Goal: Task Accomplishment & Management: Manage account settings

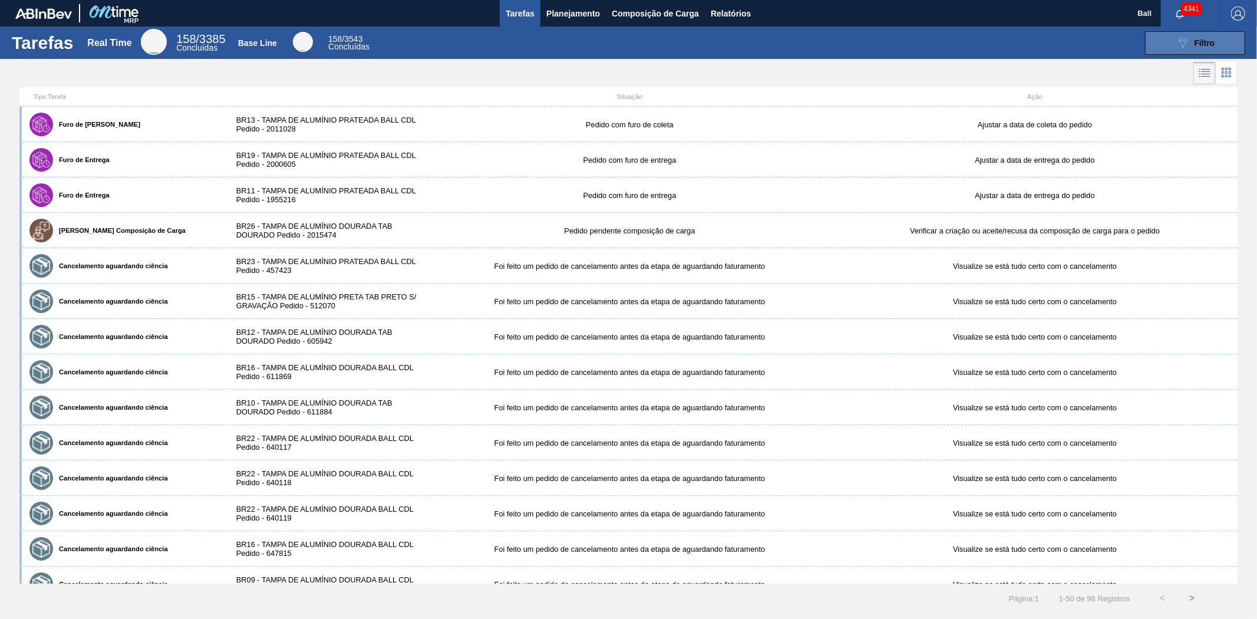
click at [1210, 50] on div "089F7B8B-B2A5-4AFE-B5C0-19BA573D28AC Filtro" at bounding box center [1195, 43] width 39 height 14
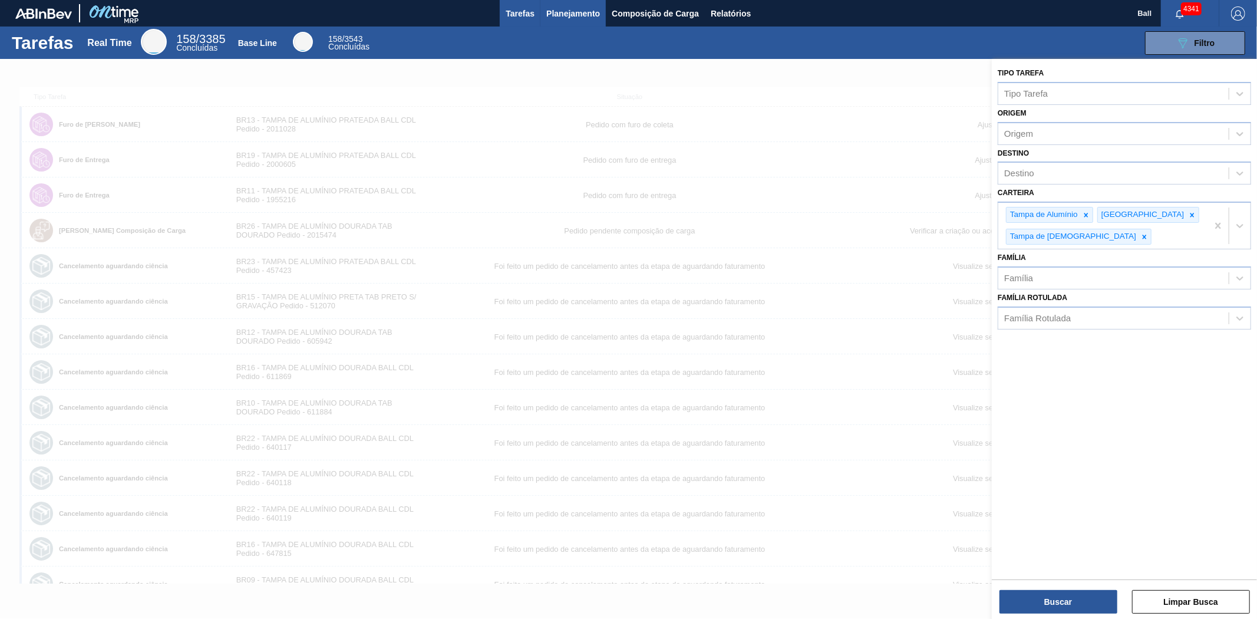
click at [569, 7] on span "Planejamento" at bounding box center [573, 13] width 54 height 14
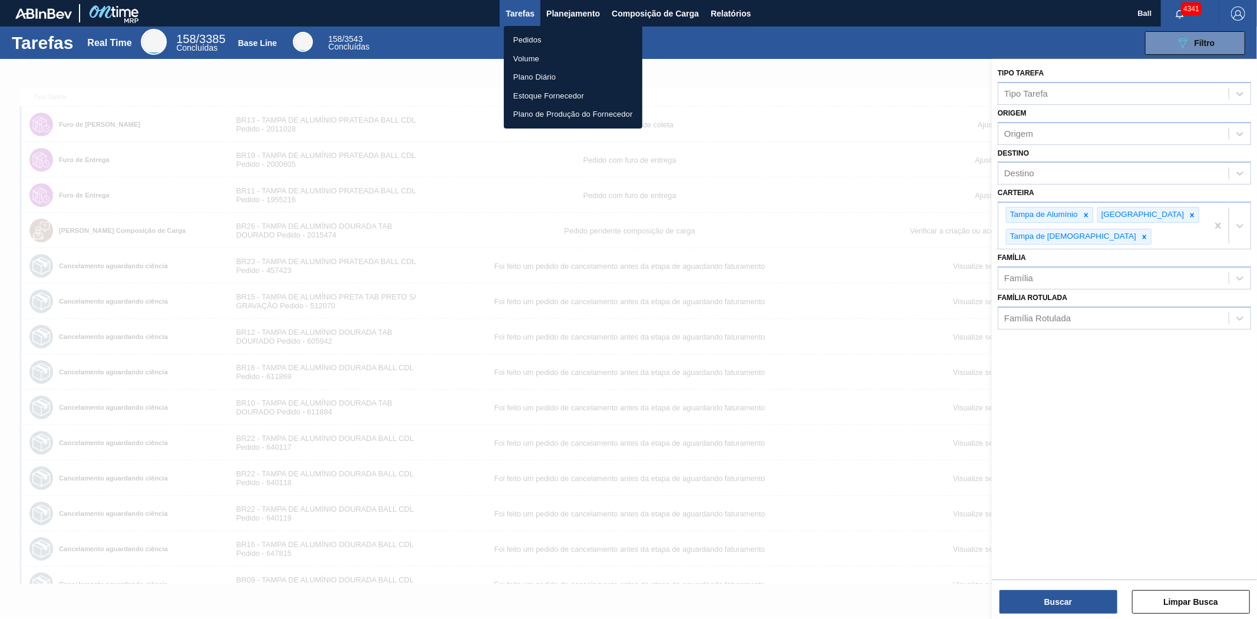
click at [534, 41] on li "Pedidos" at bounding box center [573, 40] width 139 height 19
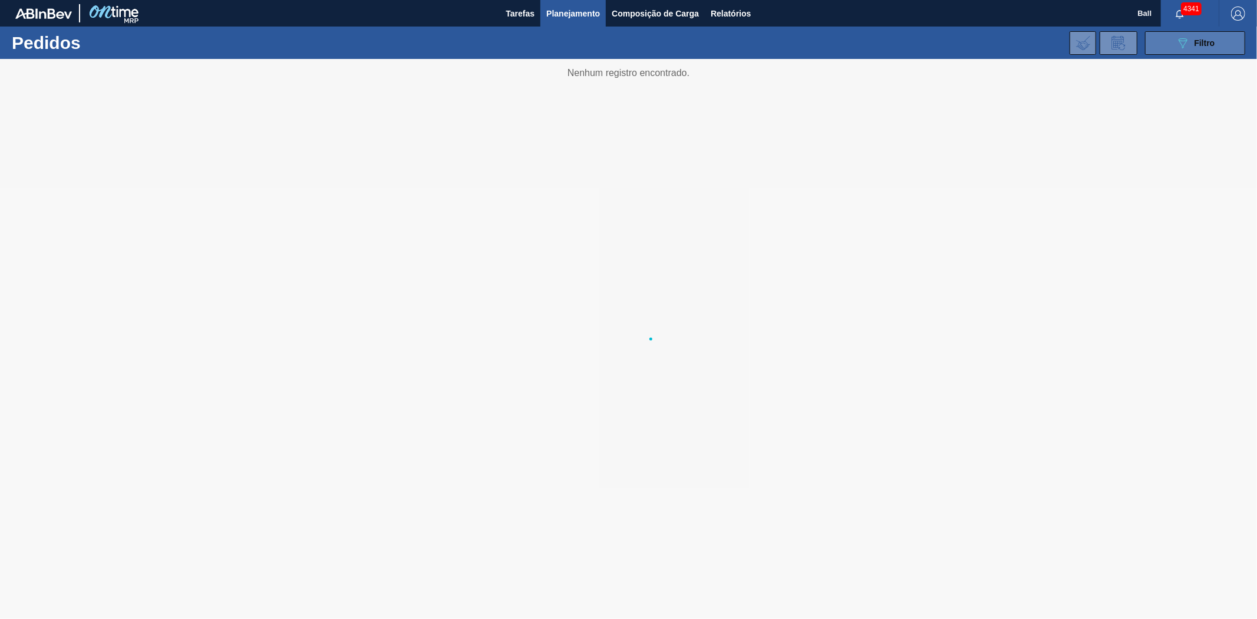
click at [1179, 39] on icon at bounding box center [1183, 43] width 9 height 10
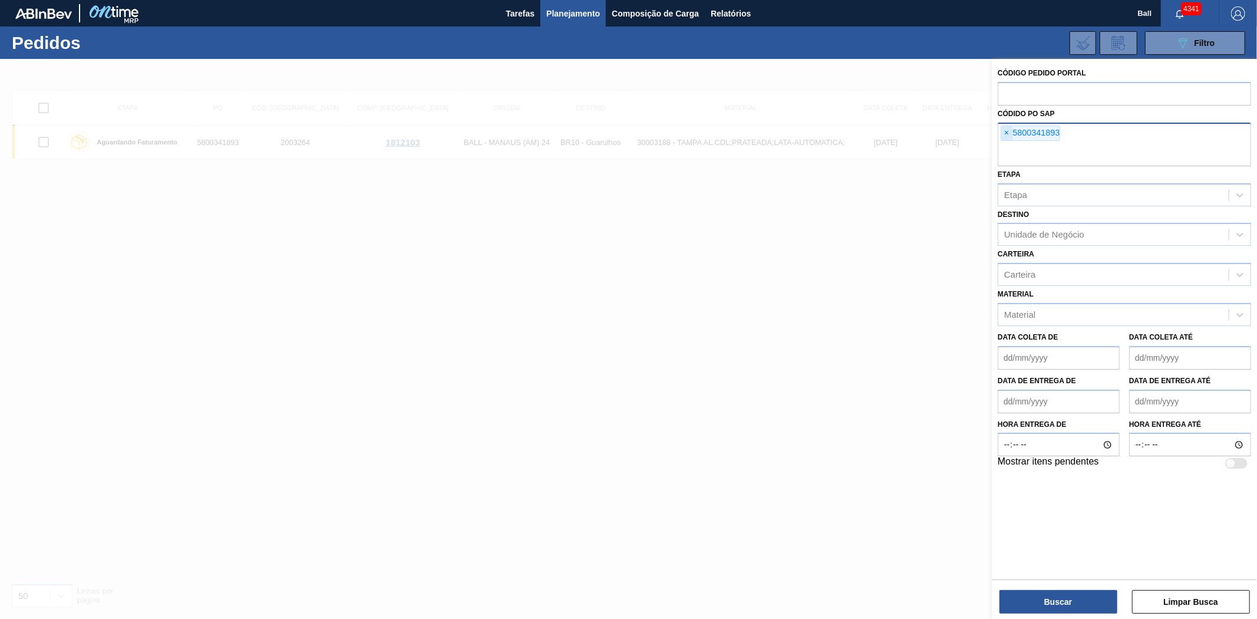
click at [1009, 132] on span "×" at bounding box center [1006, 133] width 11 height 14
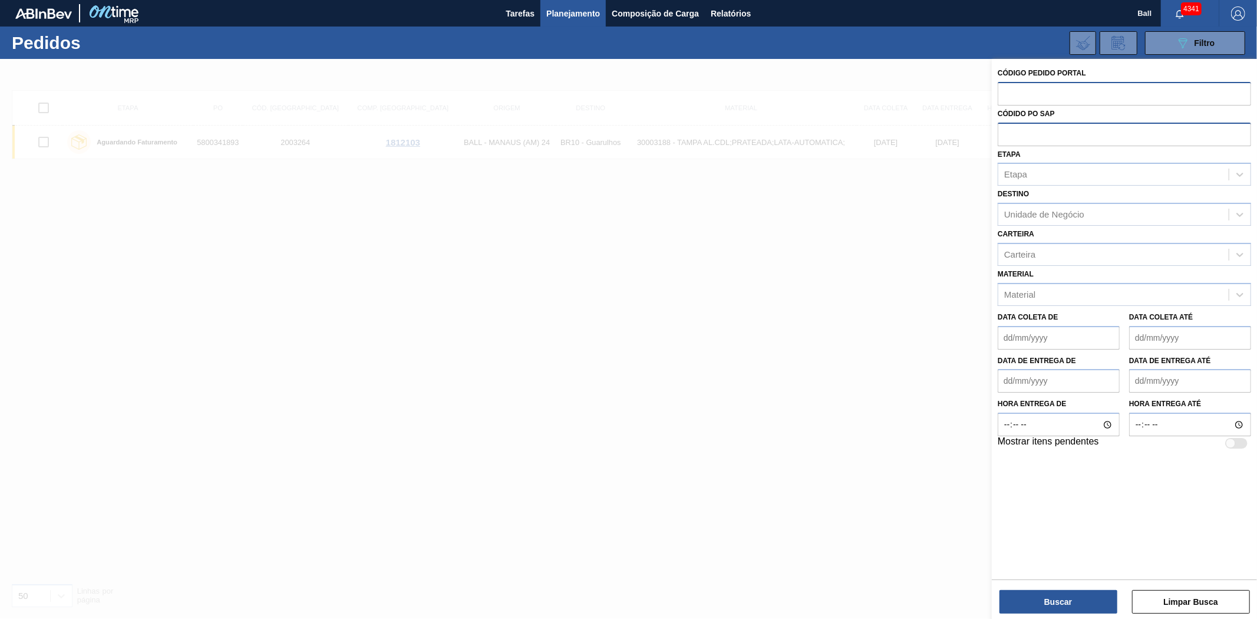
click at [1010, 94] on input "text" at bounding box center [1124, 93] width 253 height 22
paste input "2011028"
type input "2011028"
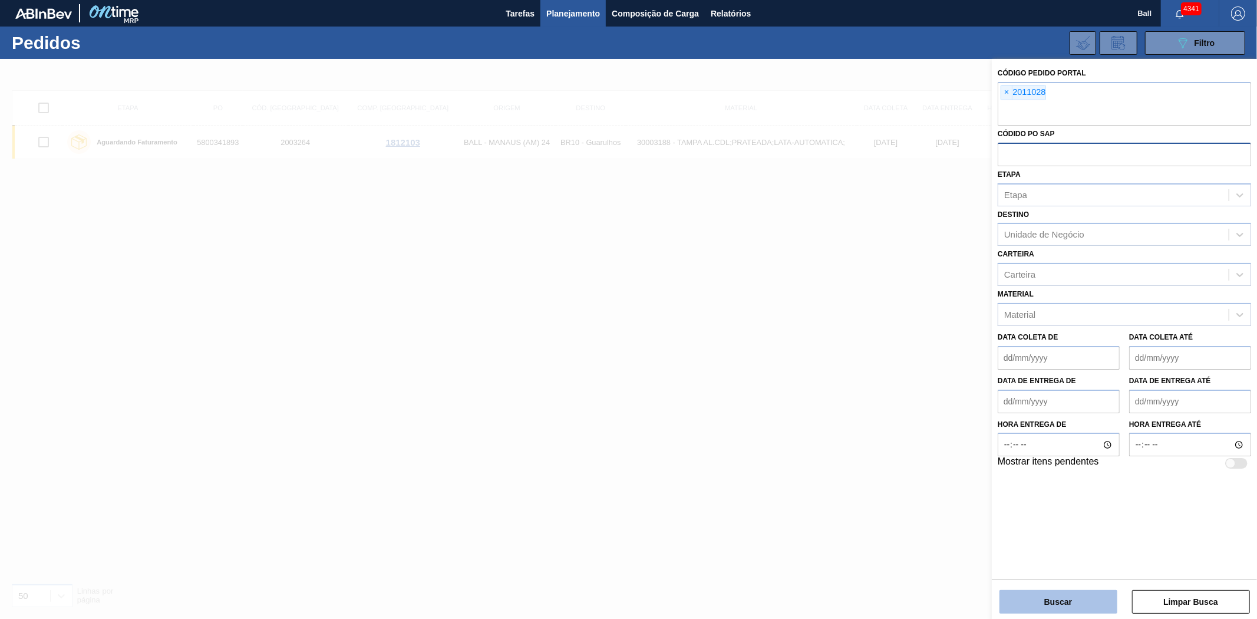
click at [1026, 602] on button "Buscar" at bounding box center [1059, 602] width 118 height 24
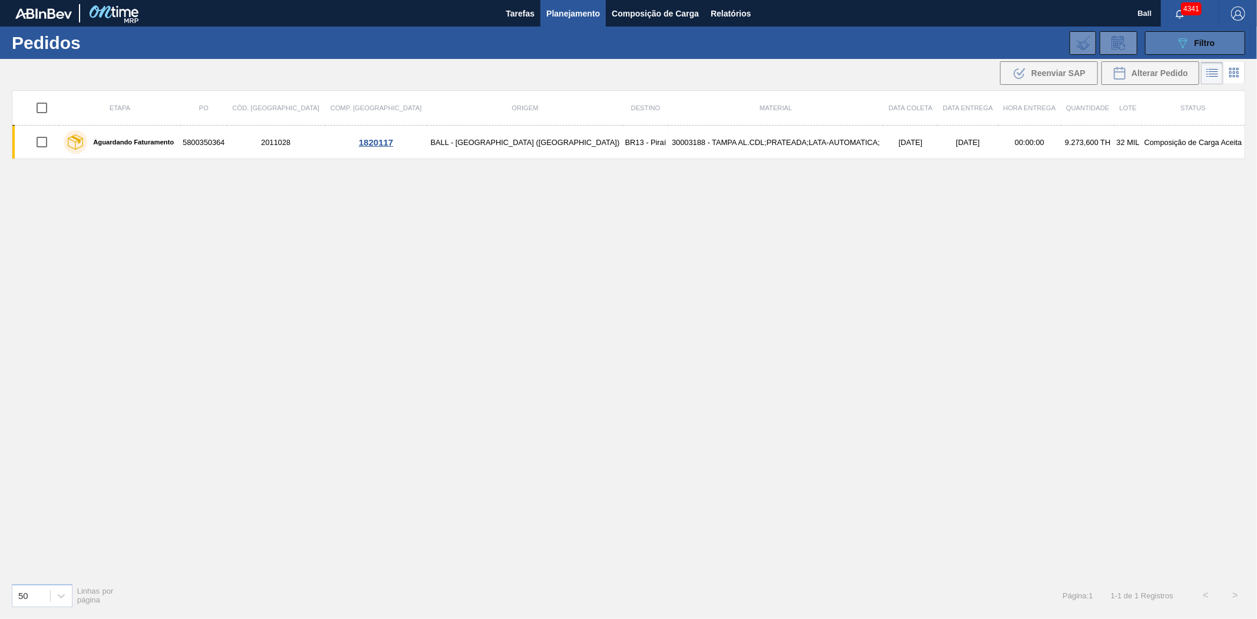
click at [1215, 40] on span "Filtro" at bounding box center [1205, 42] width 21 height 9
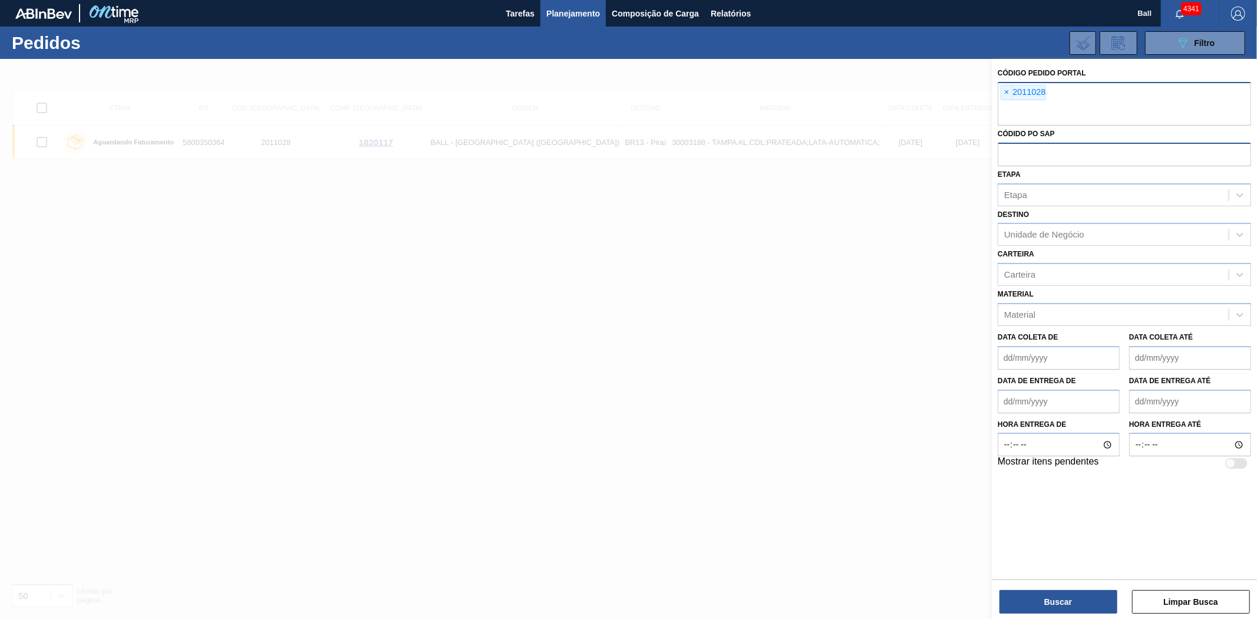
click at [1010, 111] on input "text" at bounding box center [1124, 114] width 253 height 22
click at [1007, 90] on span "×" at bounding box center [1006, 92] width 11 height 14
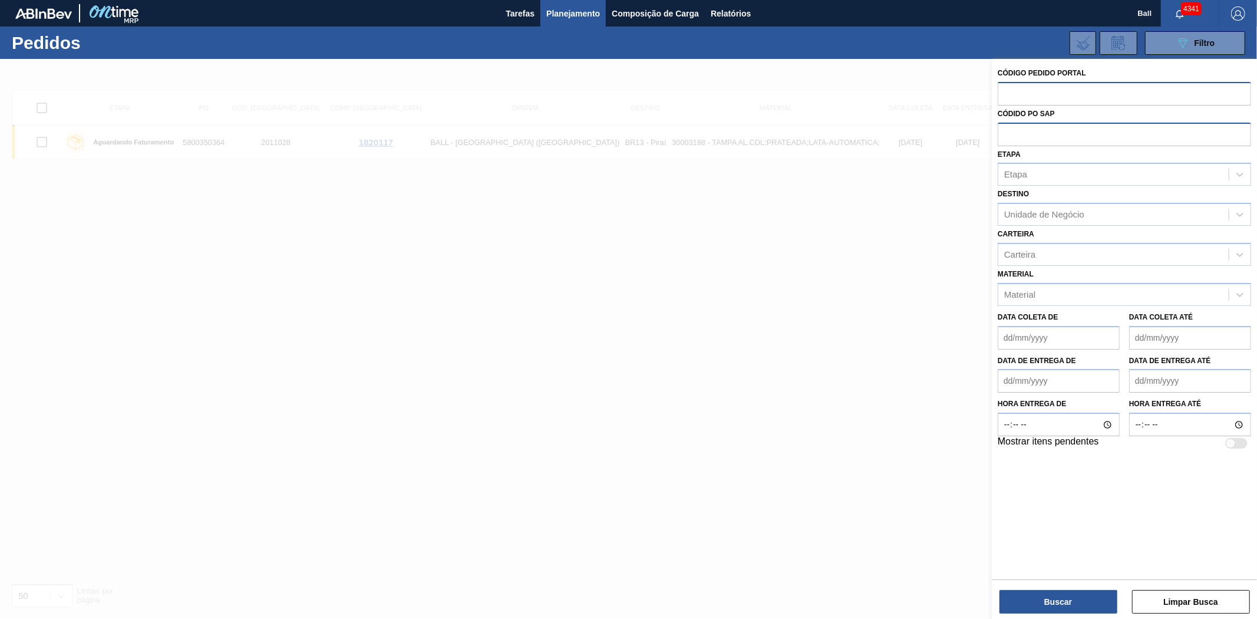
paste input "text"
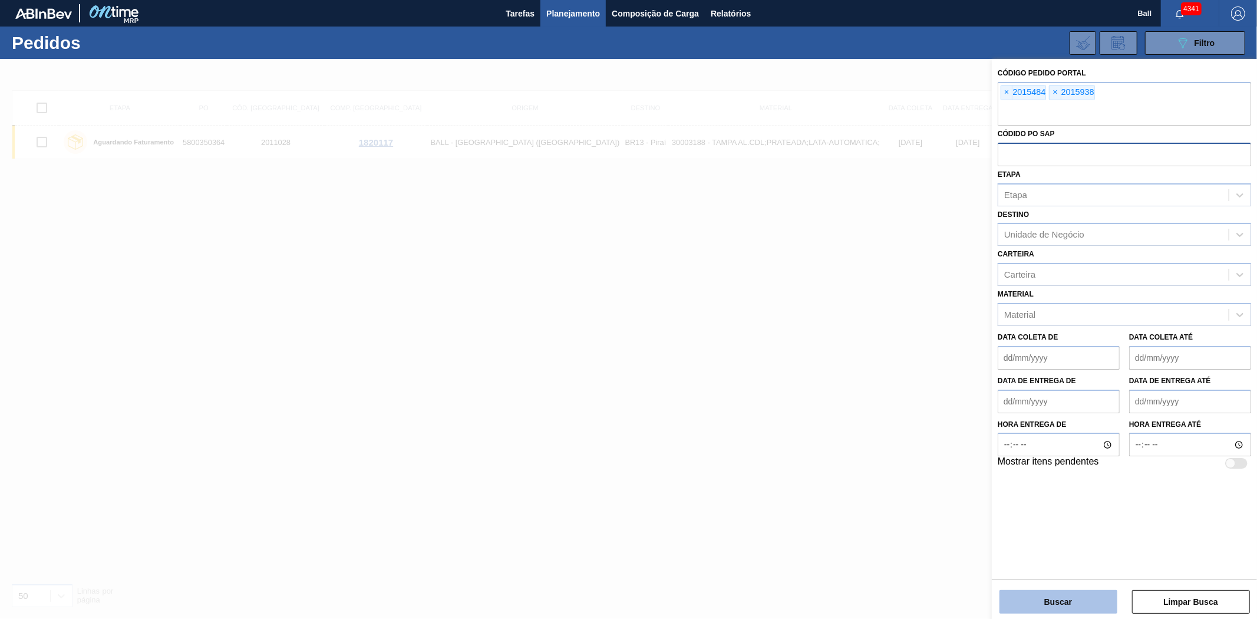
click at [1038, 591] on button "Buscar" at bounding box center [1059, 602] width 118 height 24
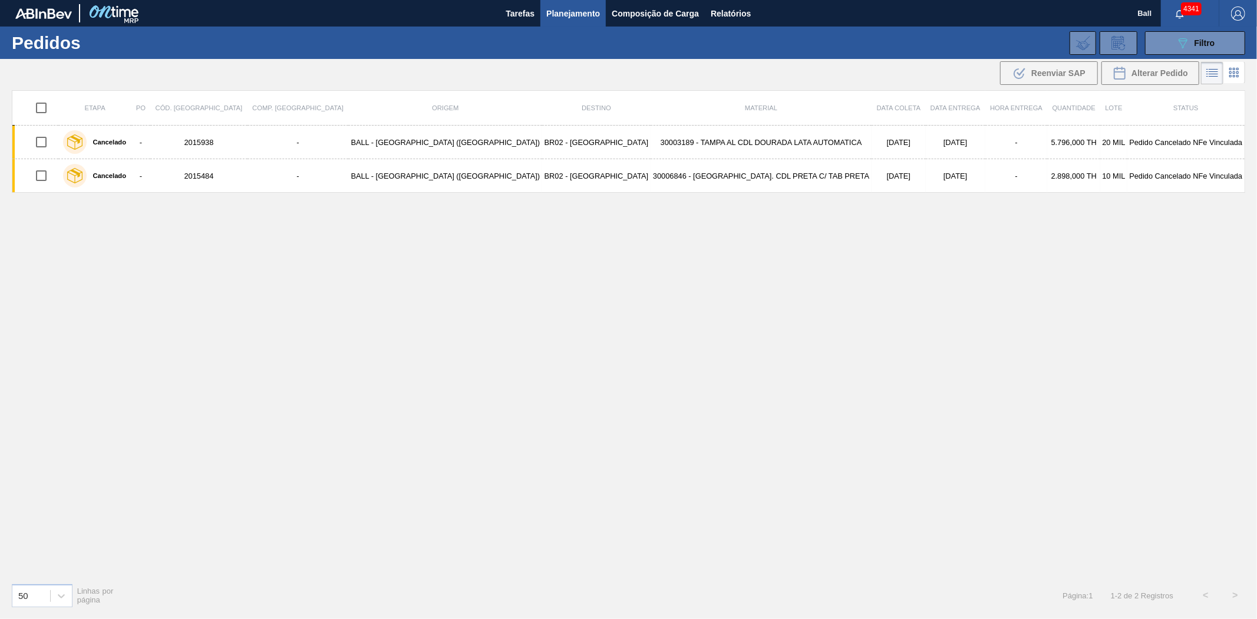
click at [1040, 486] on div "Etapa PO Cód. Pedido Comp. Carga Origem Destino Material Data coleta Data entre…" at bounding box center [629, 331] width 1234 height 483
click at [1177, 44] on icon "089F7B8B-B2A5-4AFE-B5C0-19BA573D28AC" at bounding box center [1183, 43] width 14 height 14
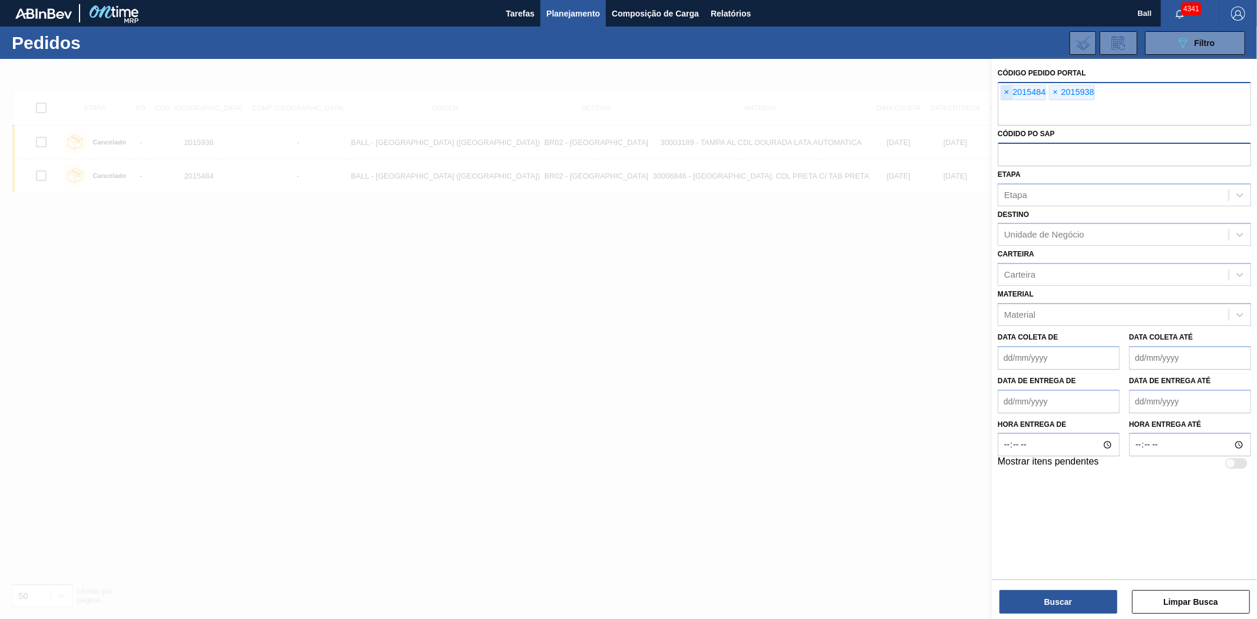
click at [1007, 85] on span "×" at bounding box center [1006, 92] width 11 height 14
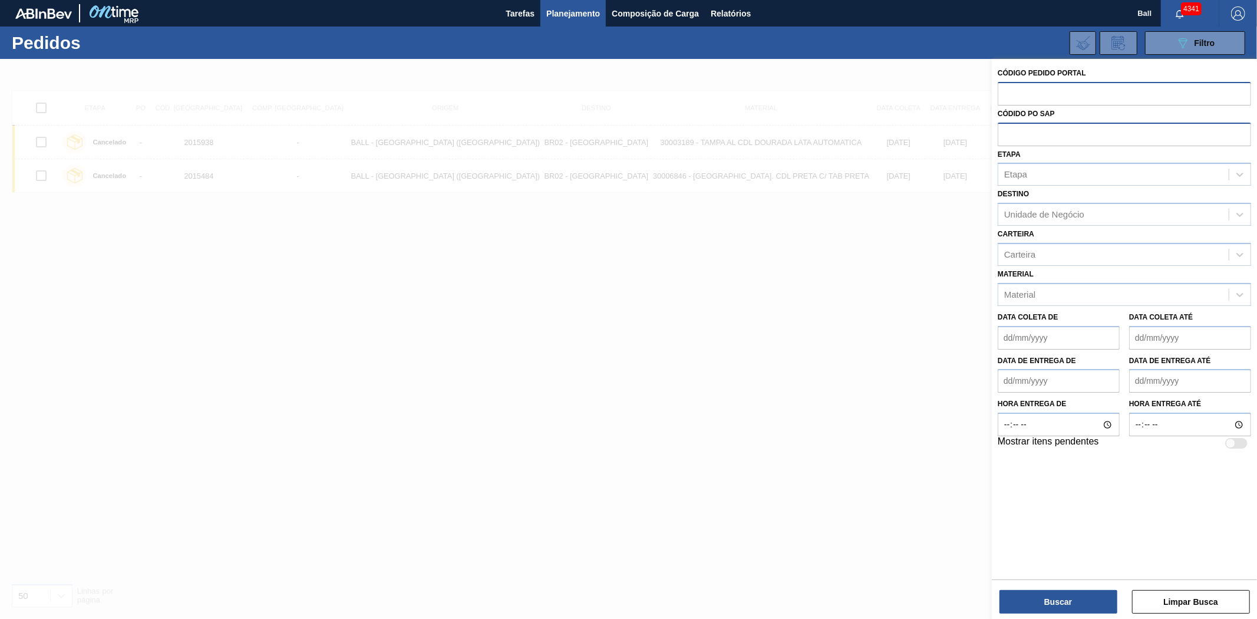
click at [1009, 144] on div at bounding box center [1124, 135] width 253 height 24
click at [1015, 137] on input "text" at bounding box center [1124, 134] width 253 height 22
paste input "5800340593"
type input "5800340593"
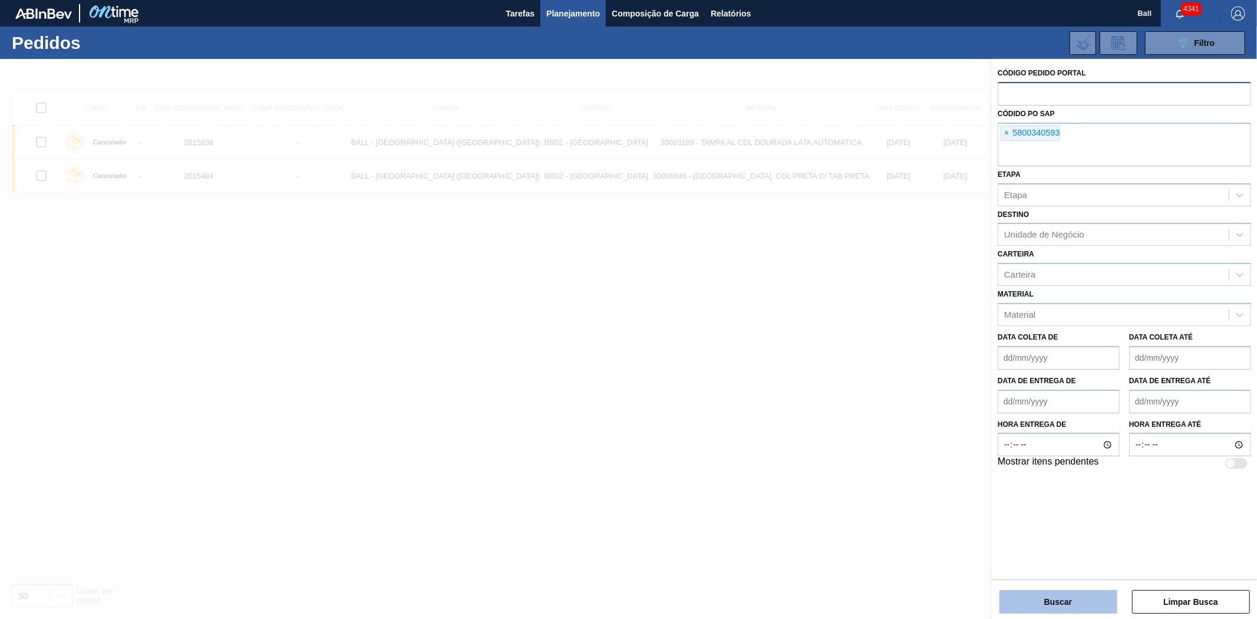
click at [1089, 597] on button "Buscar" at bounding box center [1059, 602] width 118 height 24
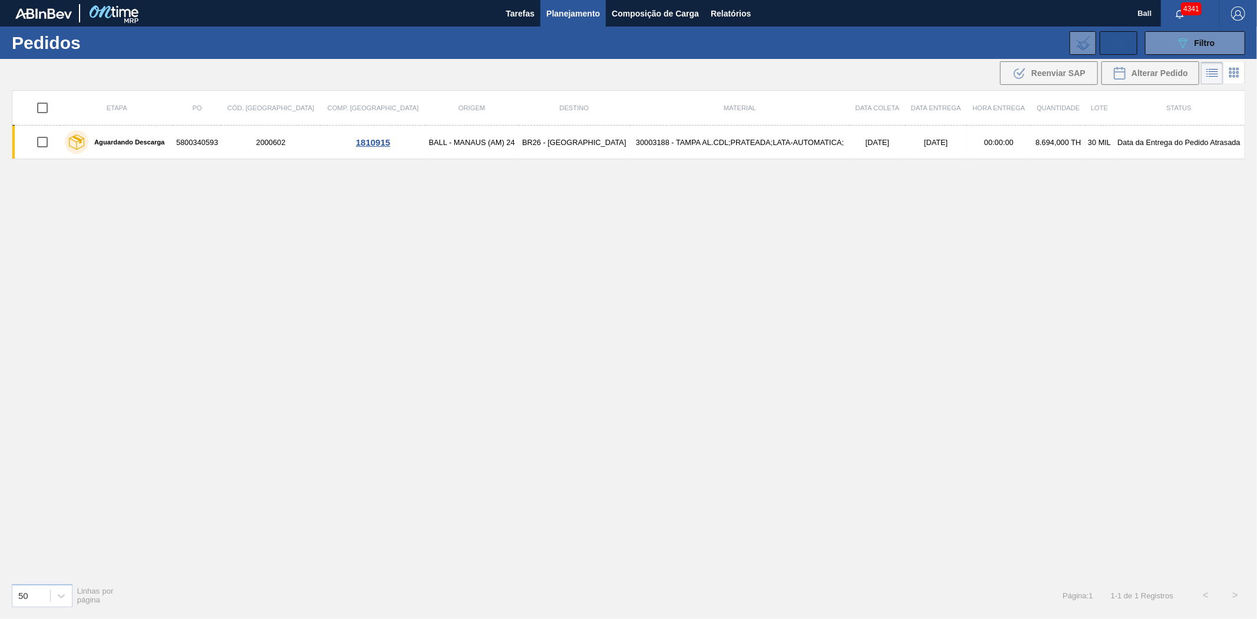
click at [1129, 51] on button at bounding box center [1119, 43] width 38 height 24
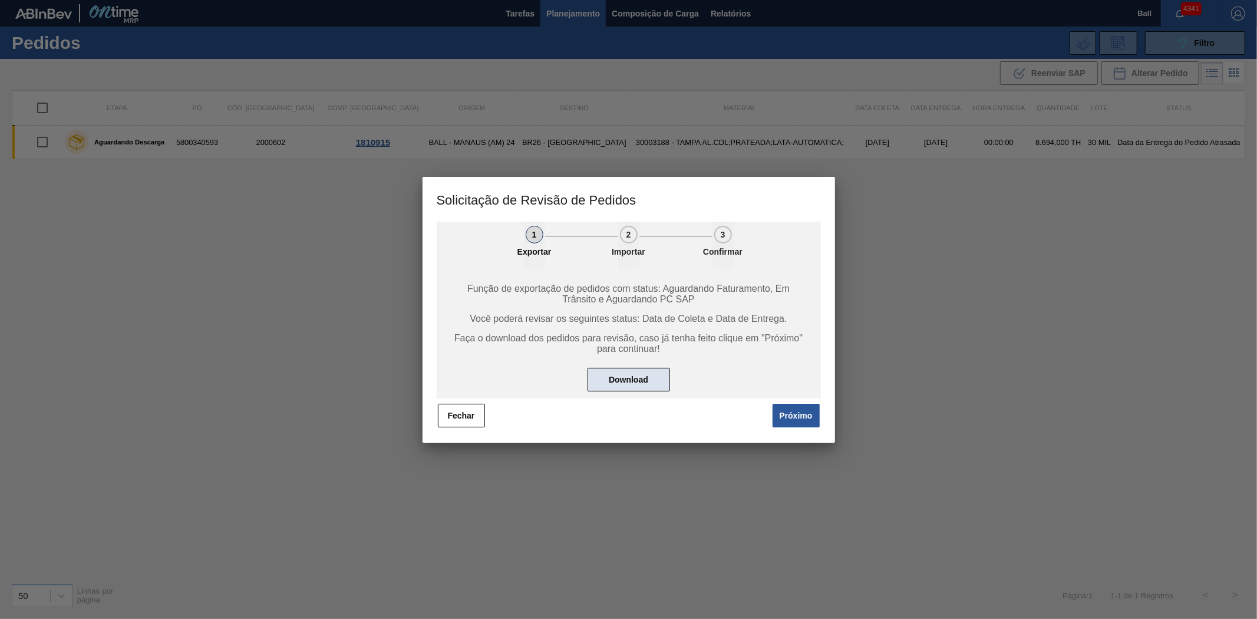
click at [634, 383] on button "Download" at bounding box center [629, 380] width 83 height 24
click at [457, 410] on button "Fechar" at bounding box center [461, 416] width 47 height 24
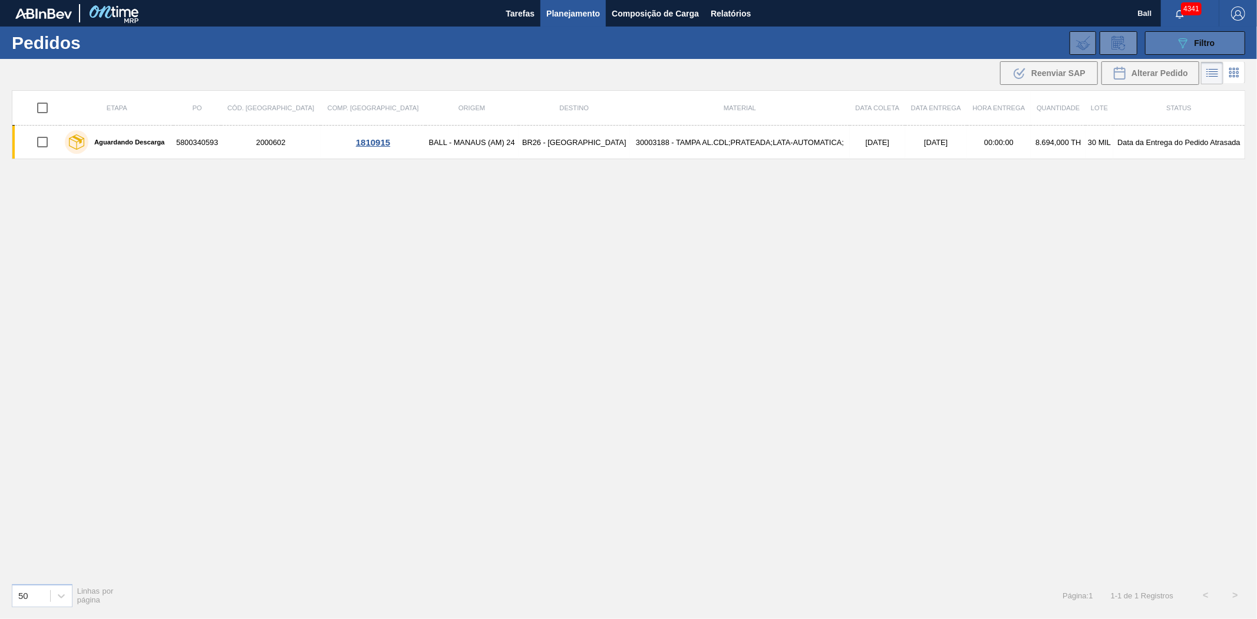
click at [1177, 41] on icon "089F7B8B-B2A5-4AFE-B5C0-19BA573D28AC" at bounding box center [1183, 43] width 14 height 14
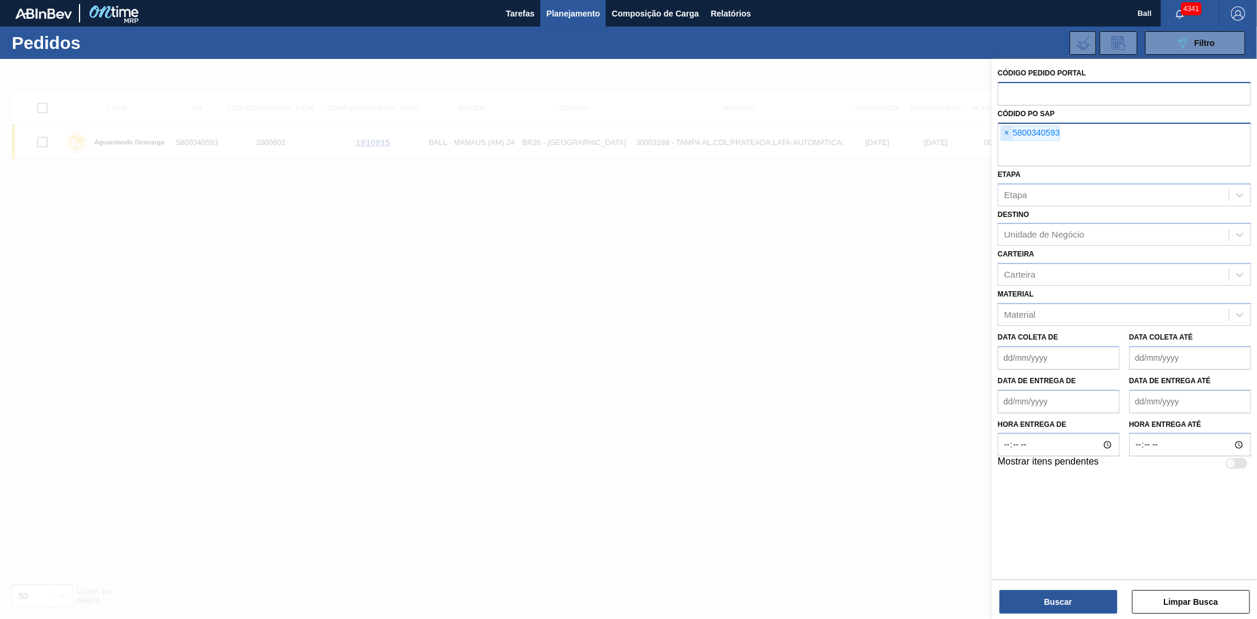
click at [1003, 128] on span "×" at bounding box center [1006, 133] width 11 height 14
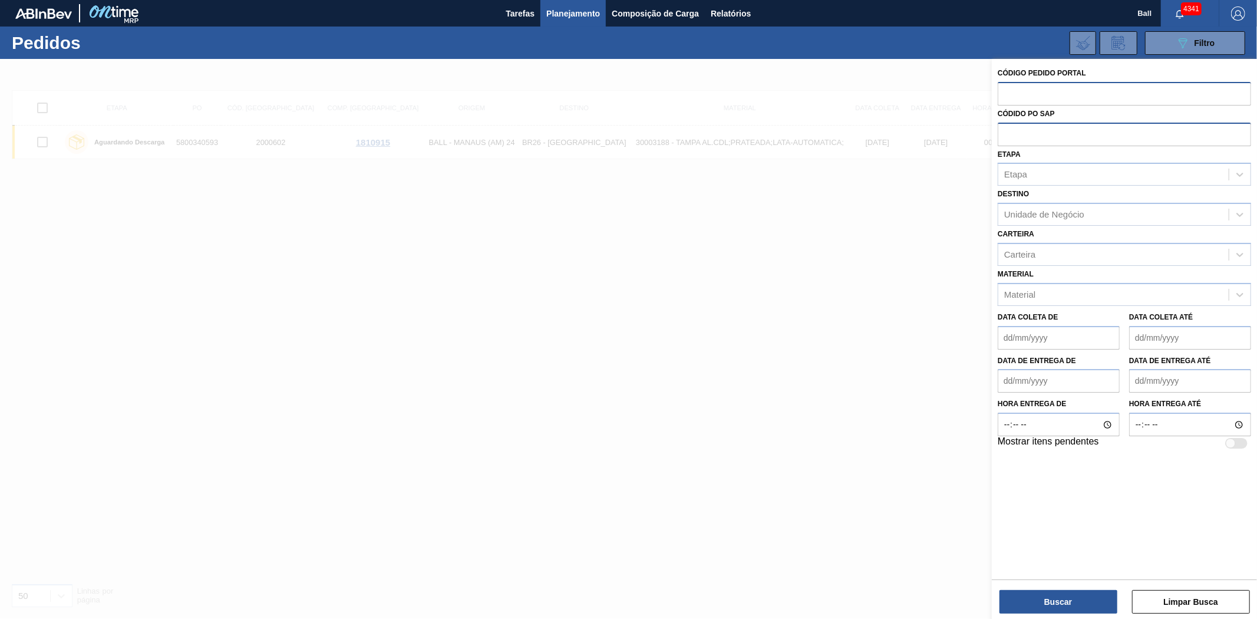
click at [1024, 95] on input "text" at bounding box center [1124, 93] width 253 height 22
paste input "1955237"
type input "1955237"
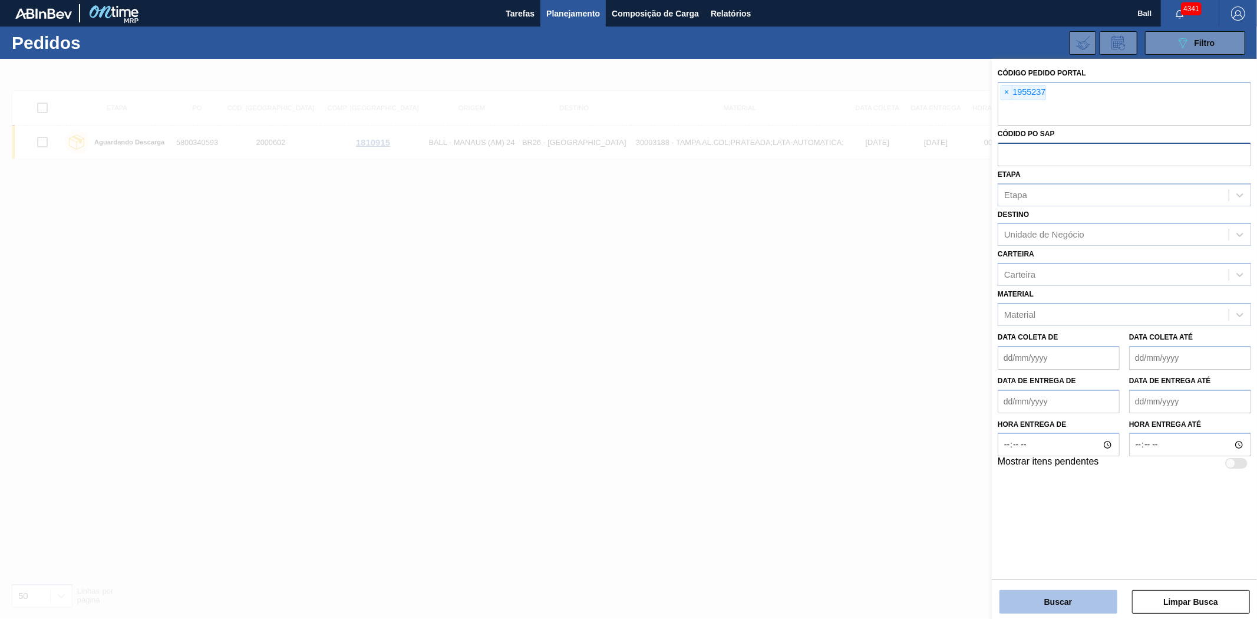
click at [1092, 605] on button "Buscar" at bounding box center [1059, 602] width 118 height 24
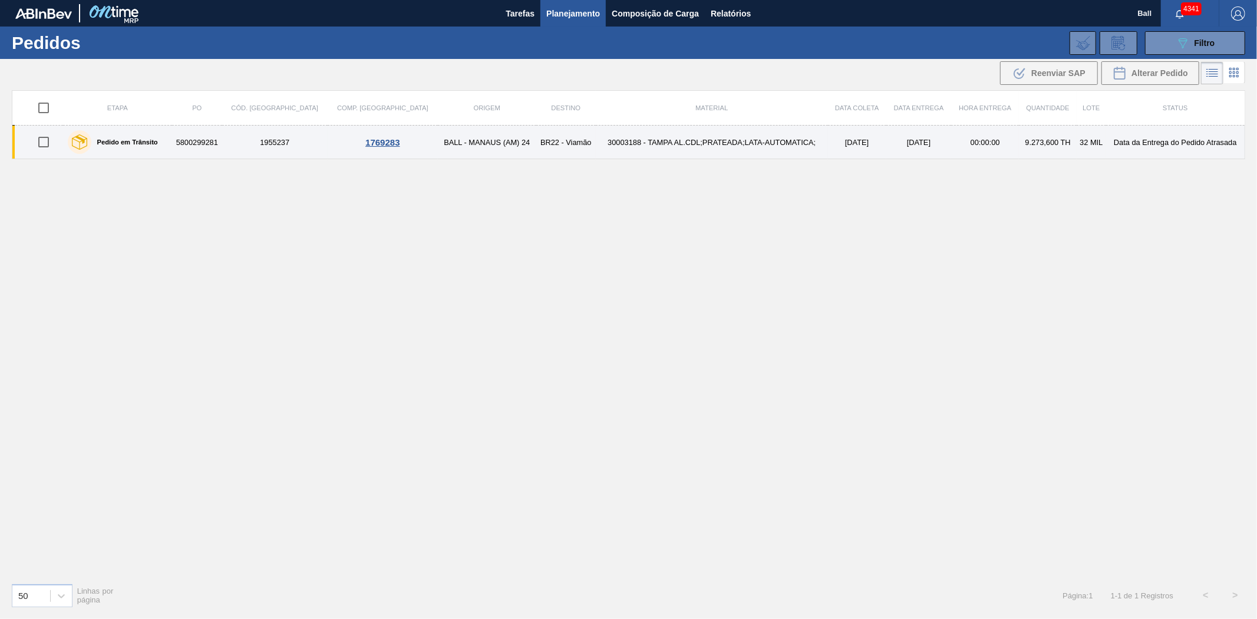
click at [828, 147] on td "23/06/2025" at bounding box center [857, 143] width 58 height 34
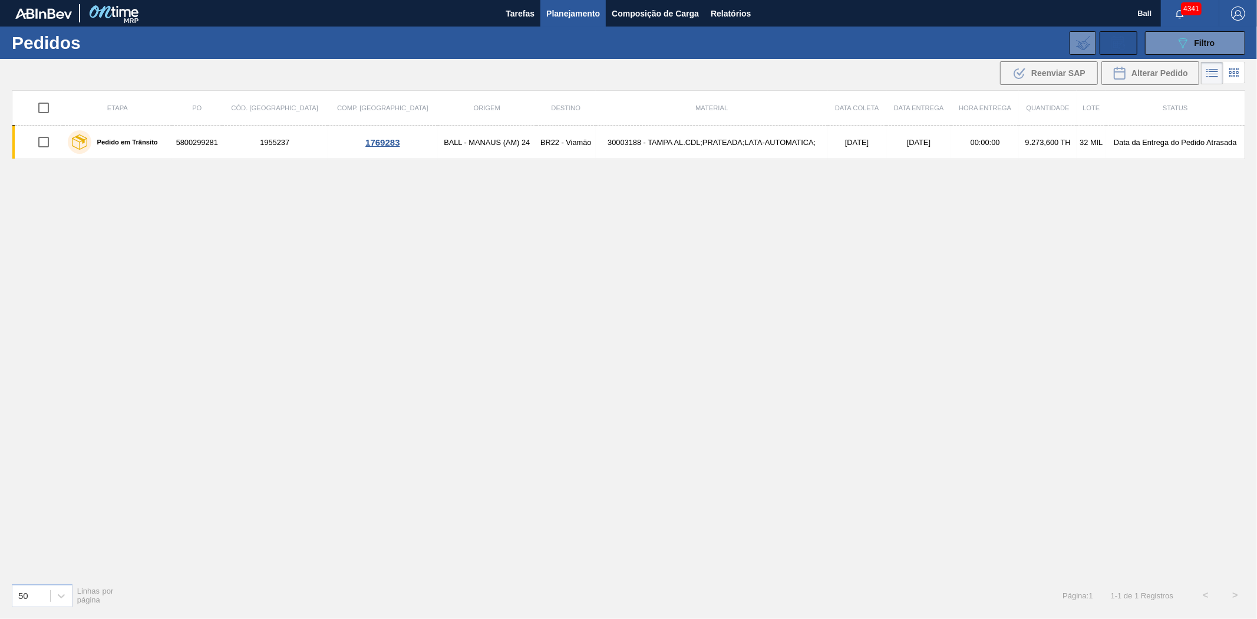
click at [1125, 51] on button at bounding box center [1119, 43] width 38 height 24
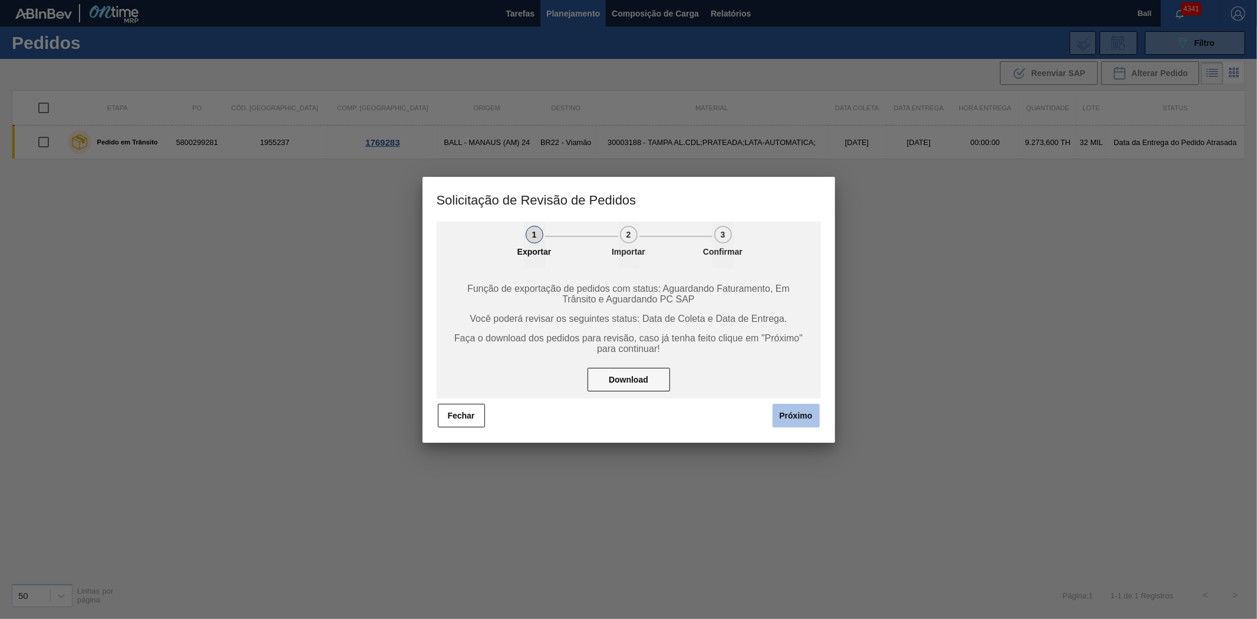
click at [803, 410] on button "Próximo" at bounding box center [796, 416] width 47 height 24
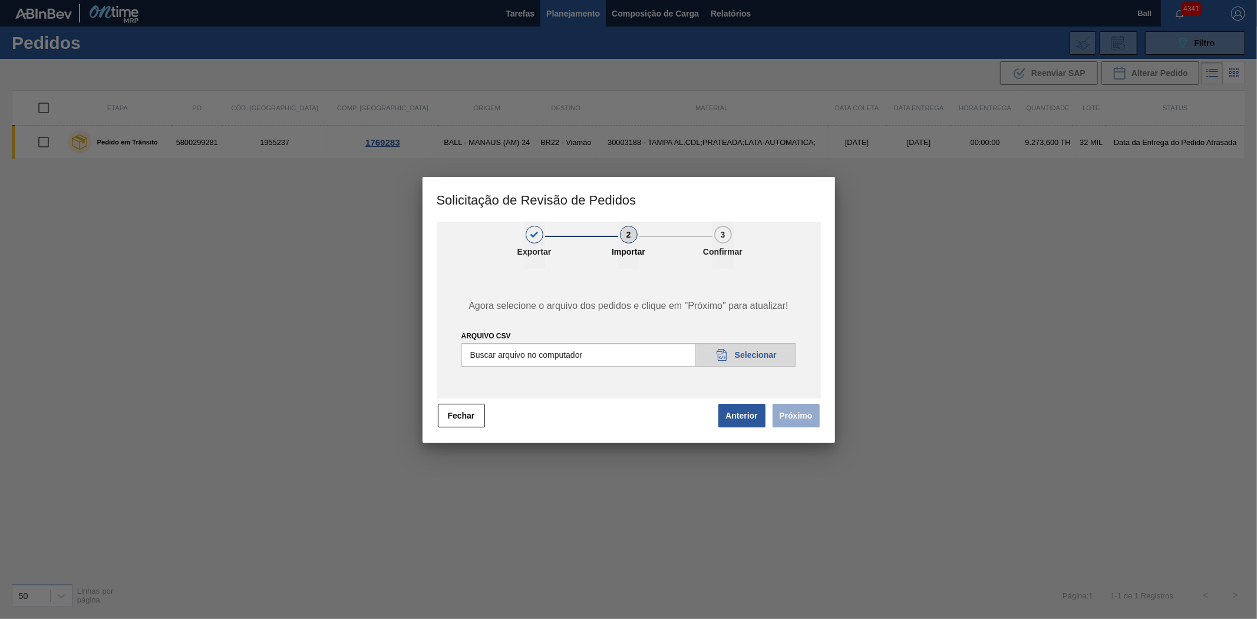
click at [786, 358] on input "Arquivo csv" at bounding box center [629, 355] width 335 height 24
type input "C:\fakepath\Subida 29-08_V1.csv"
click at [798, 416] on button "Próximo" at bounding box center [796, 416] width 47 height 24
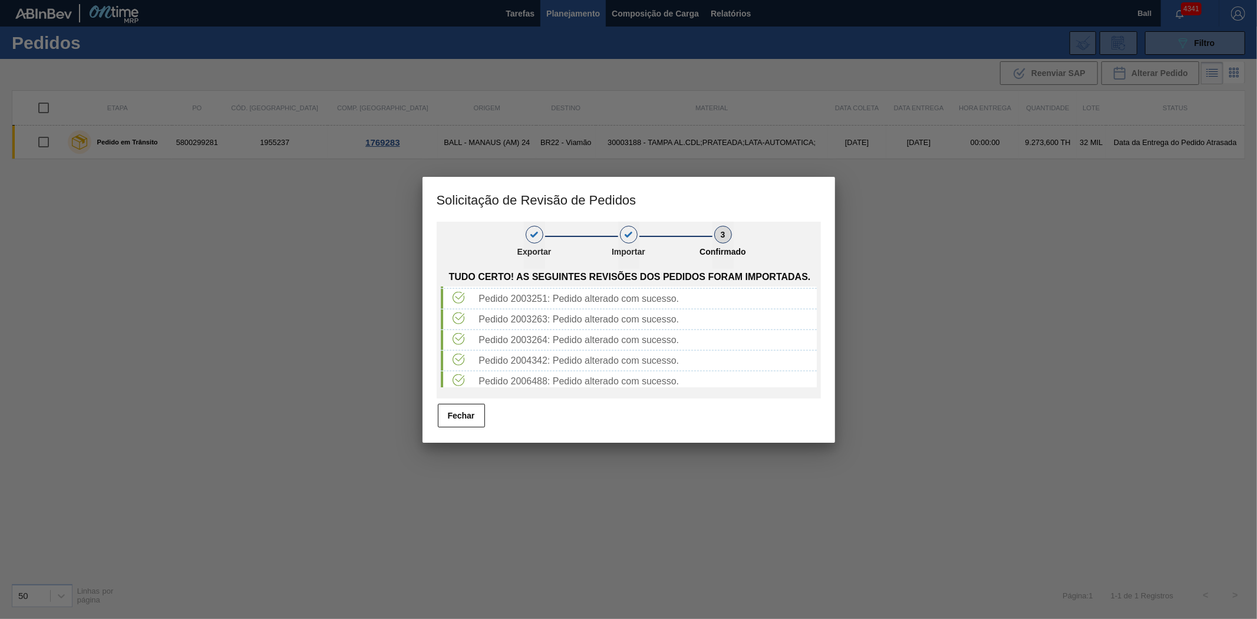
scroll to position [1260, 0]
click at [454, 416] on button "Fechar" at bounding box center [461, 416] width 47 height 24
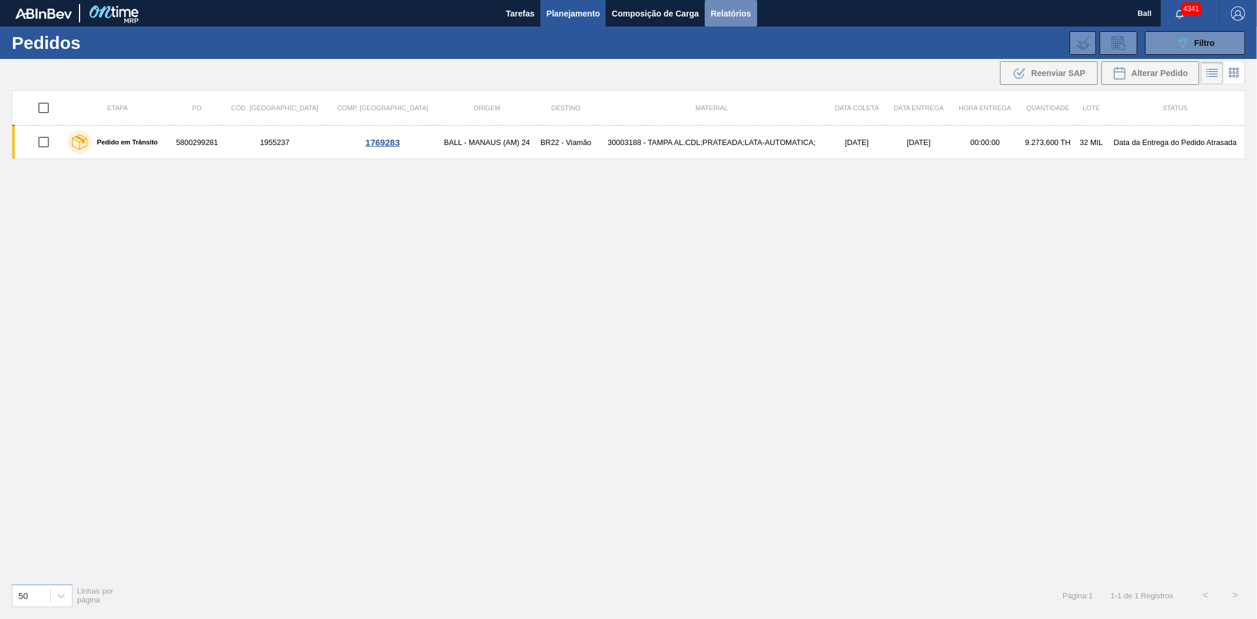
click at [719, 3] on button "Relatórios" at bounding box center [731, 13] width 52 height 27
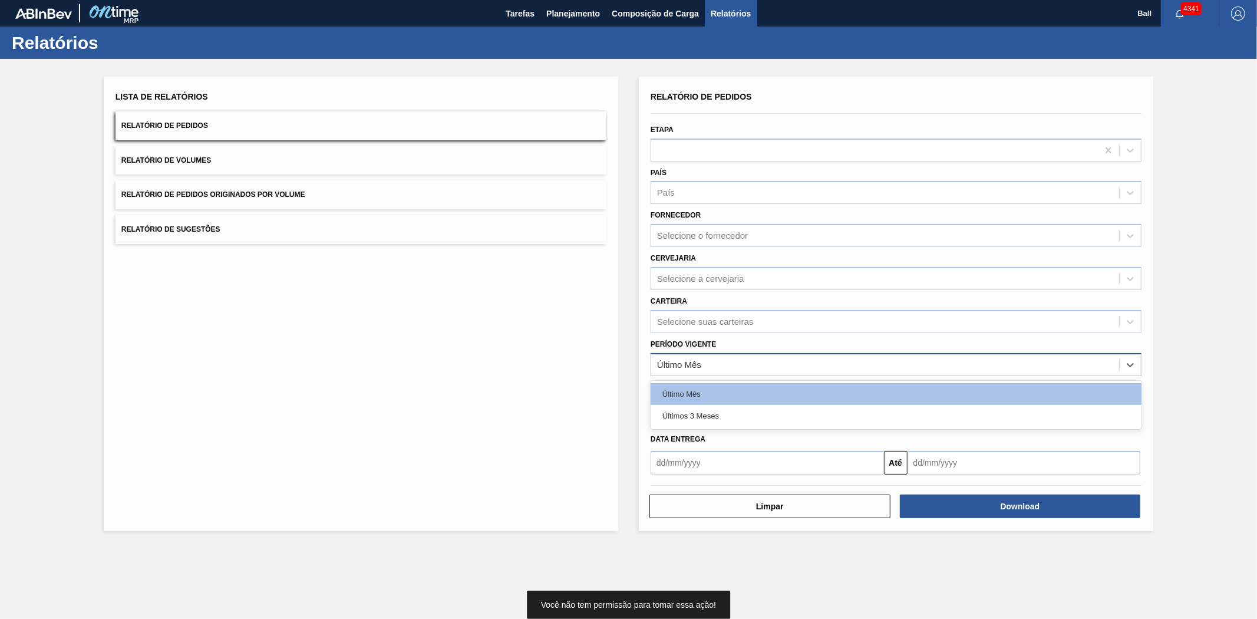
click at [738, 360] on div "Último Mês" at bounding box center [885, 364] width 468 height 17
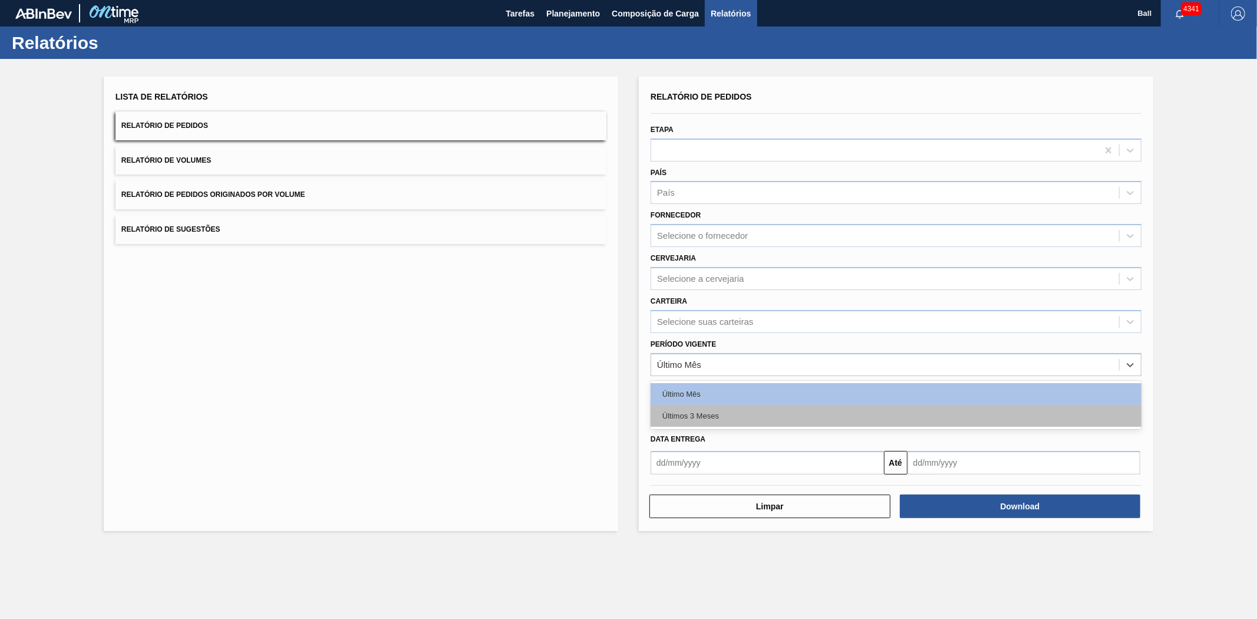
click at [686, 413] on div "Últimos 3 Meses" at bounding box center [896, 416] width 491 height 22
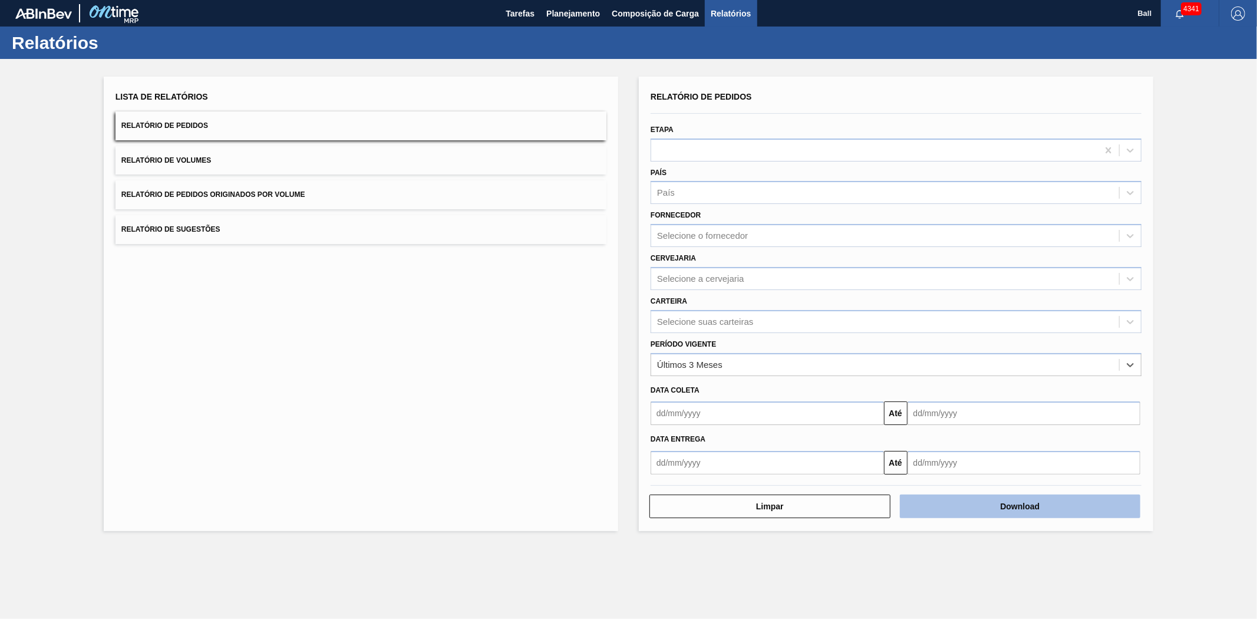
click at [995, 503] on button "Download" at bounding box center [1020, 507] width 241 height 24
click at [962, 499] on button "Download" at bounding box center [1020, 507] width 241 height 24
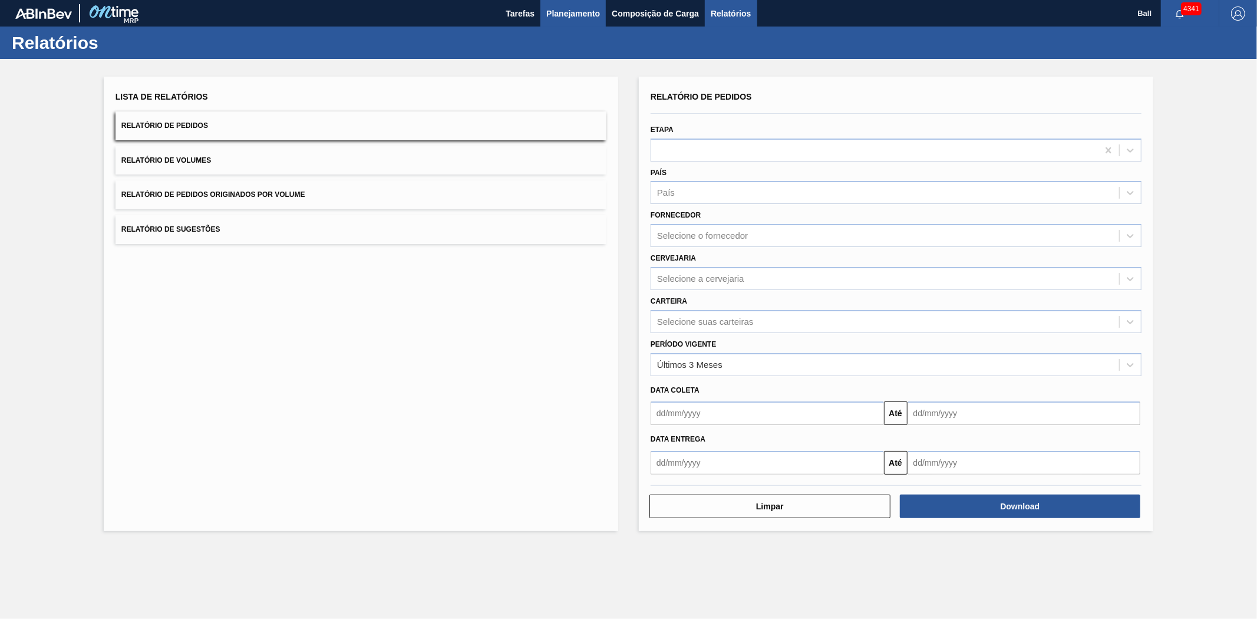
click at [576, 12] on span "Planejamento" at bounding box center [573, 13] width 54 height 14
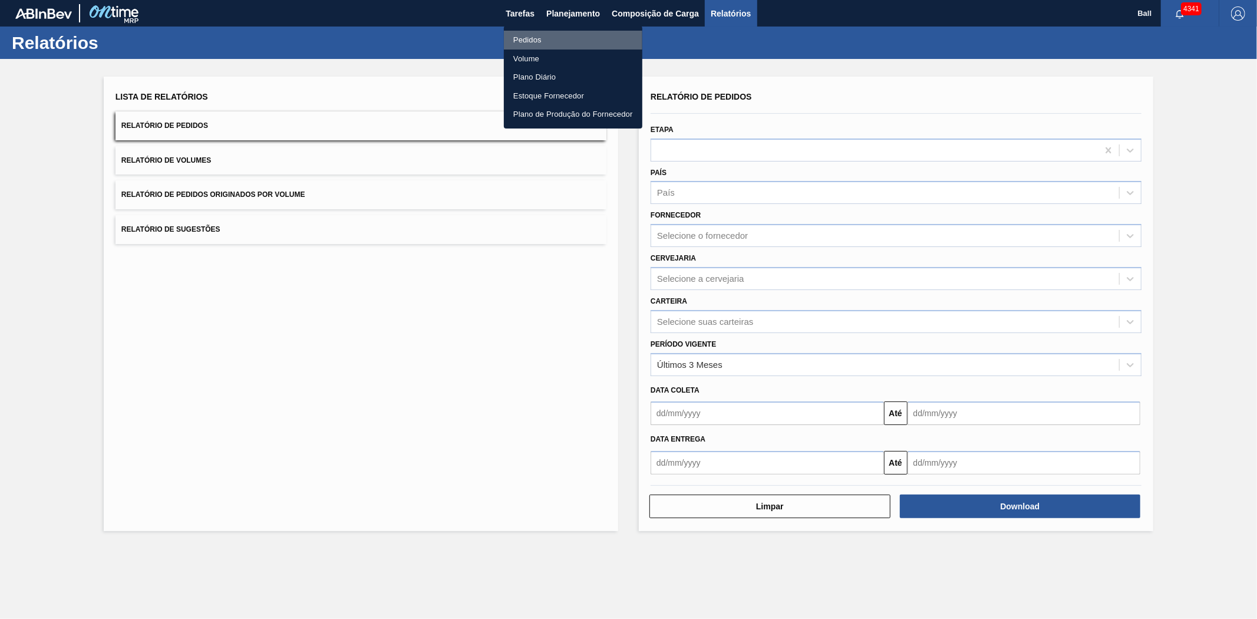
click at [537, 42] on li "Pedidos" at bounding box center [573, 40] width 139 height 19
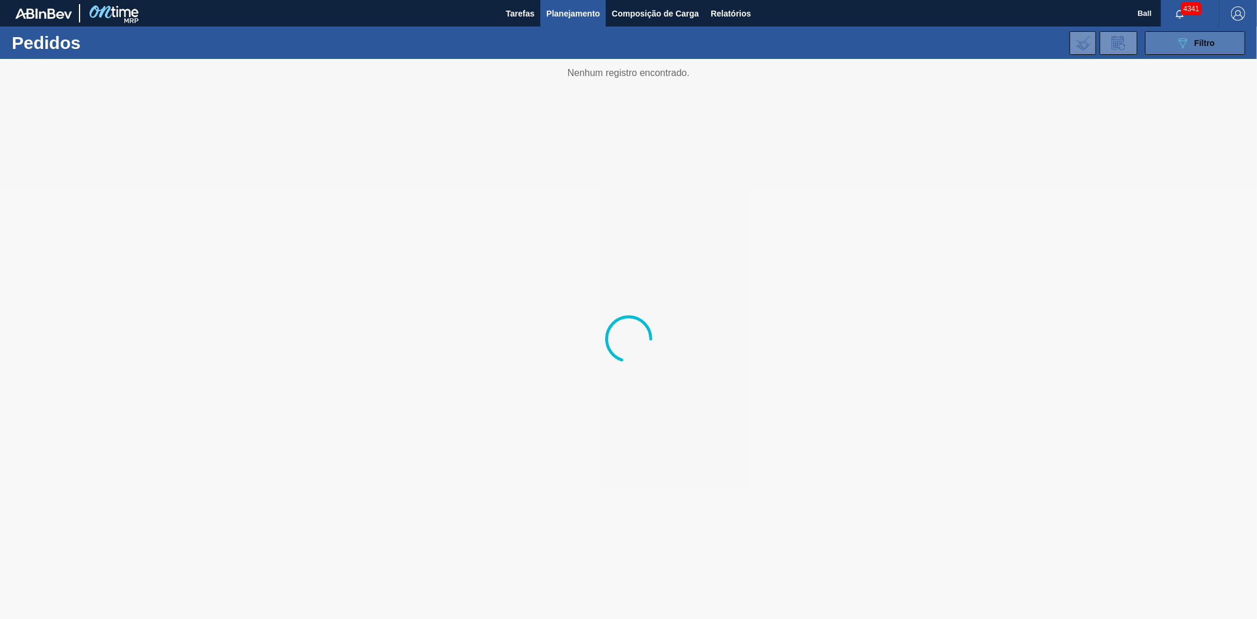
click at [1218, 47] on button "089F7B8B-B2A5-4AFE-B5C0-19BA573D28AC Filtro" at bounding box center [1195, 43] width 100 height 24
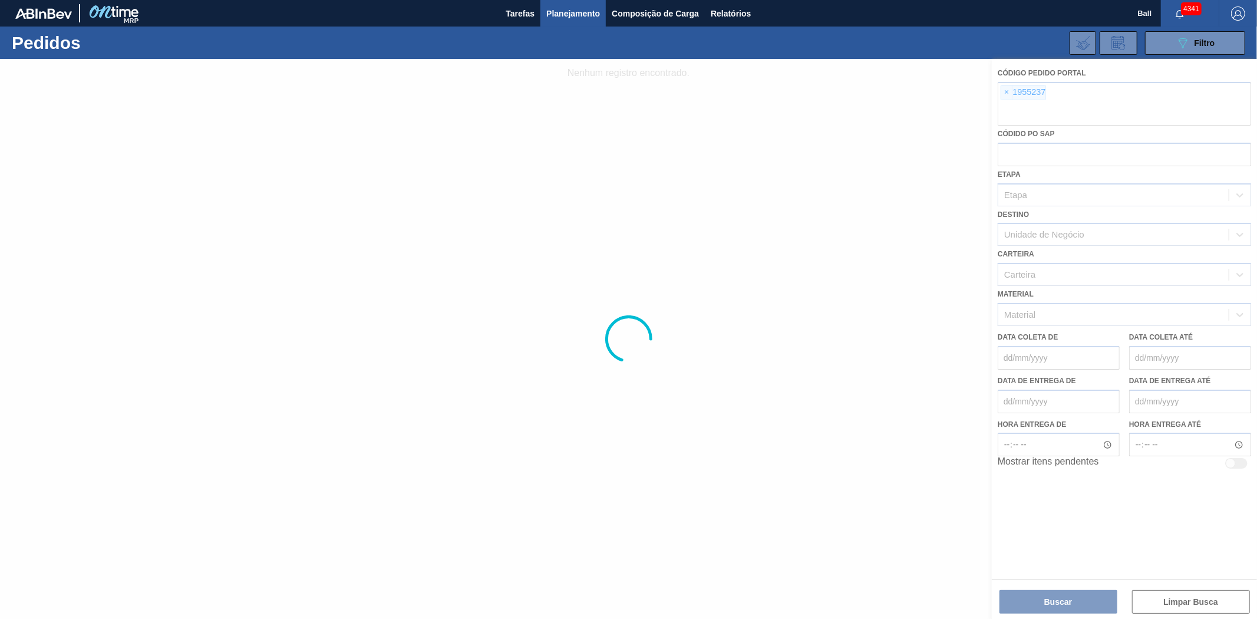
click at [1009, 87] on div at bounding box center [628, 339] width 1257 height 560
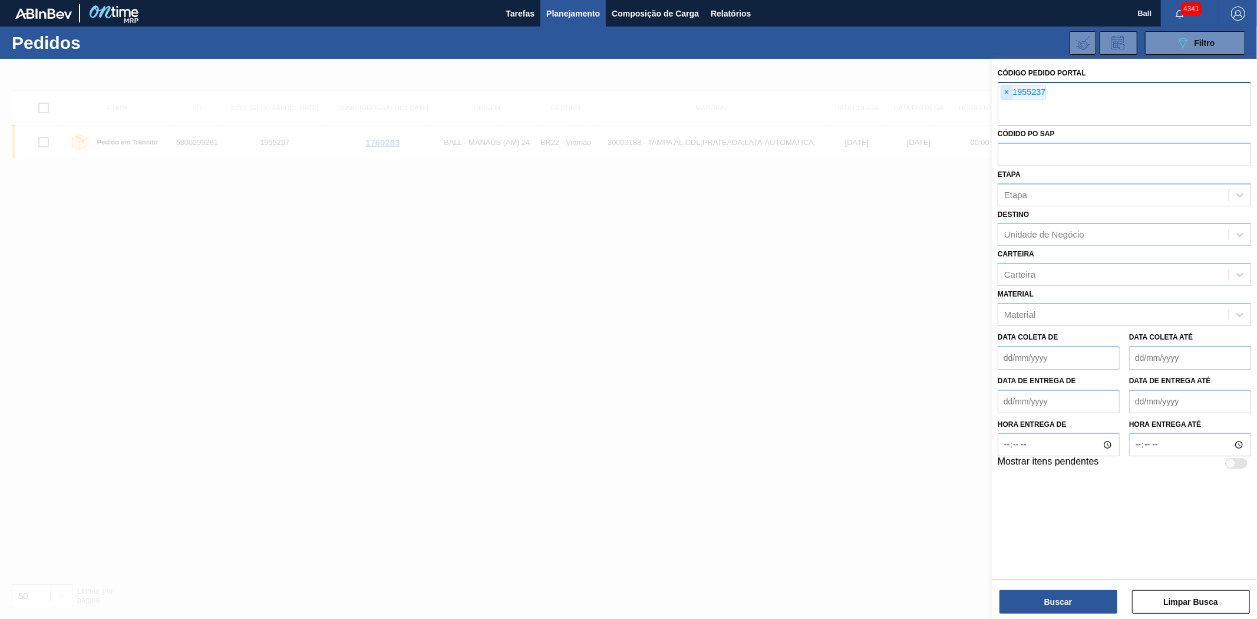
click at [1006, 91] on span "×" at bounding box center [1006, 92] width 11 height 14
click at [1006, 89] on span "×" at bounding box center [1006, 92] width 11 height 14
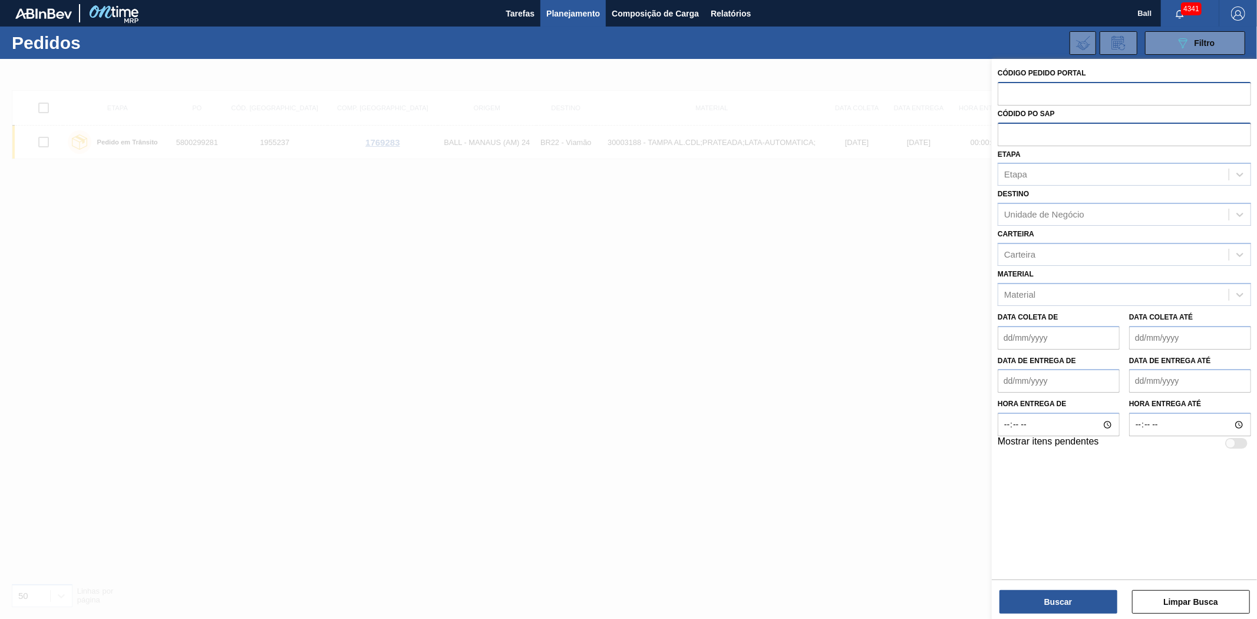
drag, startPoint x: 1015, startPoint y: 131, endPoint x: 1010, endPoint y: 136, distance: 6.7
click at [1014, 133] on input "text" at bounding box center [1124, 134] width 253 height 22
paste input "5800340026"
type input "5800340026"
click at [1095, 603] on button "Buscar" at bounding box center [1059, 602] width 118 height 24
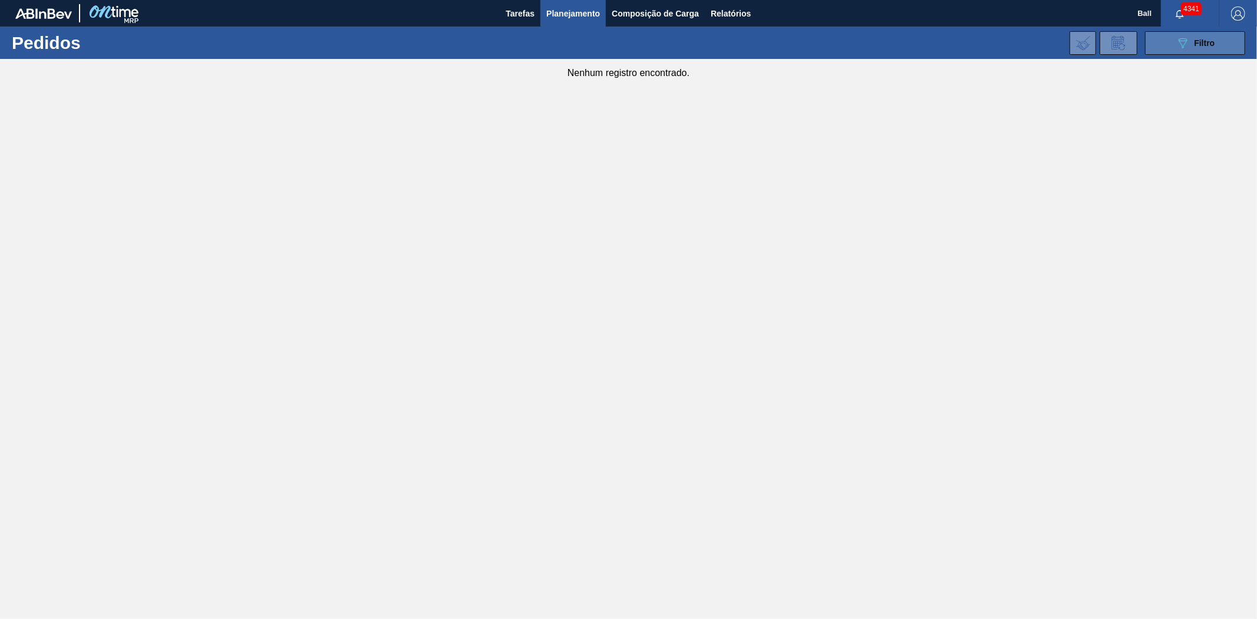
click at [1168, 42] on button "089F7B8B-B2A5-4AFE-B5C0-19BA573D28AC Filtro" at bounding box center [1195, 43] width 100 height 24
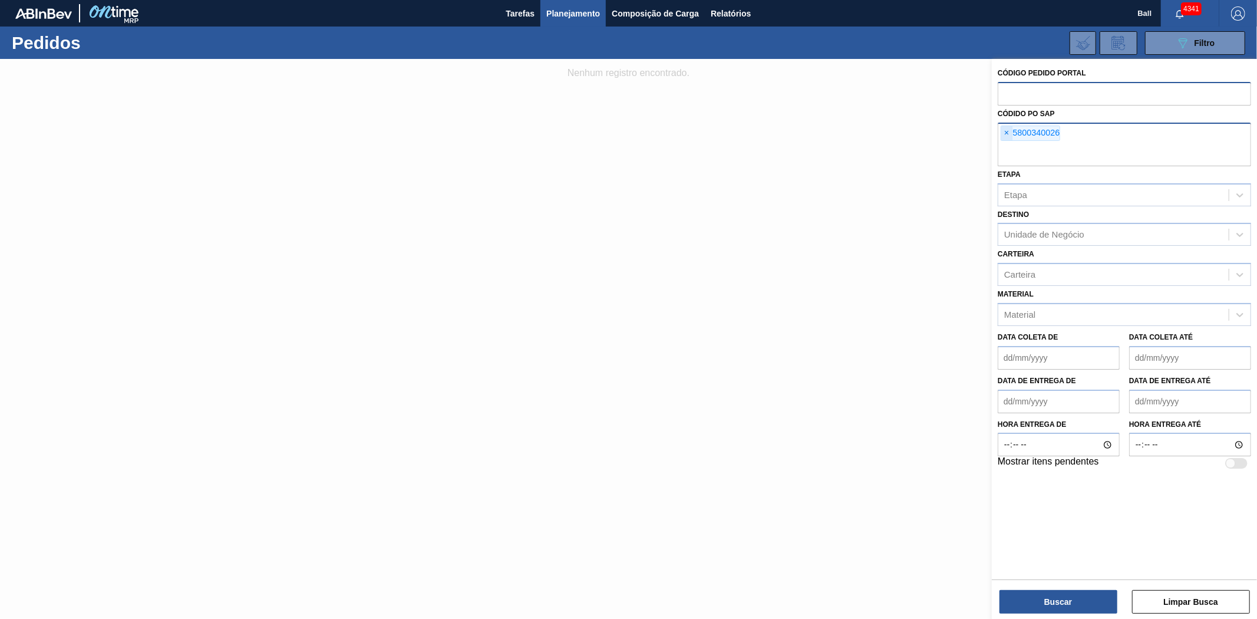
click at [1012, 127] on span "×" at bounding box center [1006, 133] width 11 height 14
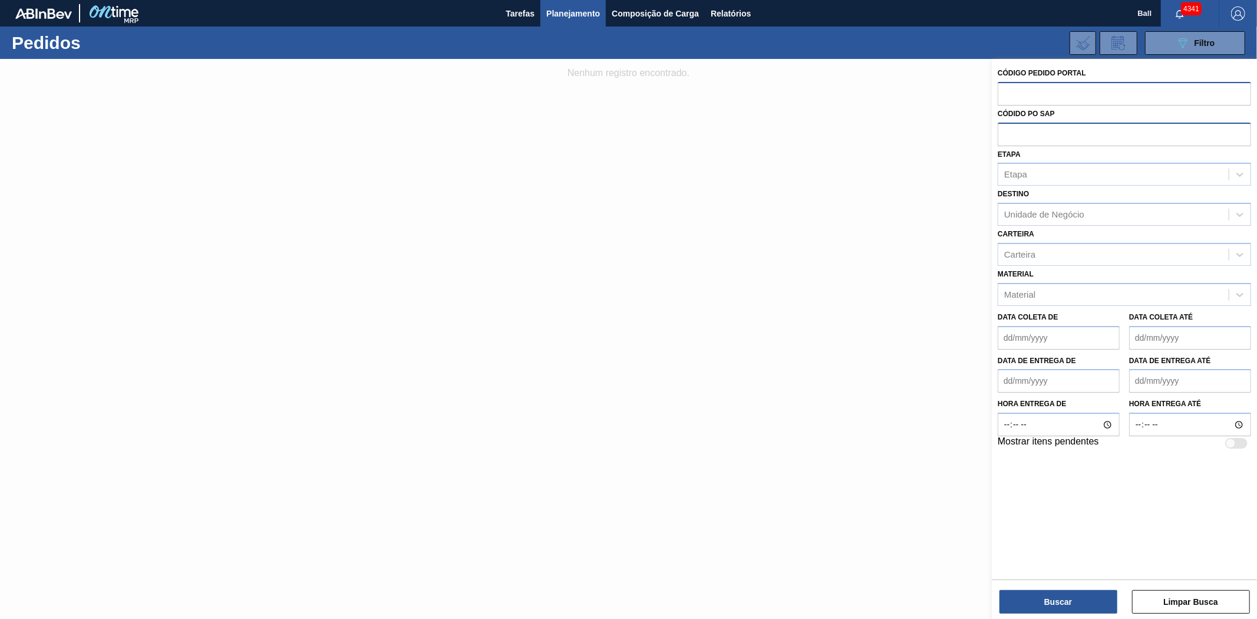
click at [1024, 89] on input "text" at bounding box center [1124, 93] width 253 height 22
paste input "2000575"
type input "2000575"
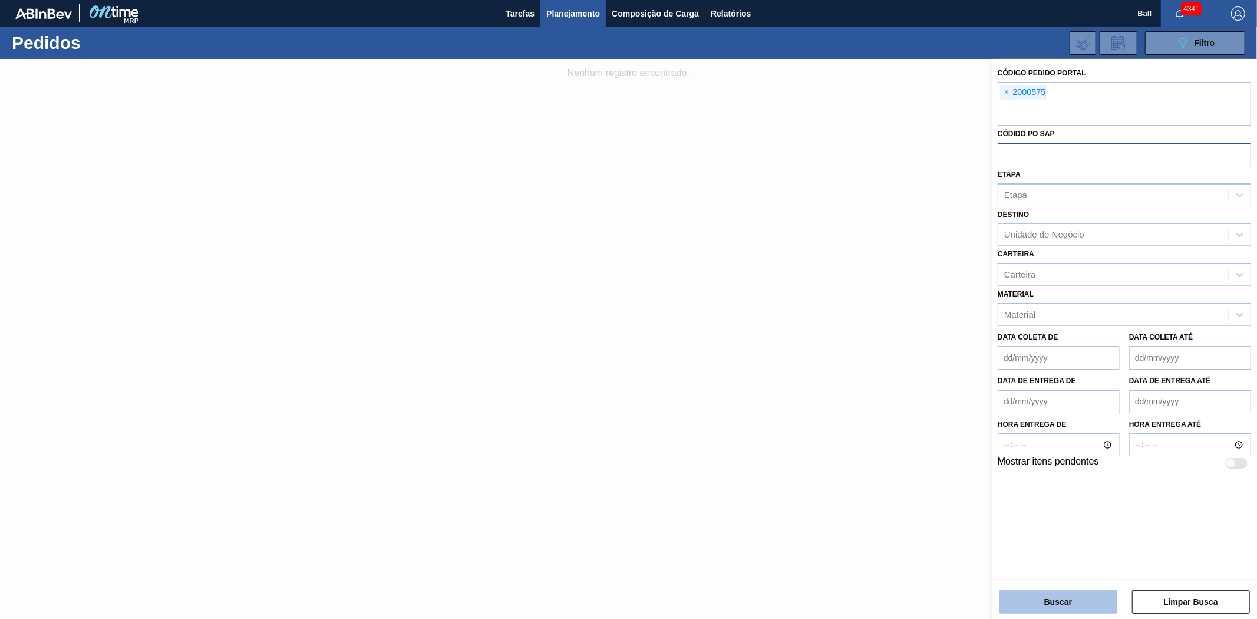
click at [1040, 590] on button "Buscar" at bounding box center [1059, 602] width 118 height 24
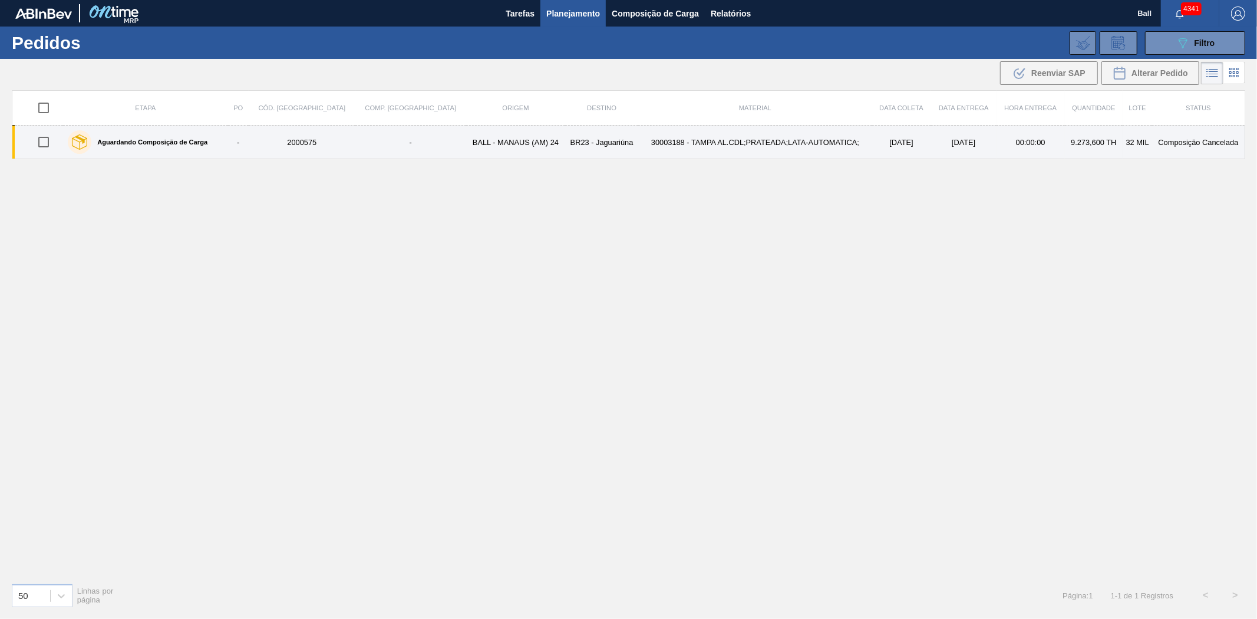
click at [1026, 142] on td "00:00:00" at bounding box center [1031, 143] width 68 height 34
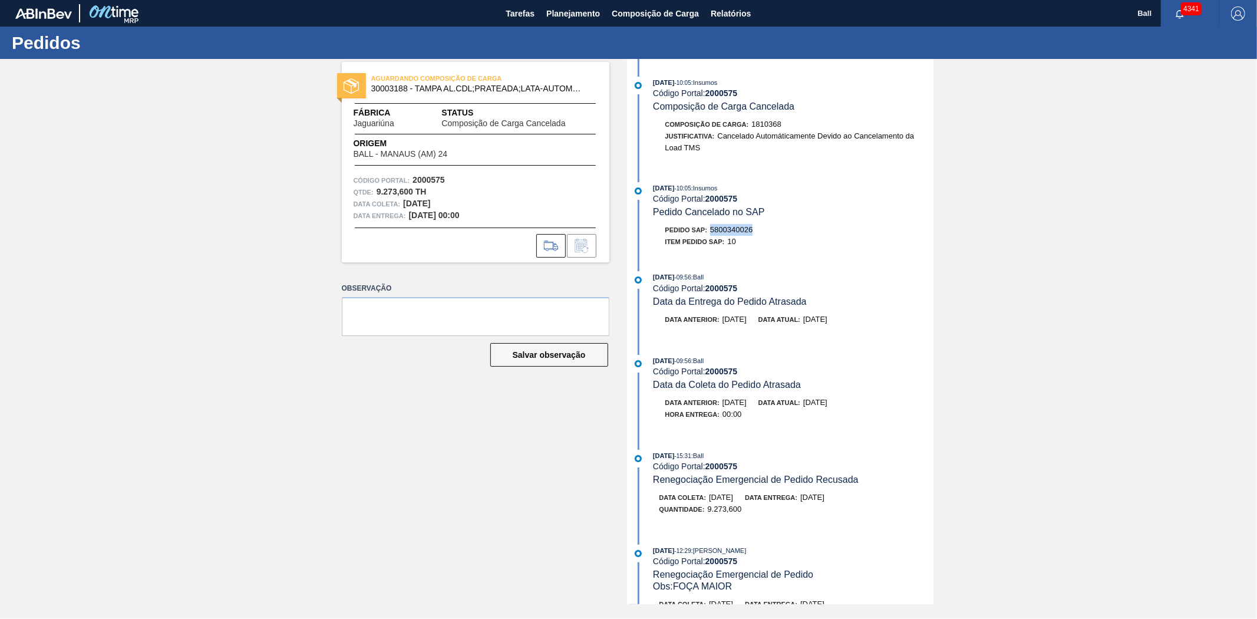
drag, startPoint x: 759, startPoint y: 233, endPoint x: 711, endPoint y: 234, distance: 47.7
click at [711, 234] on div "Pedido SAP: 5800340026" at bounding box center [794, 230] width 280 height 12
click at [556, 243] on icon at bounding box center [551, 246] width 19 height 14
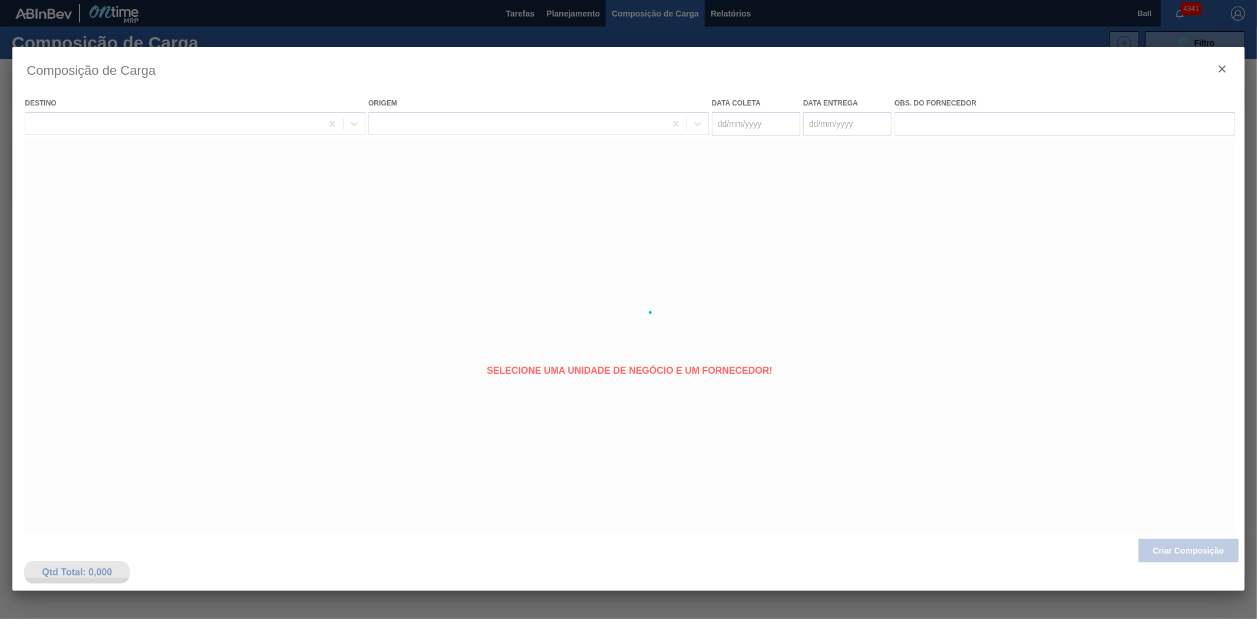
type coleta "26/09/2025"
type entrega "13/10/2025"
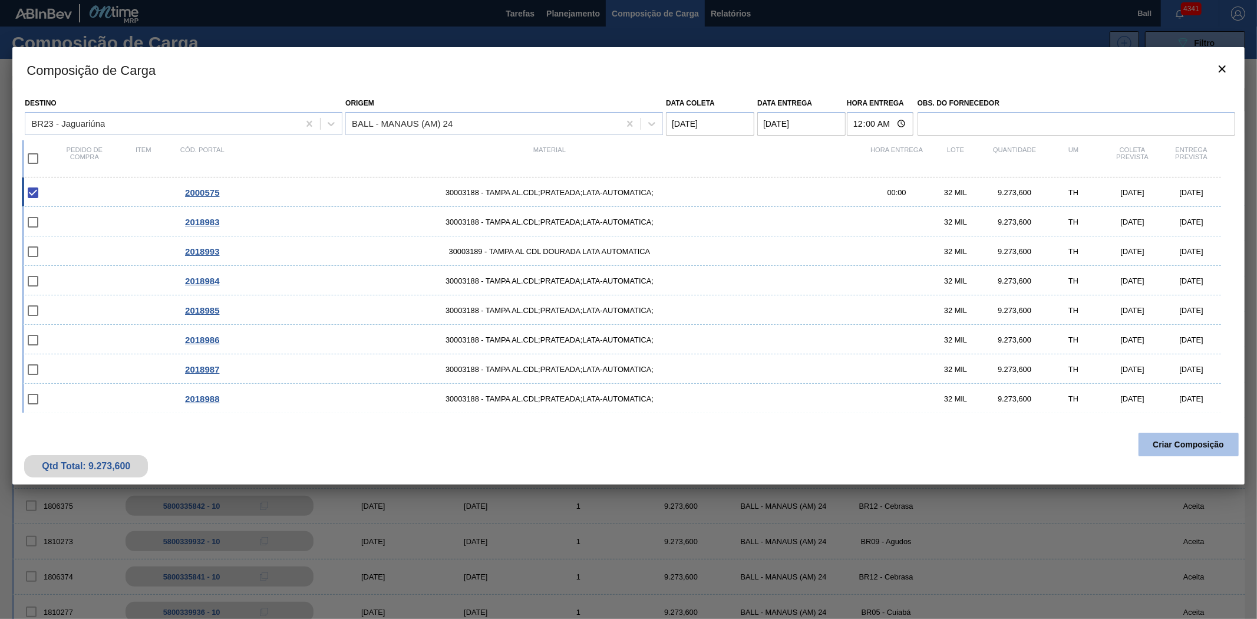
click at [1180, 444] on button "Criar Composição" at bounding box center [1189, 445] width 100 height 24
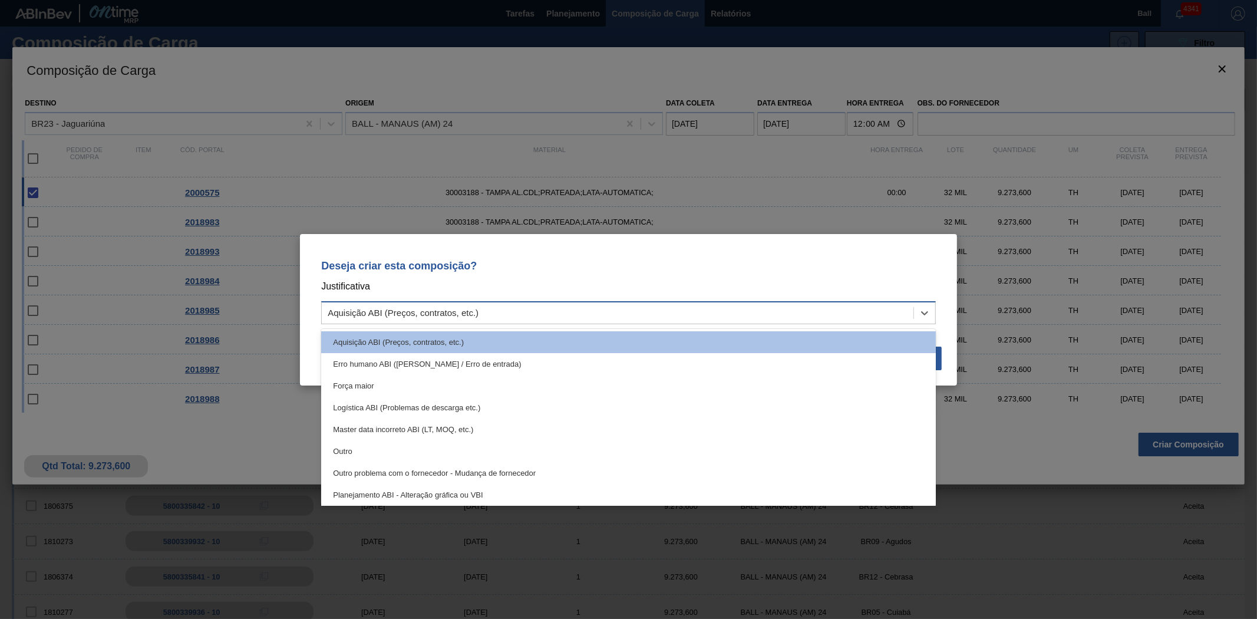
click at [408, 305] on div "Aquisição ABI (Preços, contratos, etc.)" at bounding box center [618, 312] width 592 height 17
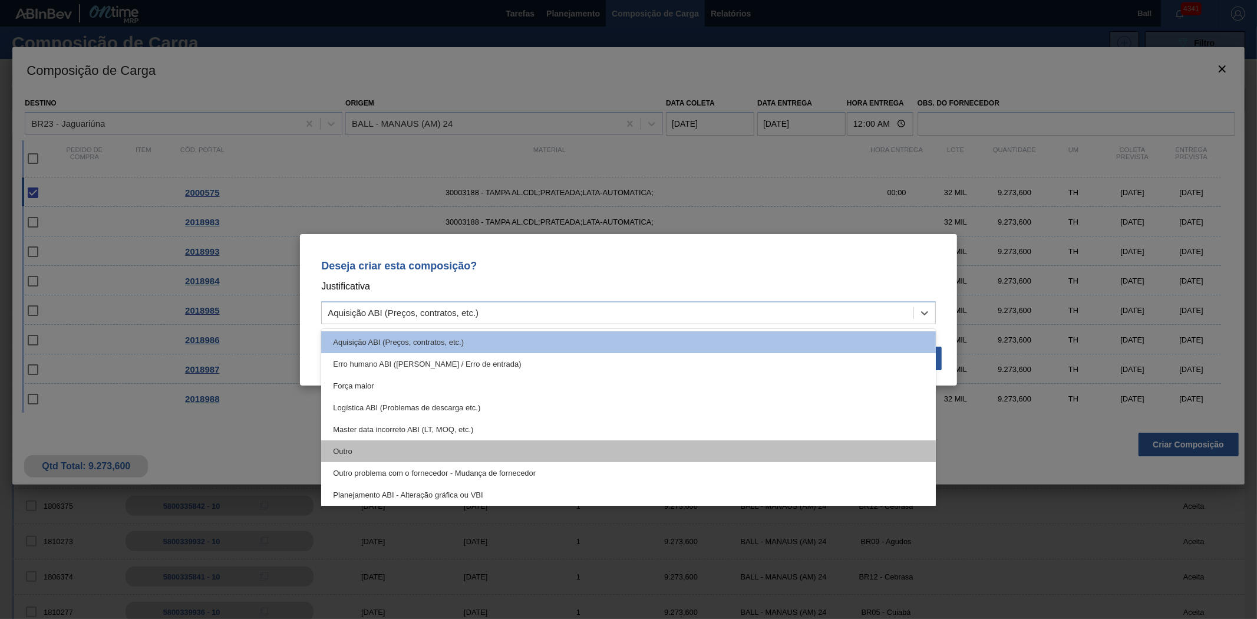
click at [362, 451] on div "Outro" at bounding box center [628, 451] width 615 height 22
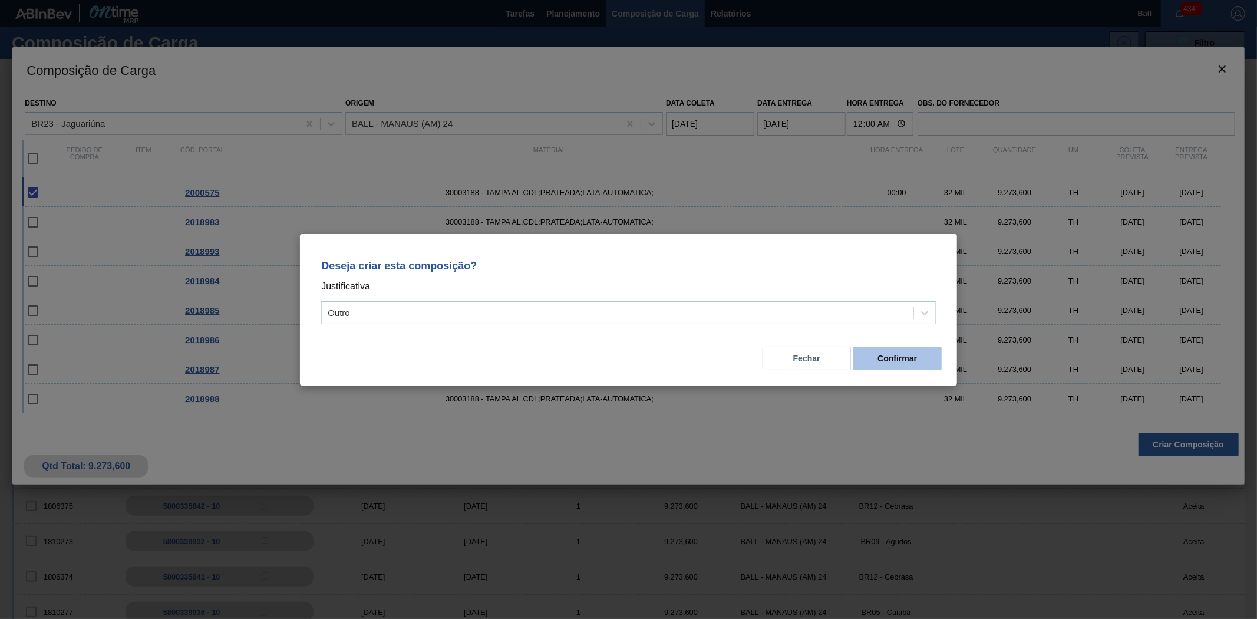
click at [904, 354] on button "Confirmar" at bounding box center [898, 359] width 88 height 24
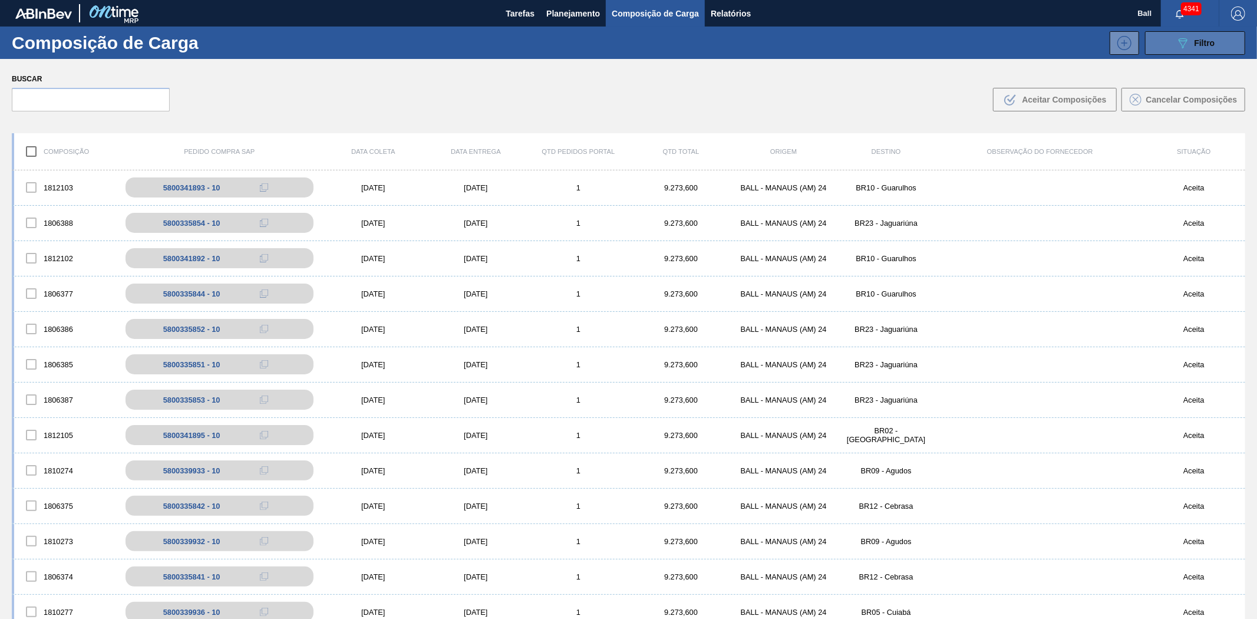
click at [1215, 39] on button "089F7B8B-B2A5-4AFE-B5C0-19BA573D28AC Filtro" at bounding box center [1195, 43] width 100 height 24
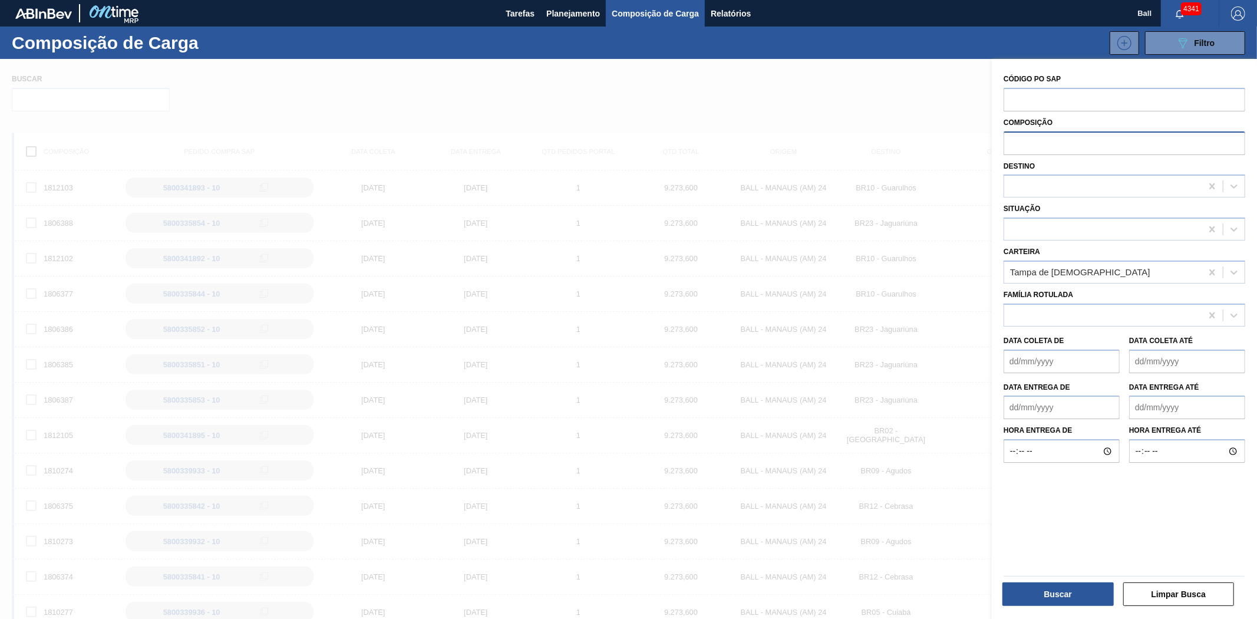
click at [1030, 144] on input "text" at bounding box center [1125, 142] width 242 height 22
click at [1026, 97] on input "text" at bounding box center [1125, 99] width 242 height 22
paste input "5800340026"
type input "5800340026"
click at [1023, 588] on button "Buscar" at bounding box center [1058, 594] width 111 height 24
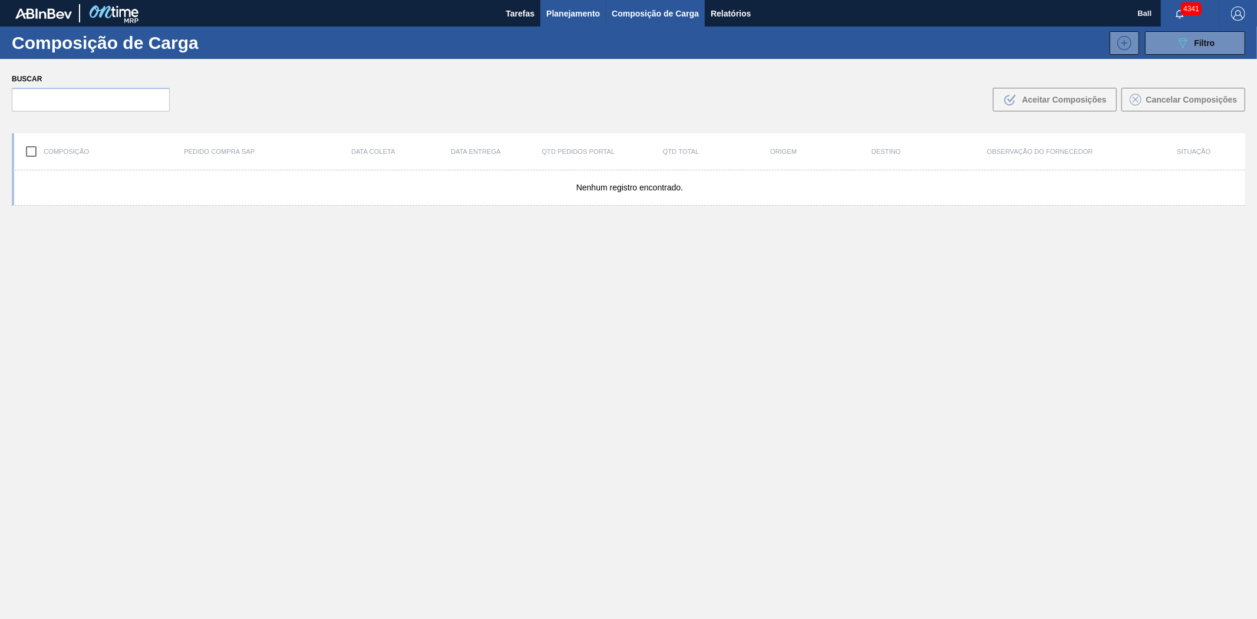
click at [561, 9] on span "Planejamento" at bounding box center [573, 13] width 54 height 14
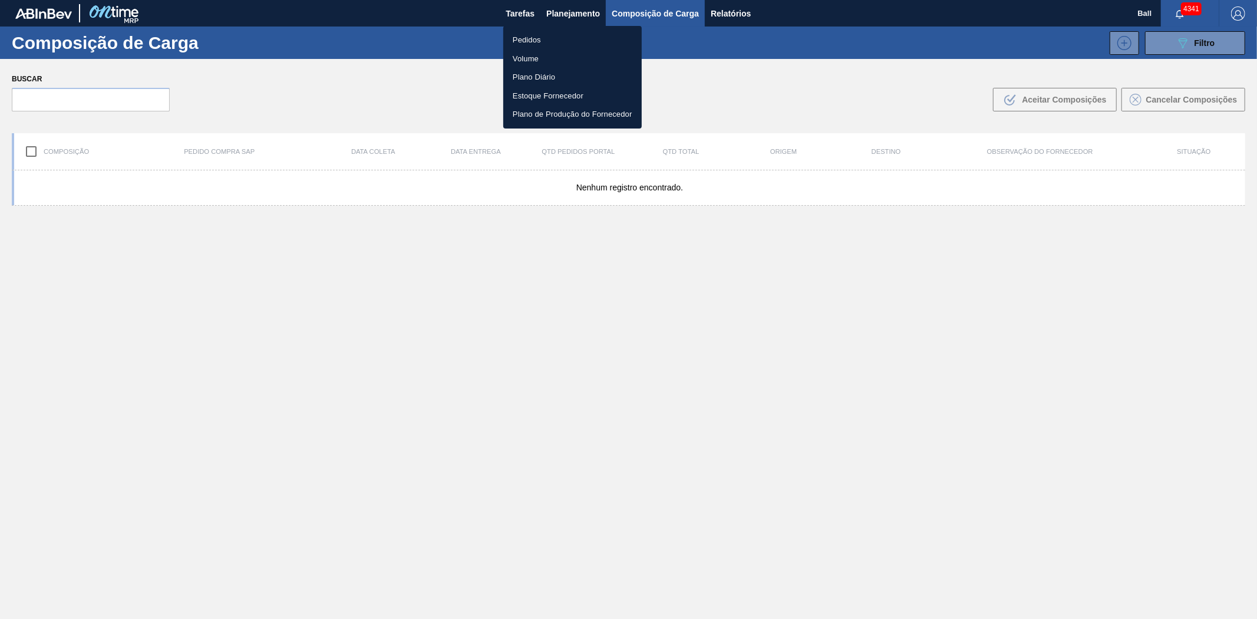
drag, startPoint x: 546, startPoint y: 36, endPoint x: 555, endPoint y: 36, distance: 8.8
click at [546, 36] on li "Pedidos" at bounding box center [572, 40] width 139 height 19
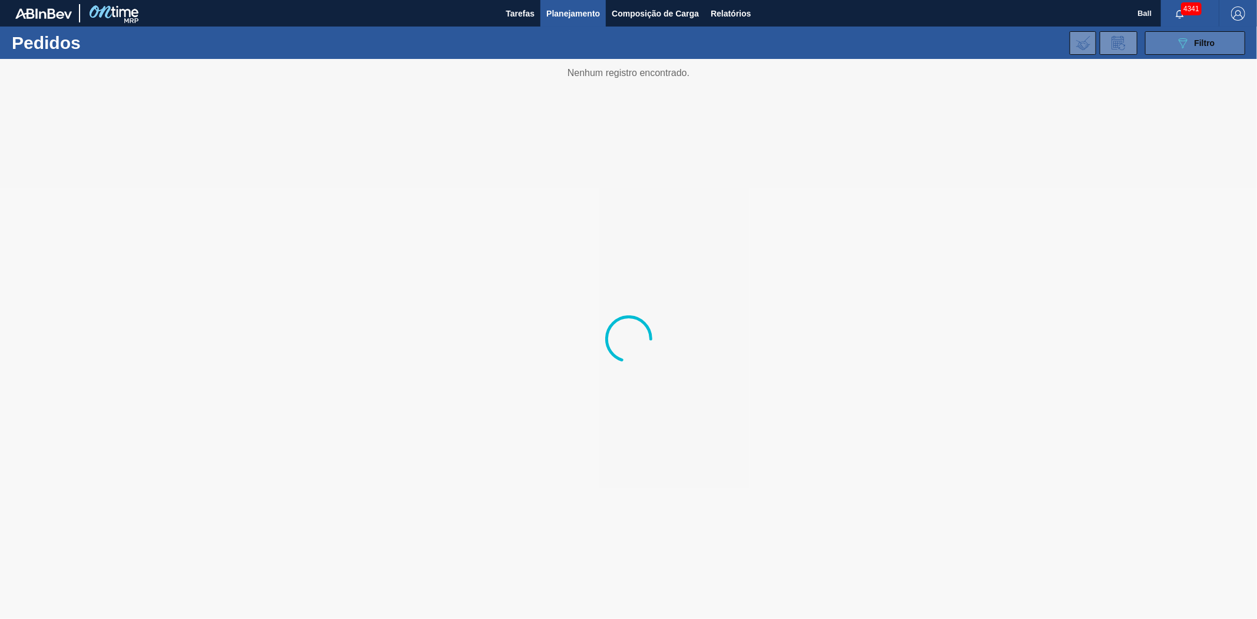
click at [1231, 41] on button "089F7B8B-B2A5-4AFE-B5C0-19BA573D28AC Filtro" at bounding box center [1195, 43] width 100 height 24
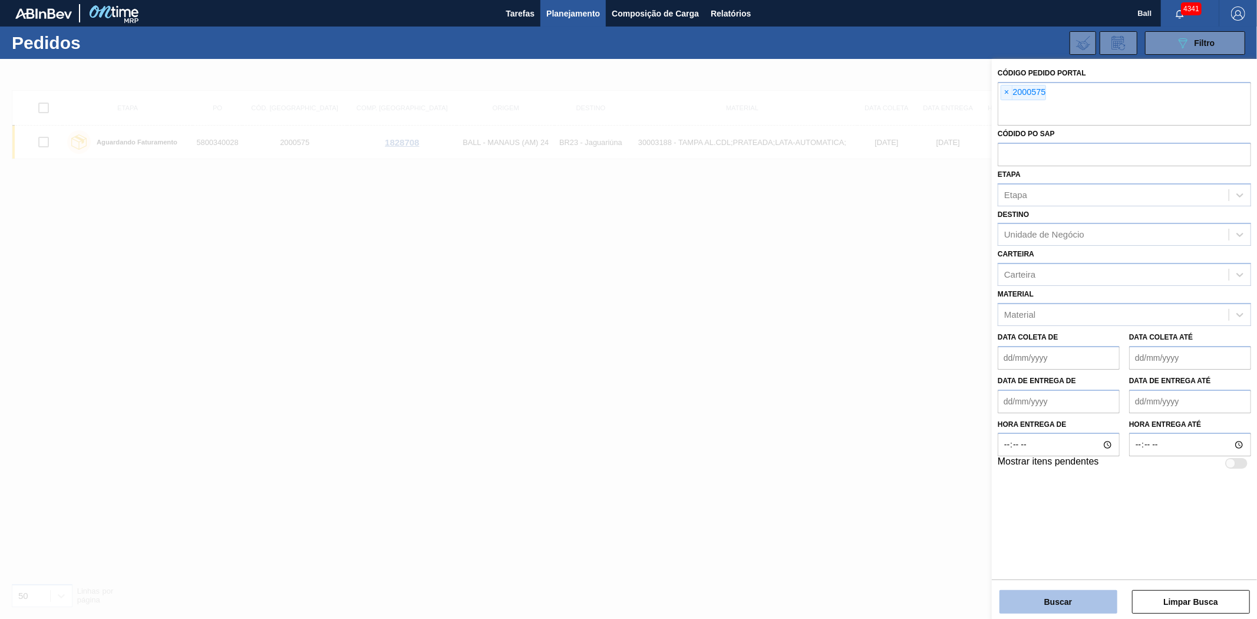
click at [1053, 598] on button "Buscar" at bounding box center [1059, 602] width 118 height 24
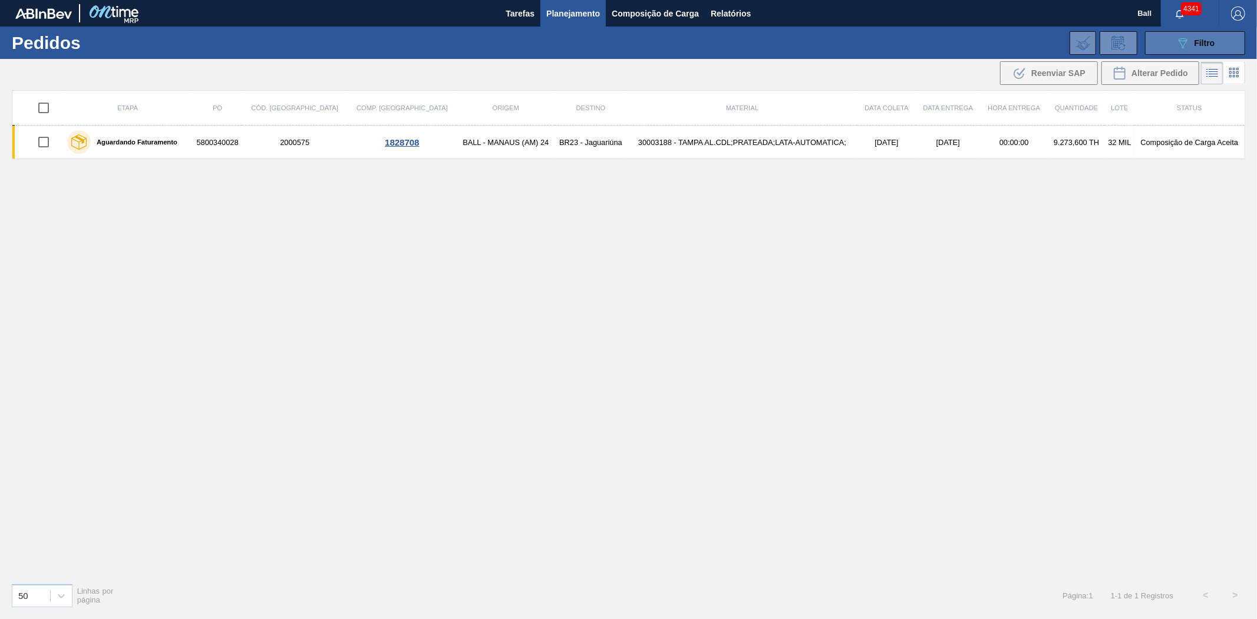
drag, startPoint x: 1218, startPoint y: 34, endPoint x: 1207, endPoint y: 50, distance: 19.3
click at [1218, 34] on button "089F7B8B-B2A5-4AFE-B5C0-19BA573D28AC Filtro" at bounding box center [1195, 43] width 100 height 24
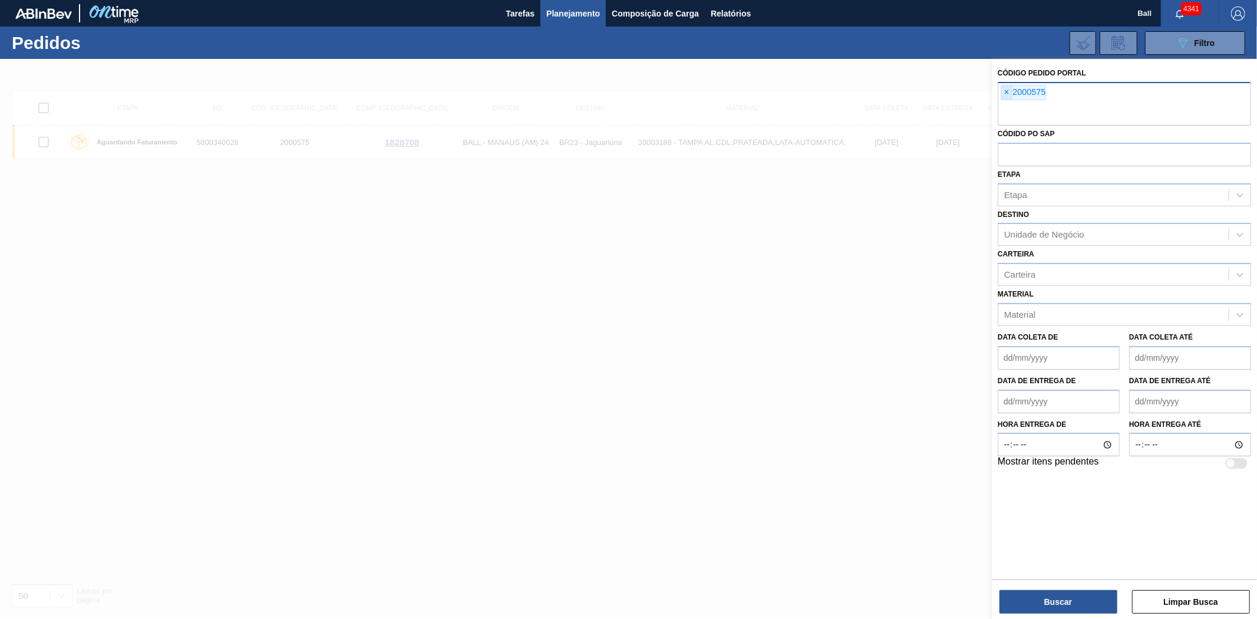
click at [1001, 92] on span "×" at bounding box center [1006, 92] width 11 height 14
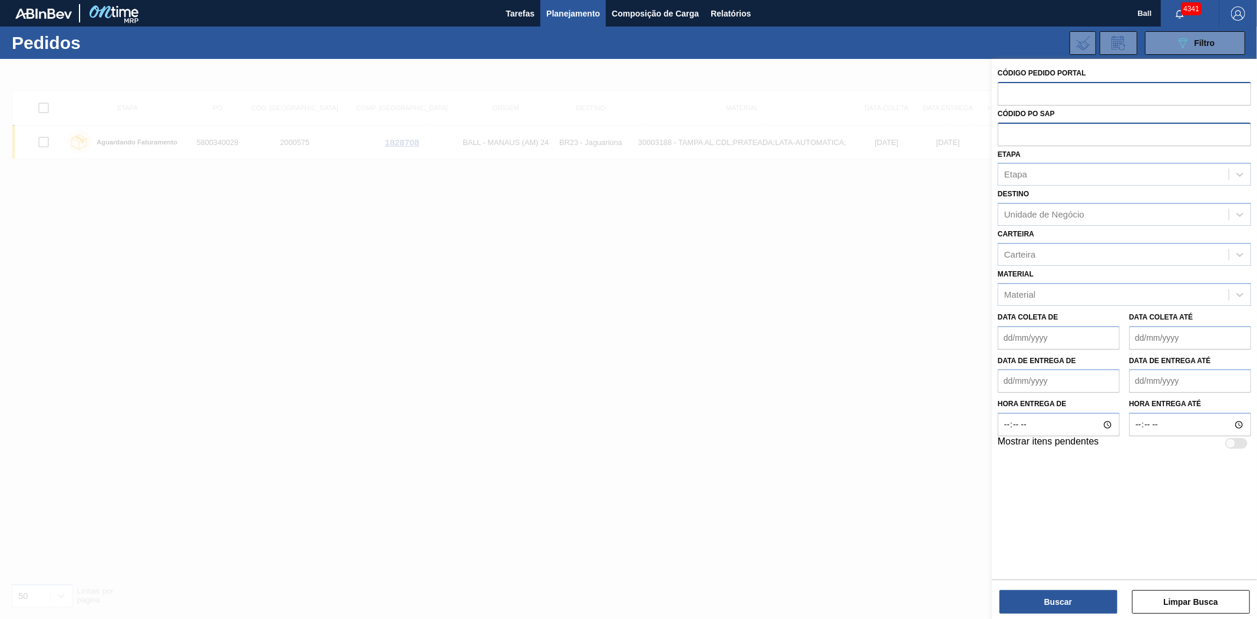
click at [1015, 137] on input "text" at bounding box center [1124, 134] width 253 height 22
paste input "text"
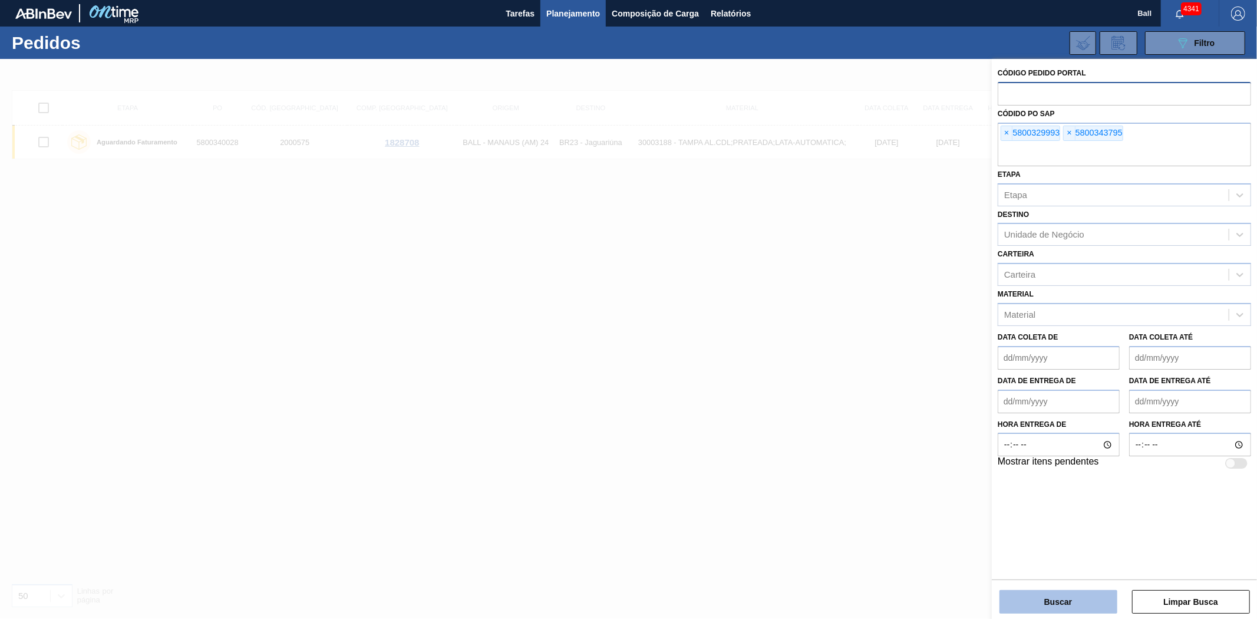
click at [1053, 604] on button "Buscar" at bounding box center [1059, 602] width 118 height 24
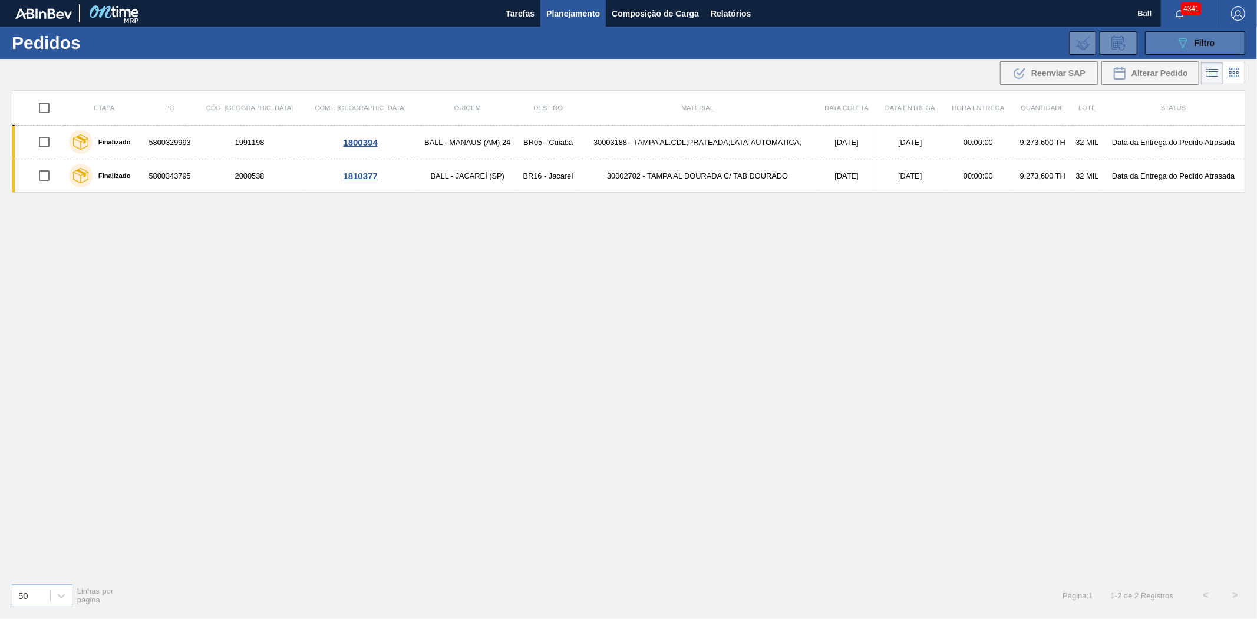
click at [1162, 44] on button "089F7B8B-B2A5-4AFE-B5C0-19BA573D28AC Filtro" at bounding box center [1195, 43] width 100 height 24
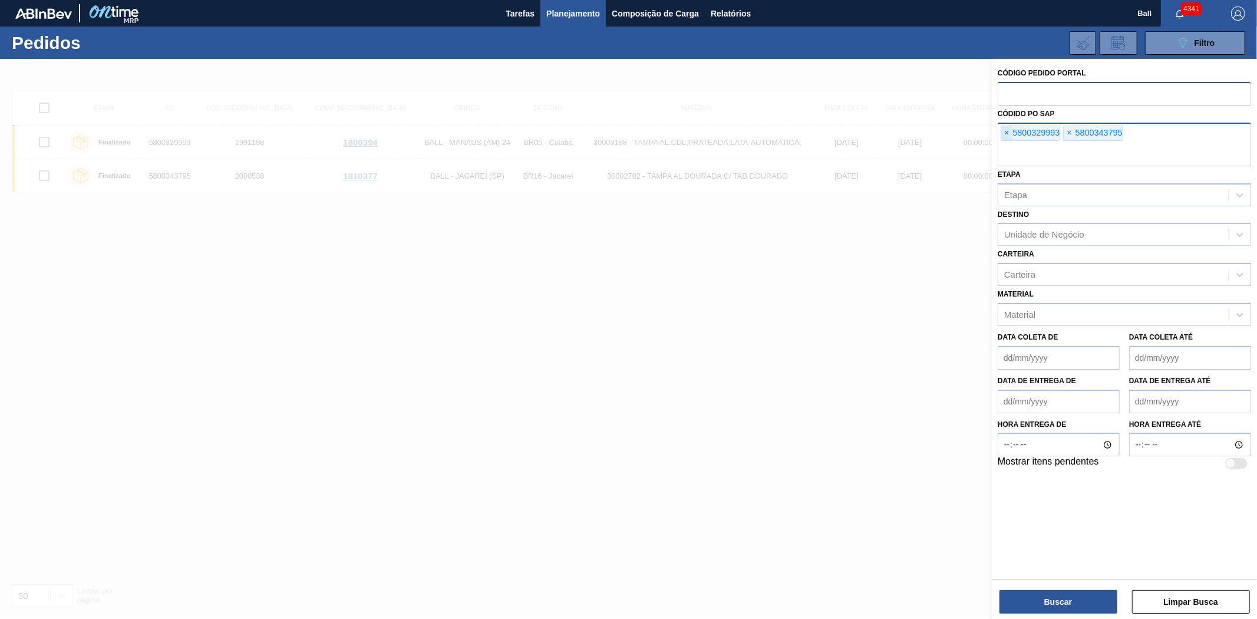
click at [1010, 132] on span "×" at bounding box center [1006, 133] width 11 height 14
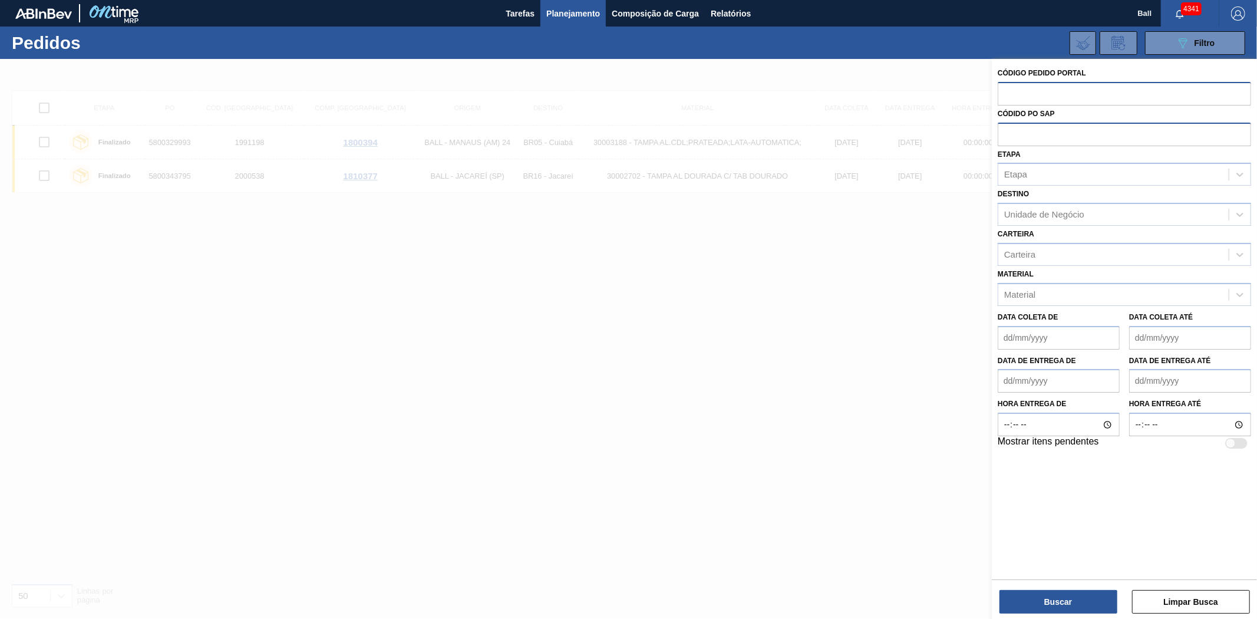
click at [1010, 132] on input "text" at bounding box center [1124, 134] width 253 height 22
click at [1023, 88] on input "text" at bounding box center [1124, 93] width 253 height 22
paste input "text"
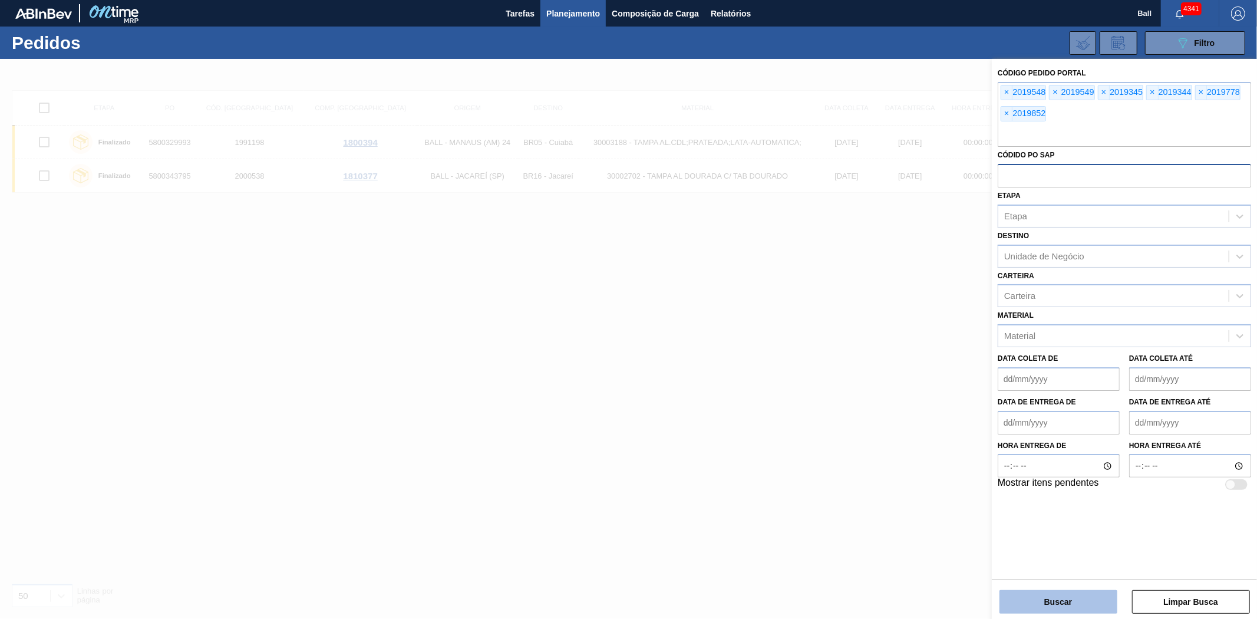
click at [1061, 599] on button "Buscar" at bounding box center [1059, 602] width 118 height 24
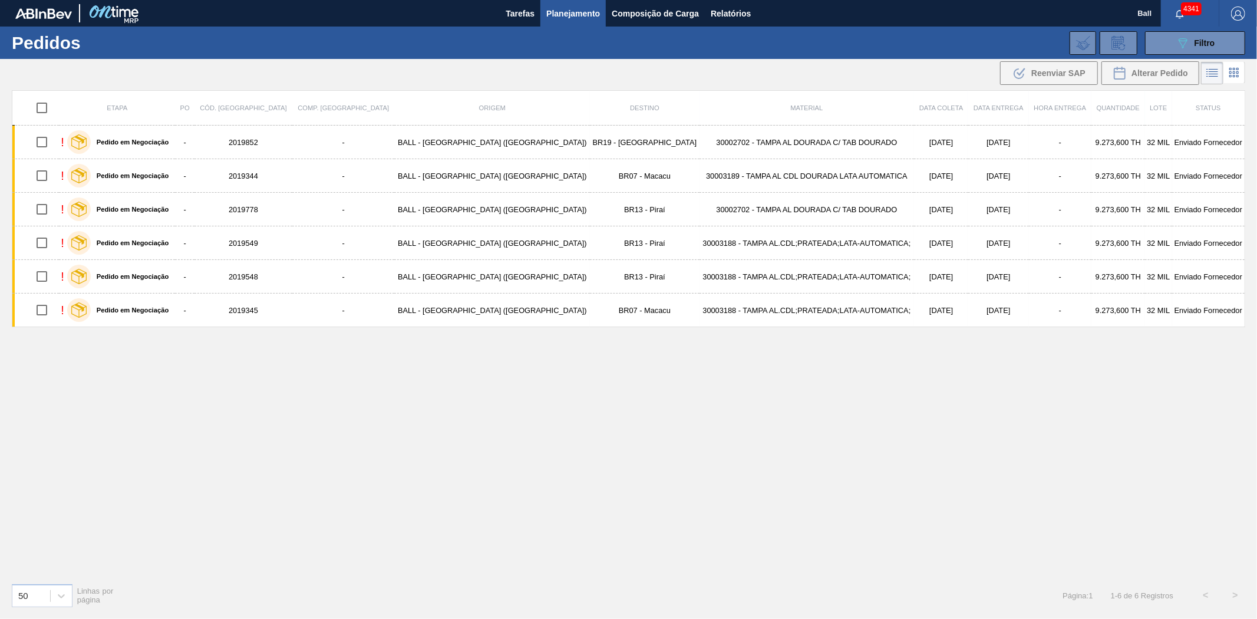
click at [49, 108] on input "checkbox" at bounding box center [41, 107] width 25 height 25
checkbox input "true"
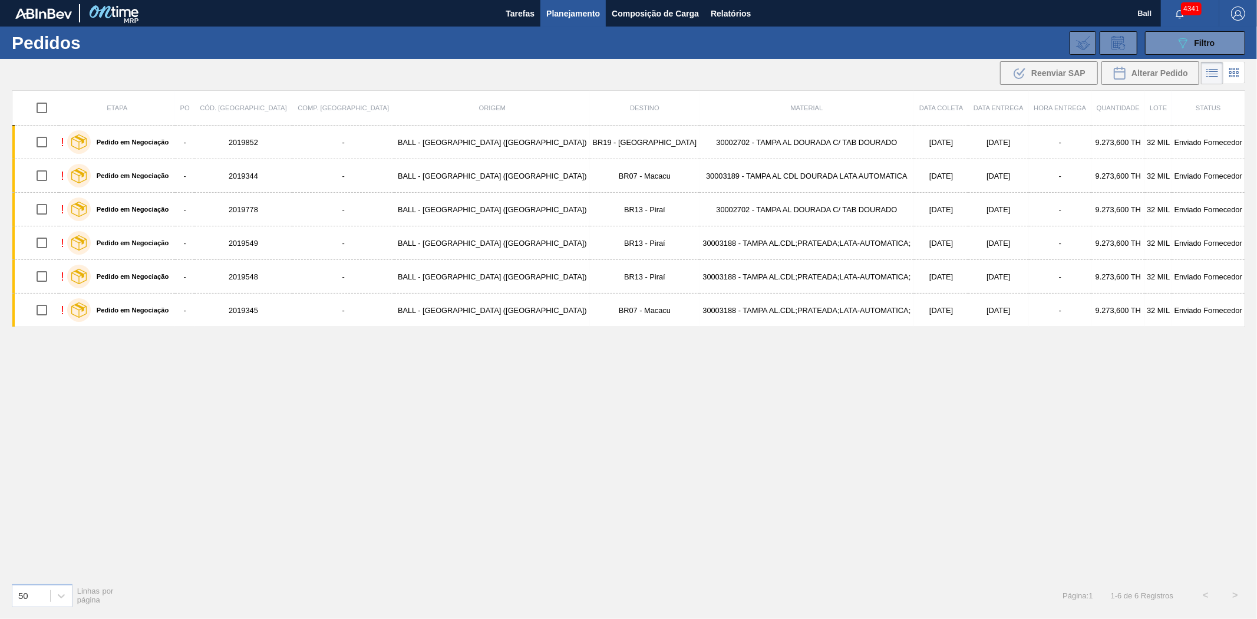
checkbox input "true"
click at [1053, 74] on span "Reenviar SAP" at bounding box center [1059, 72] width 54 height 9
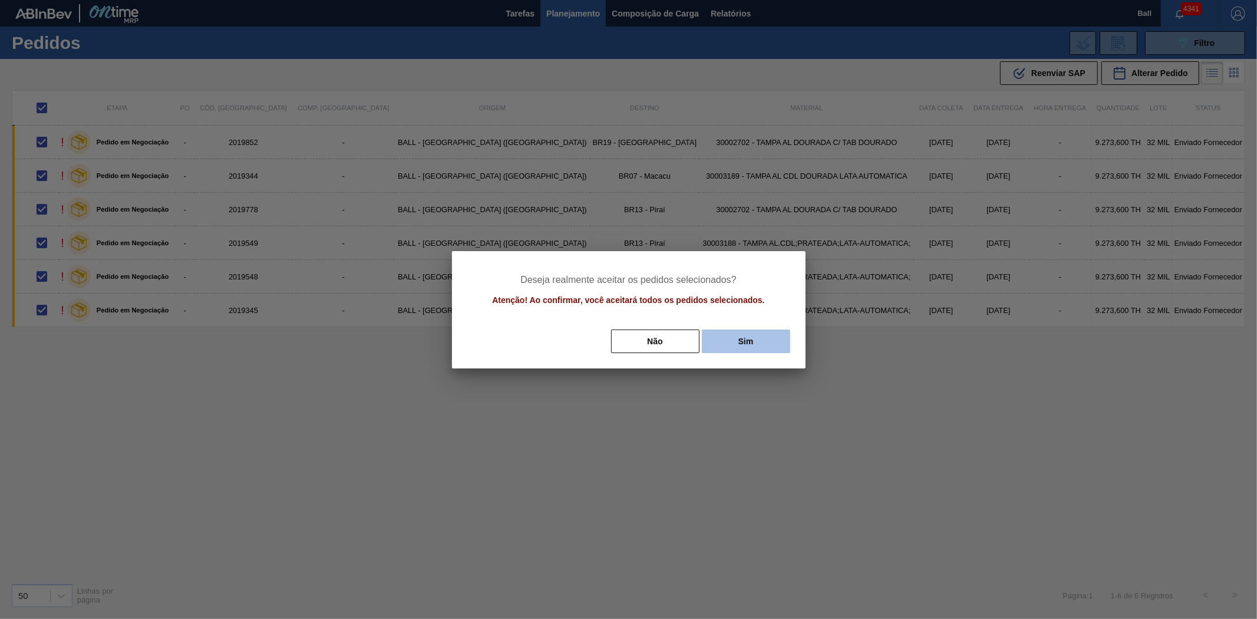
click at [766, 340] on button "Sim" at bounding box center [746, 342] width 88 height 24
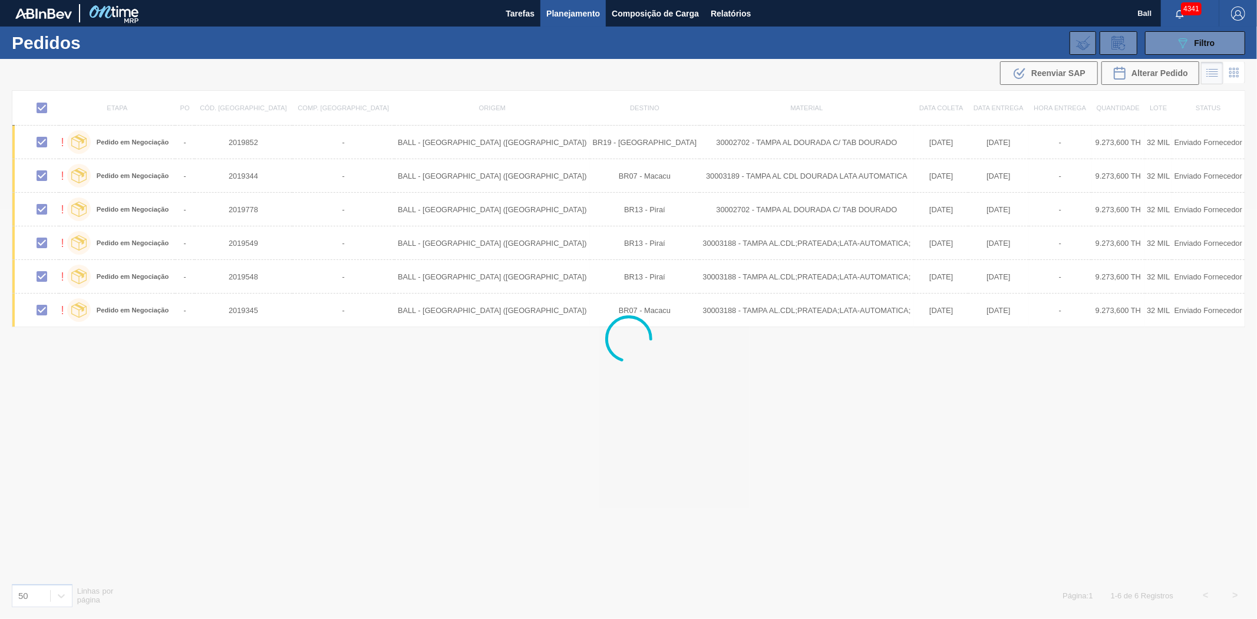
checkbox input "false"
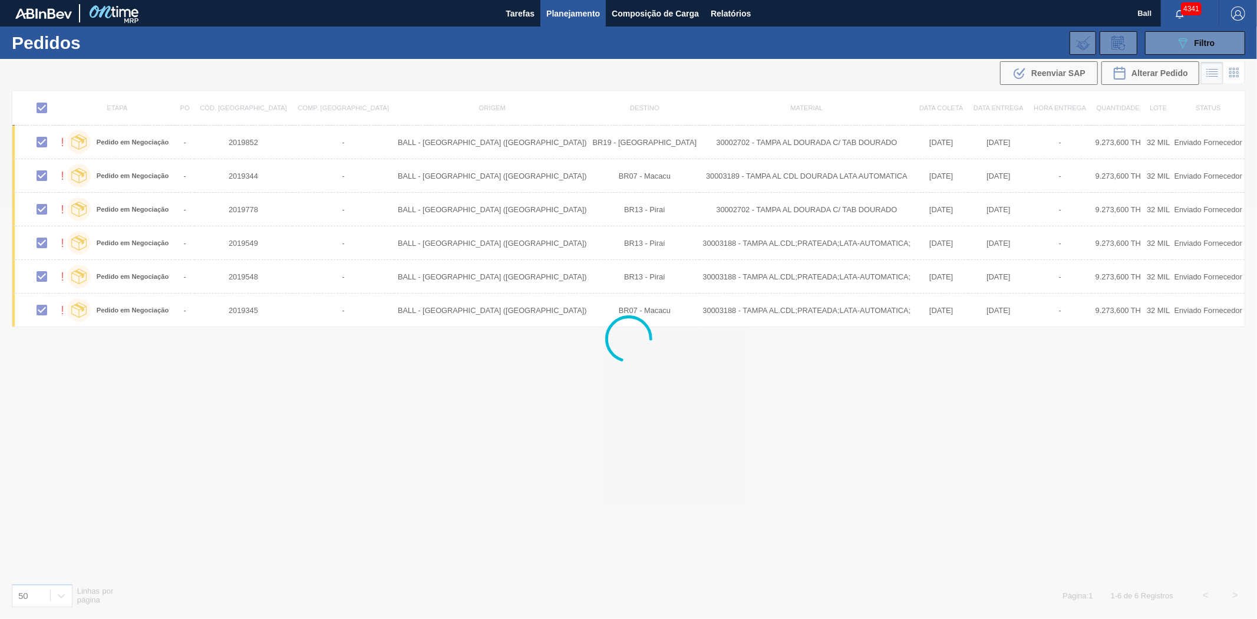
checkbox input "false"
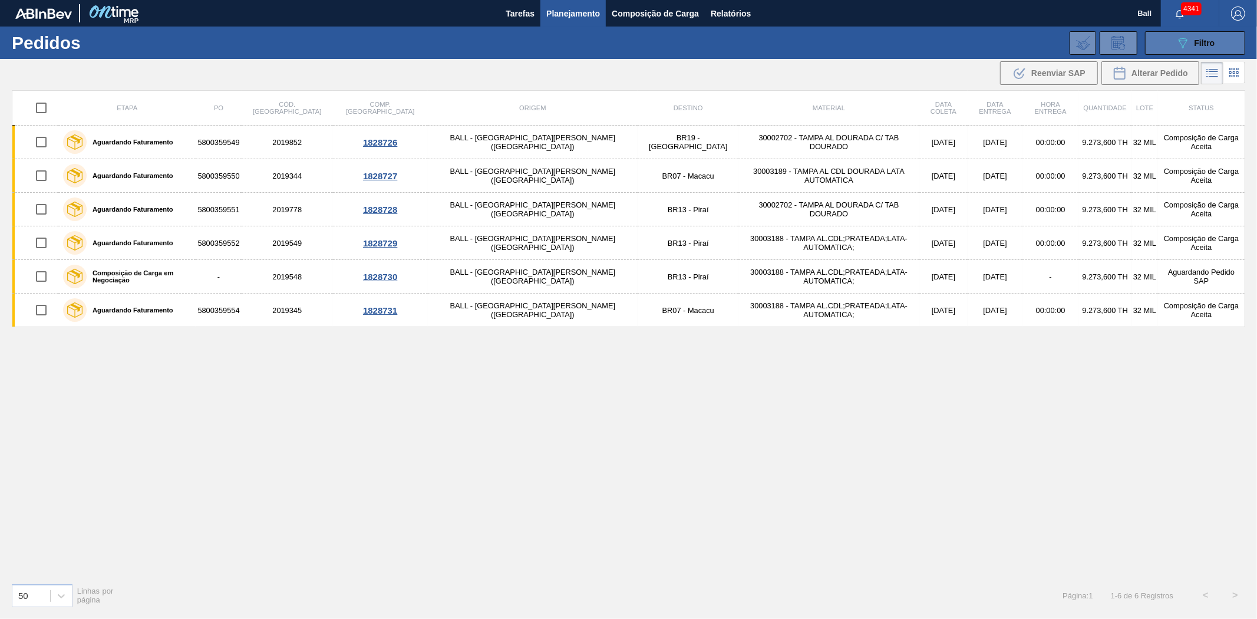
click at [1185, 39] on icon "089F7B8B-B2A5-4AFE-B5C0-19BA573D28AC" at bounding box center [1183, 43] width 14 height 14
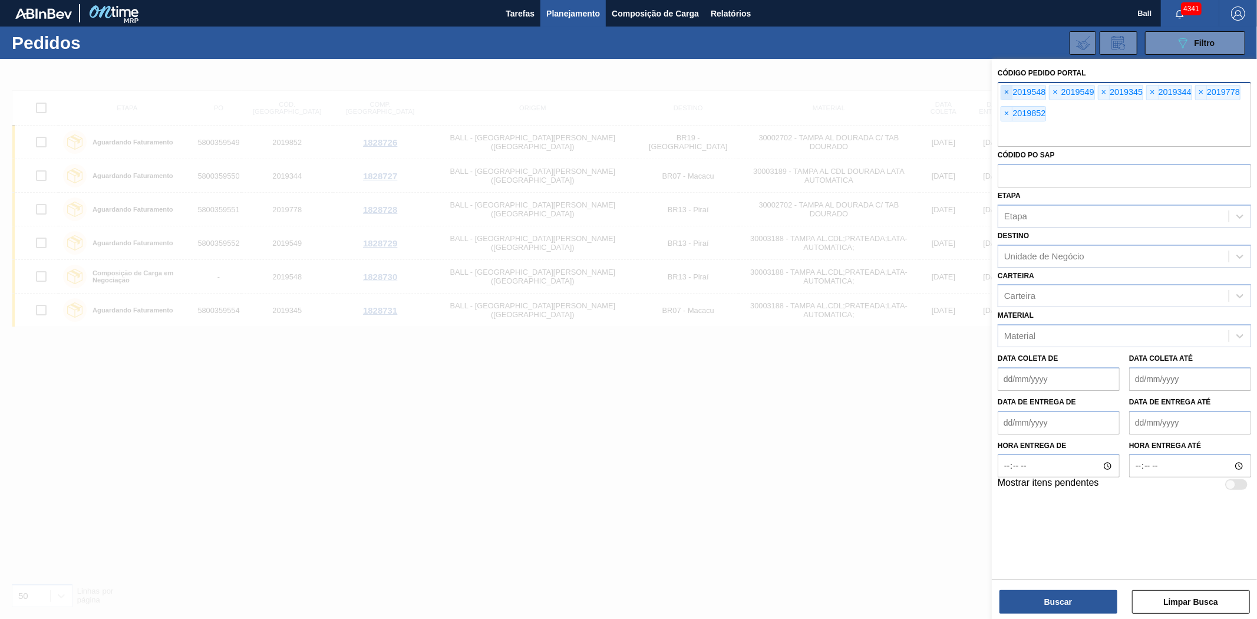
click at [1003, 90] on span "×" at bounding box center [1006, 92] width 11 height 14
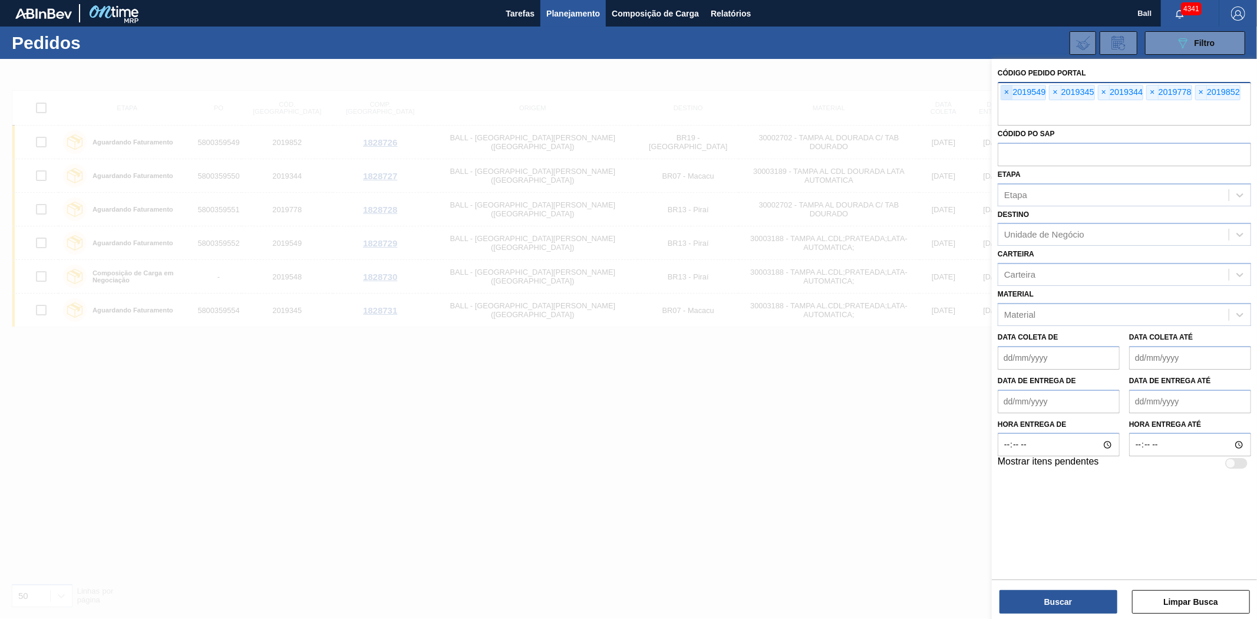
click at [1003, 90] on span "×" at bounding box center [1006, 92] width 11 height 14
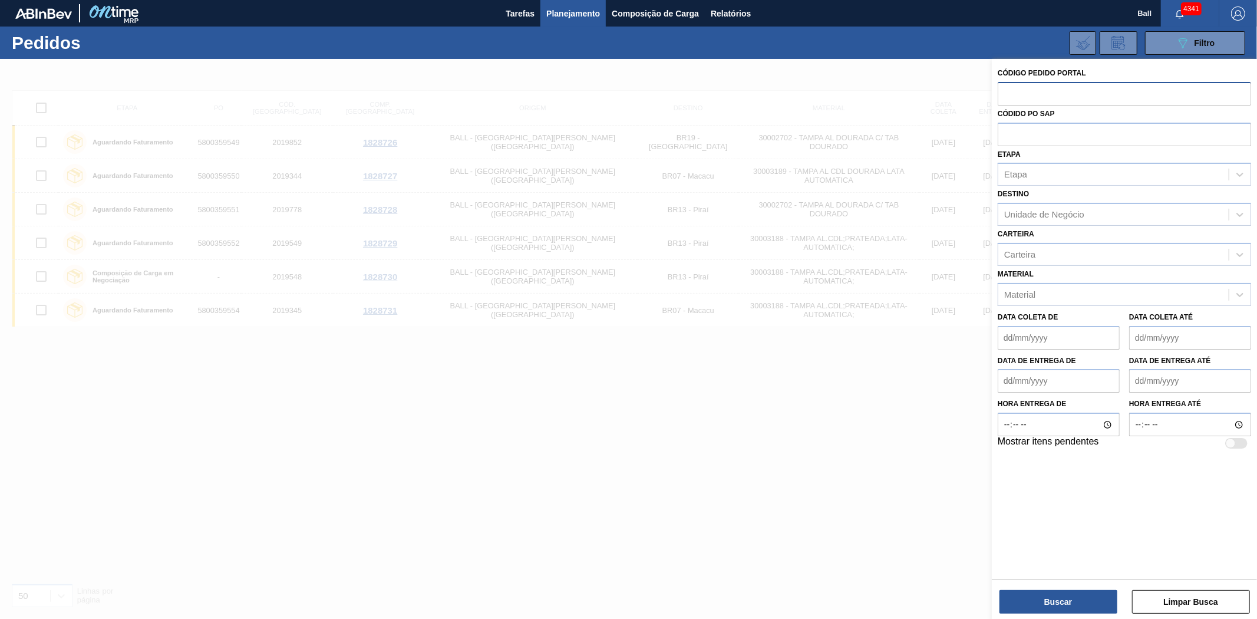
paste input "text"
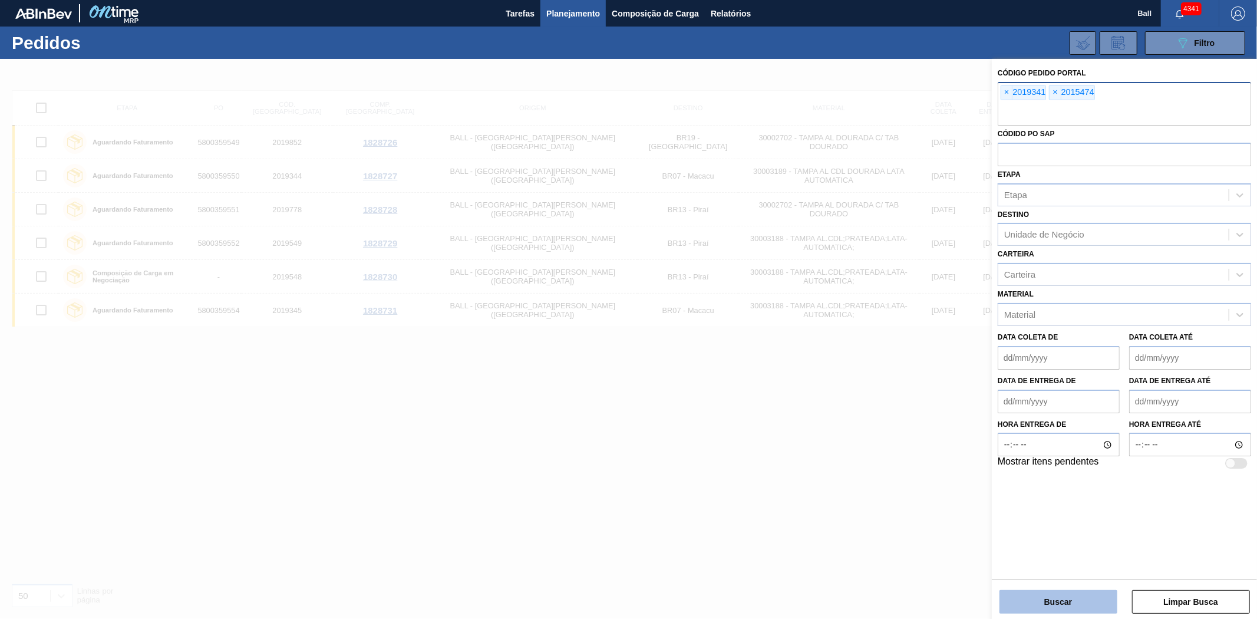
click at [1085, 598] on button "Buscar" at bounding box center [1059, 602] width 118 height 24
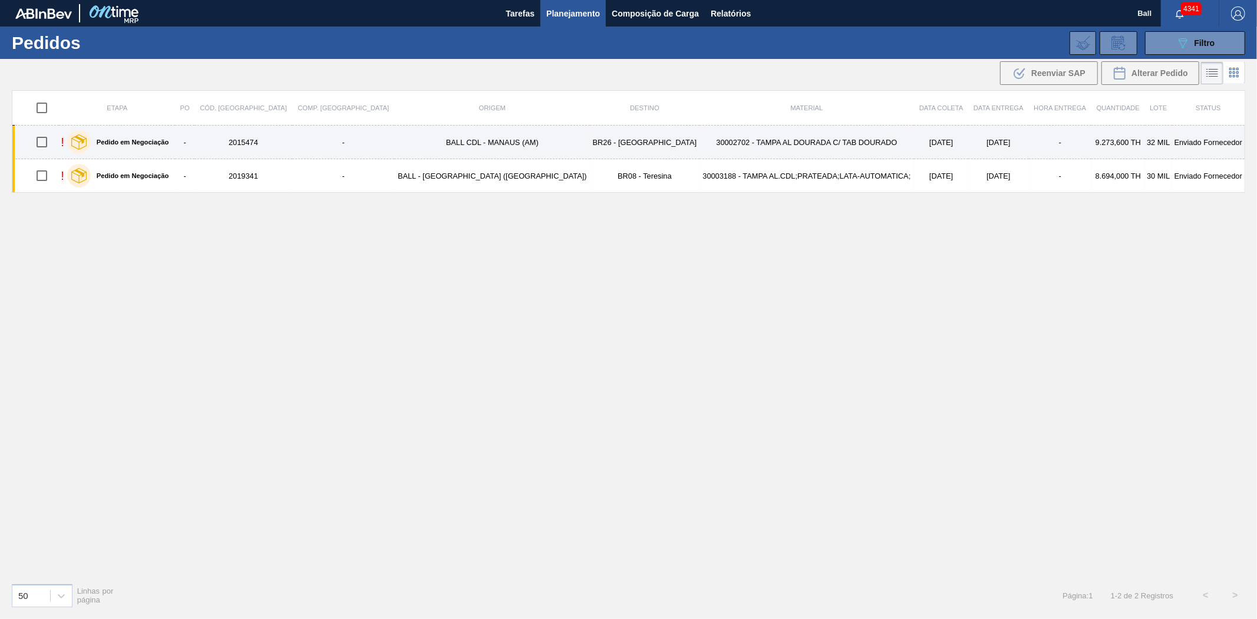
click at [590, 140] on td "BR26 - [GEOGRAPHIC_DATA]" at bounding box center [644, 143] width 109 height 34
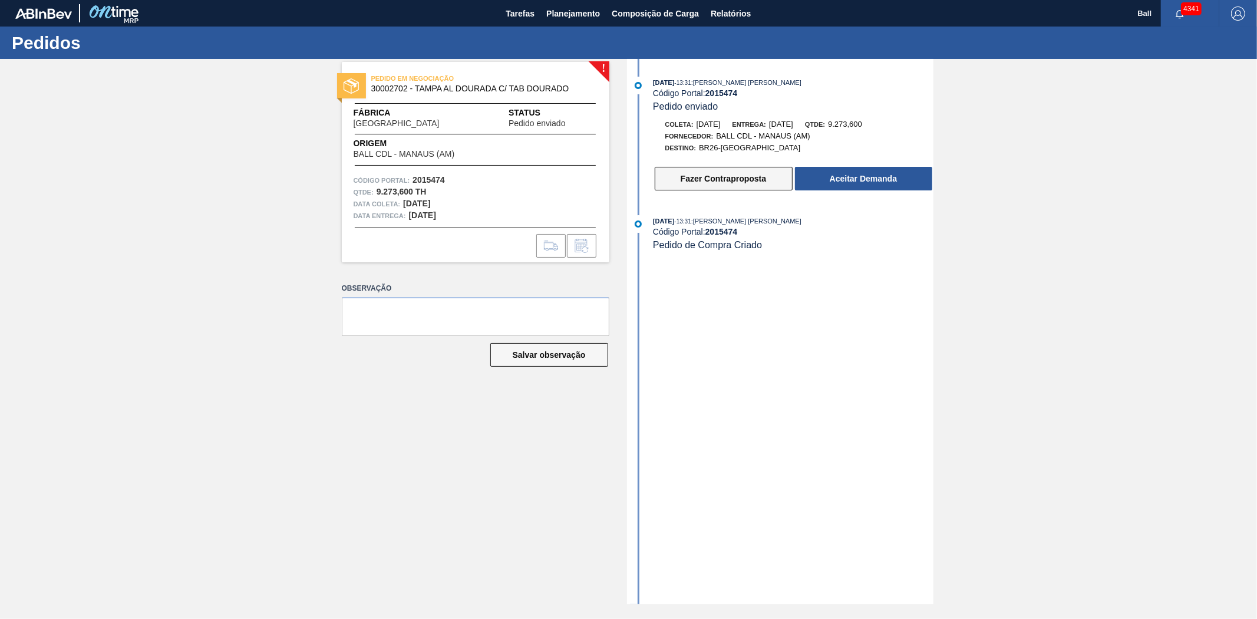
click at [740, 179] on button "Fazer Contraproposta" at bounding box center [724, 179] width 138 height 24
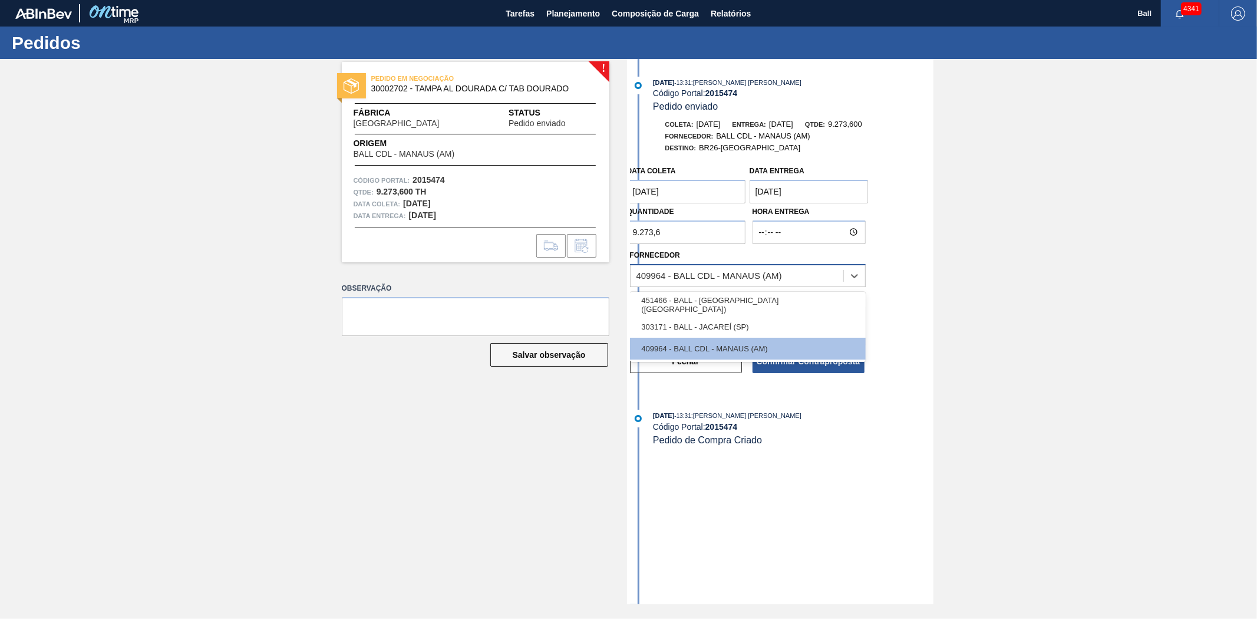
click at [743, 275] on div "409964 - BALL CDL - MANAUS (AM)" at bounding box center [710, 276] width 146 height 10
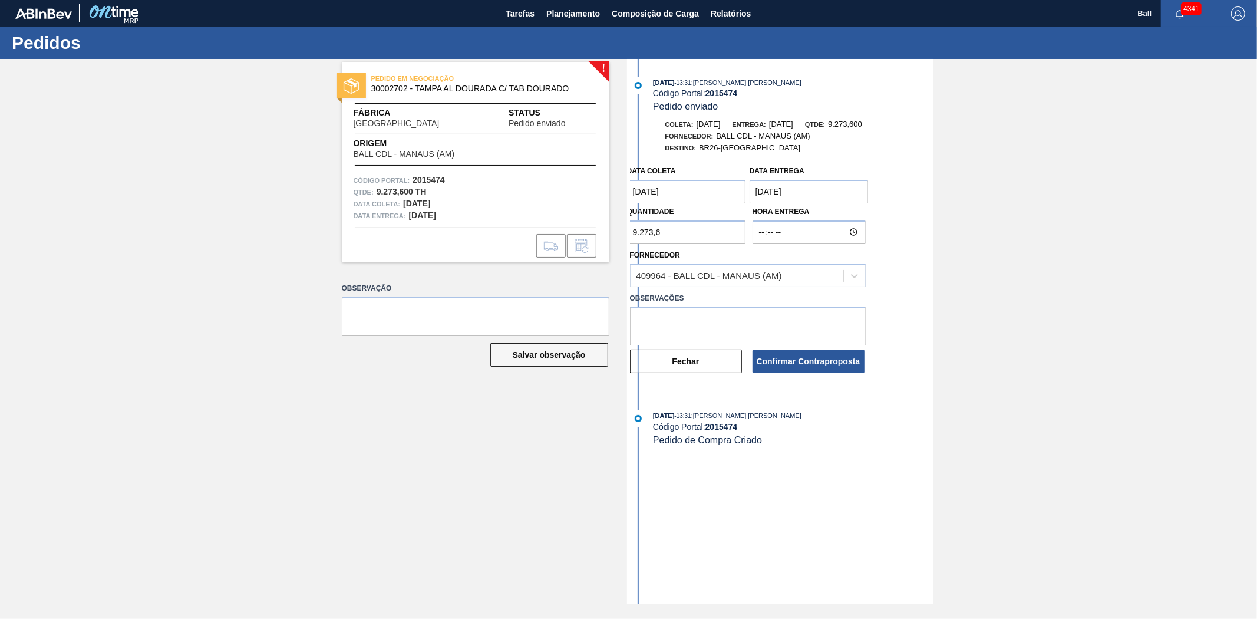
click at [961, 307] on div "! PEDIDO EM NEGOCIAÇÃO 30002702 - TAMPA AL DOURADA C/ TAB DOURADO Fábrica [GEOG…" at bounding box center [628, 331] width 1257 height 545
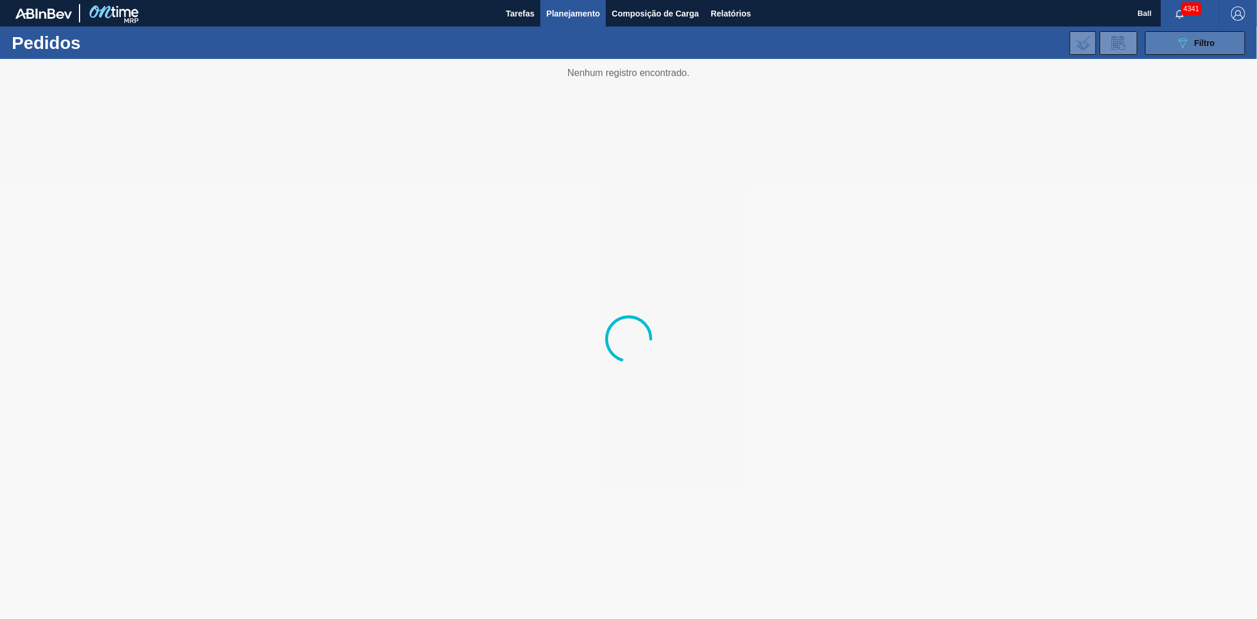
click at [1174, 37] on button "089F7B8B-B2A5-4AFE-B5C0-19BA573D28AC Filtro" at bounding box center [1195, 43] width 100 height 24
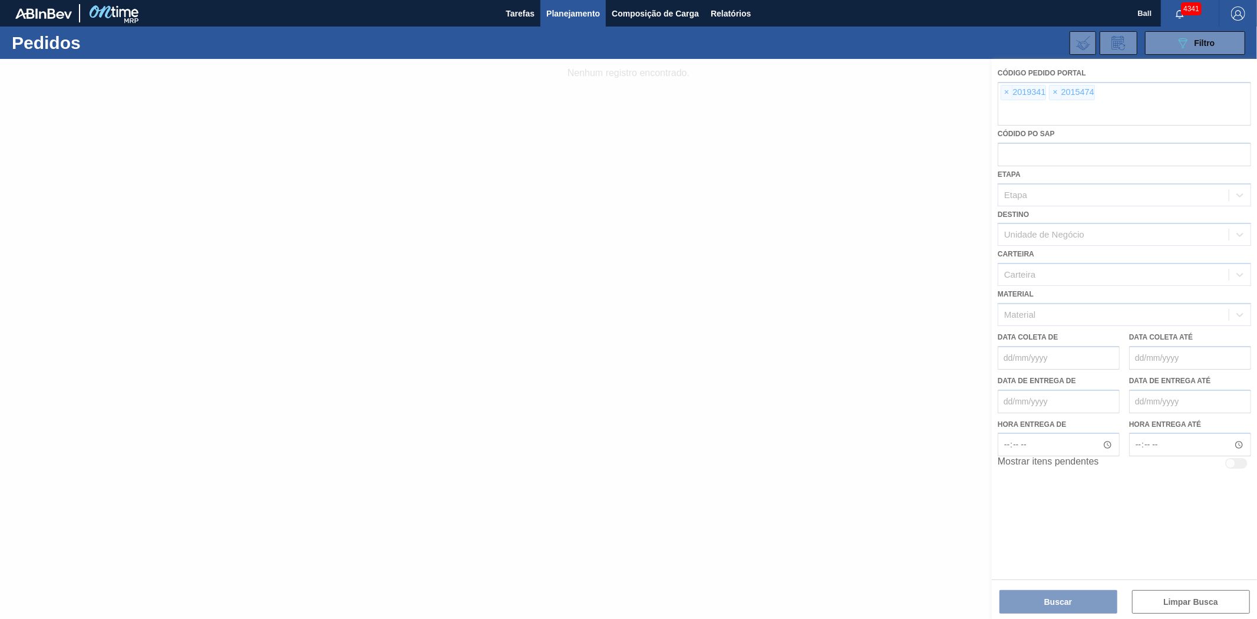
click at [1006, 94] on div at bounding box center [628, 339] width 1257 height 560
click at [1006, 93] on div at bounding box center [628, 339] width 1257 height 560
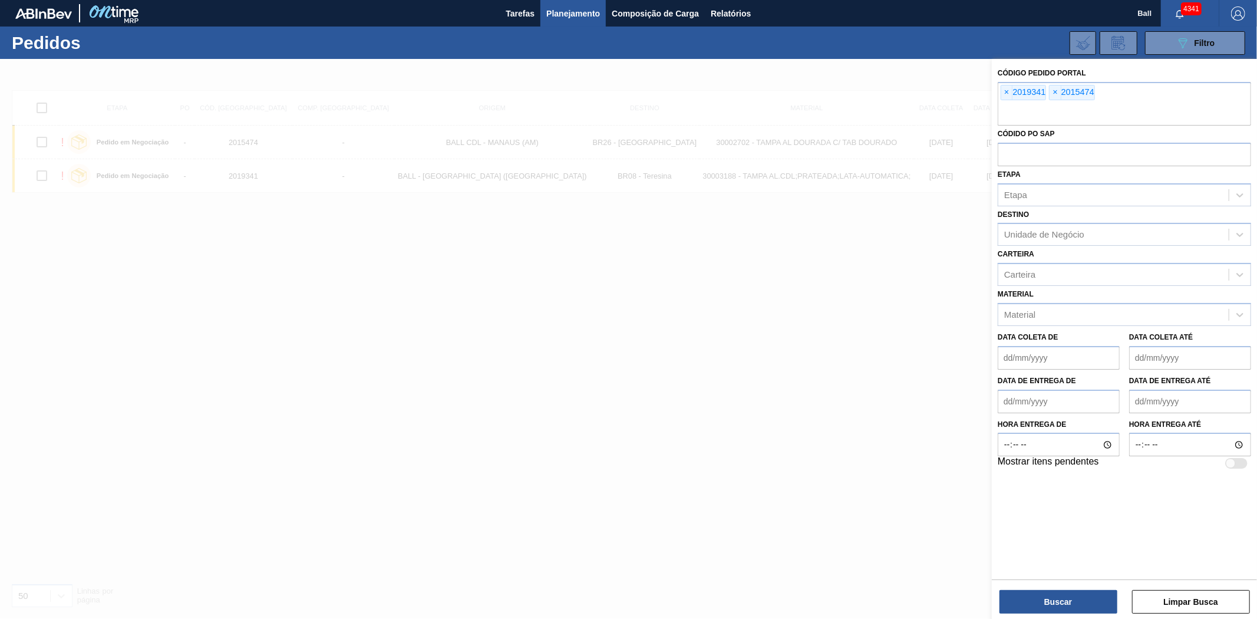
click at [1006, 91] on span "×" at bounding box center [1006, 92] width 11 height 14
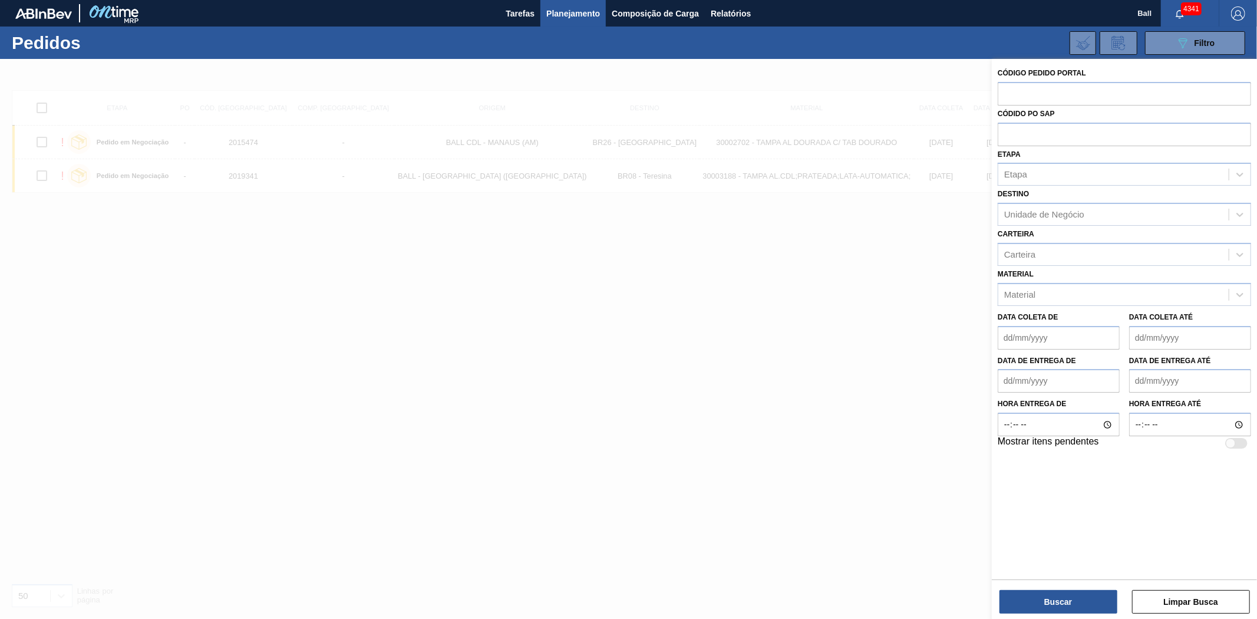
paste input "2019341"
type input "2019341"
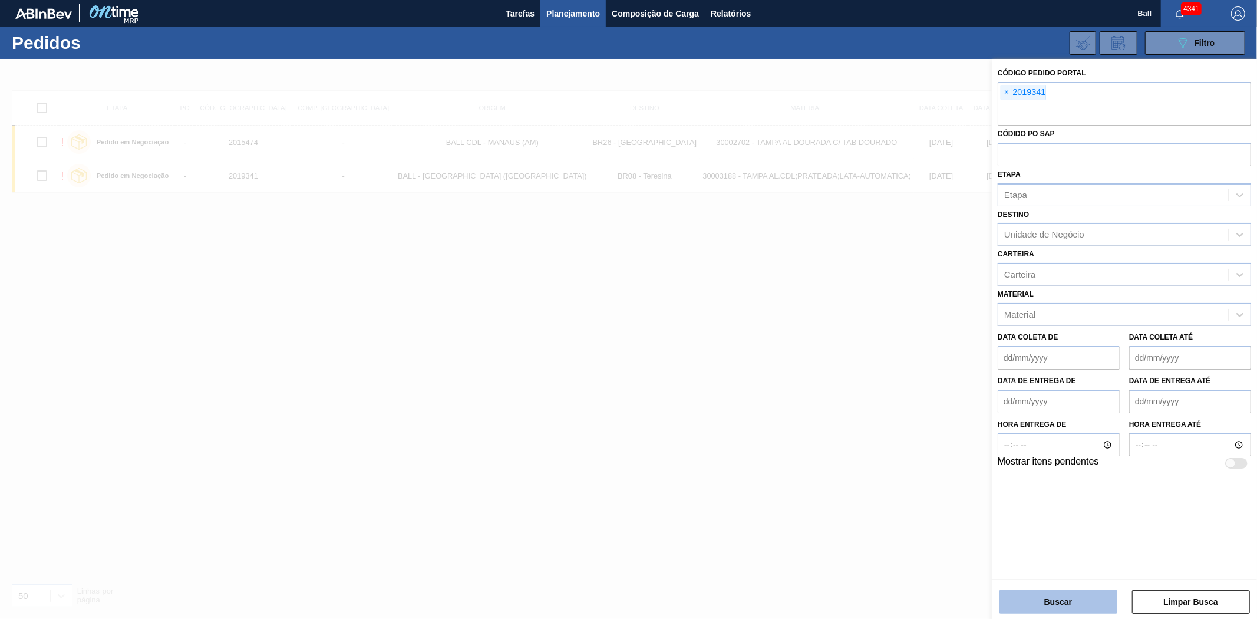
click at [1040, 596] on button "Buscar" at bounding box center [1059, 602] width 118 height 24
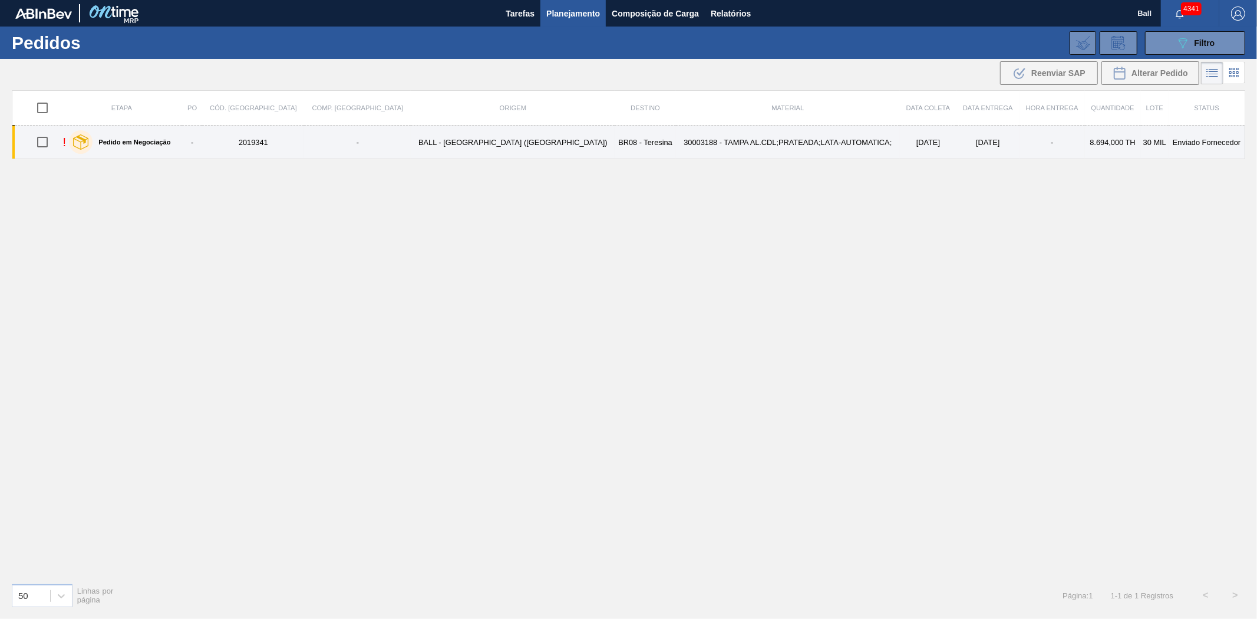
click at [676, 140] on td "30003188 - TAMPA AL.CDL;PRATEADA;LATA-AUTOMATICA;" at bounding box center [788, 143] width 224 height 34
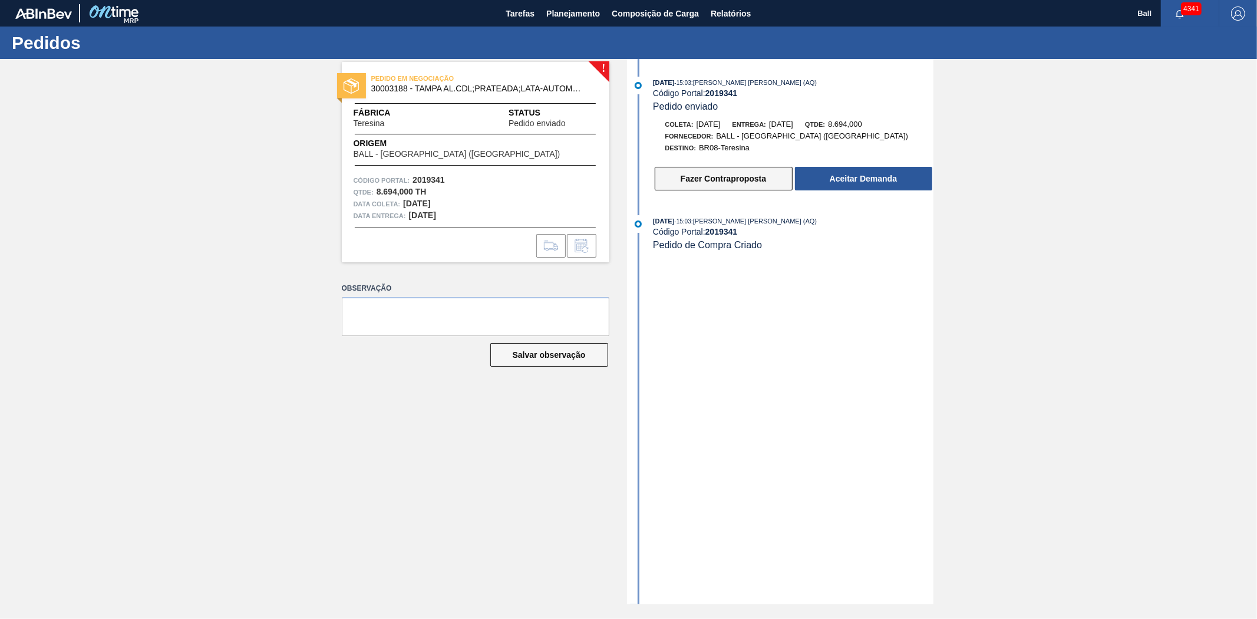
click at [703, 183] on button "Fazer Contraproposta" at bounding box center [724, 179] width 138 height 24
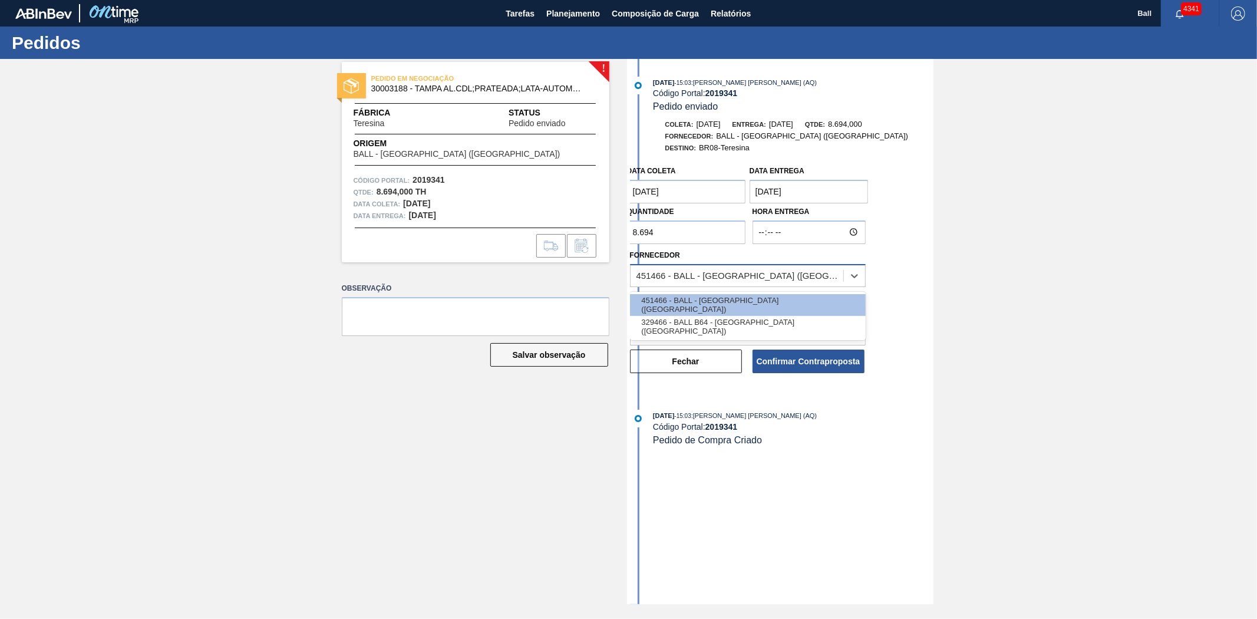
click at [725, 281] on div "451466 - BALL - [GEOGRAPHIC_DATA] ([GEOGRAPHIC_DATA])" at bounding box center [741, 276] width 208 height 10
click at [928, 263] on div "Data [PERSON_NAME] [DATE] Data entrega [DATE] Quantidade 8.694 Hora Entrega For…" at bounding box center [782, 267] width 304 height 215
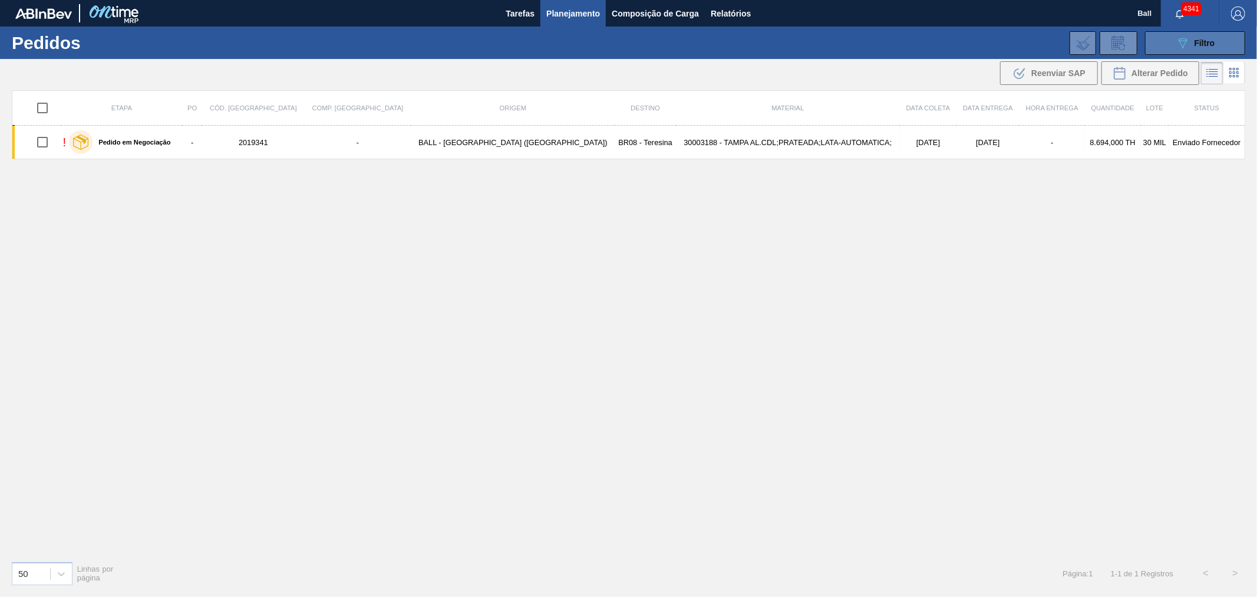
click at [1195, 39] on span "Filtro" at bounding box center [1205, 42] width 21 height 9
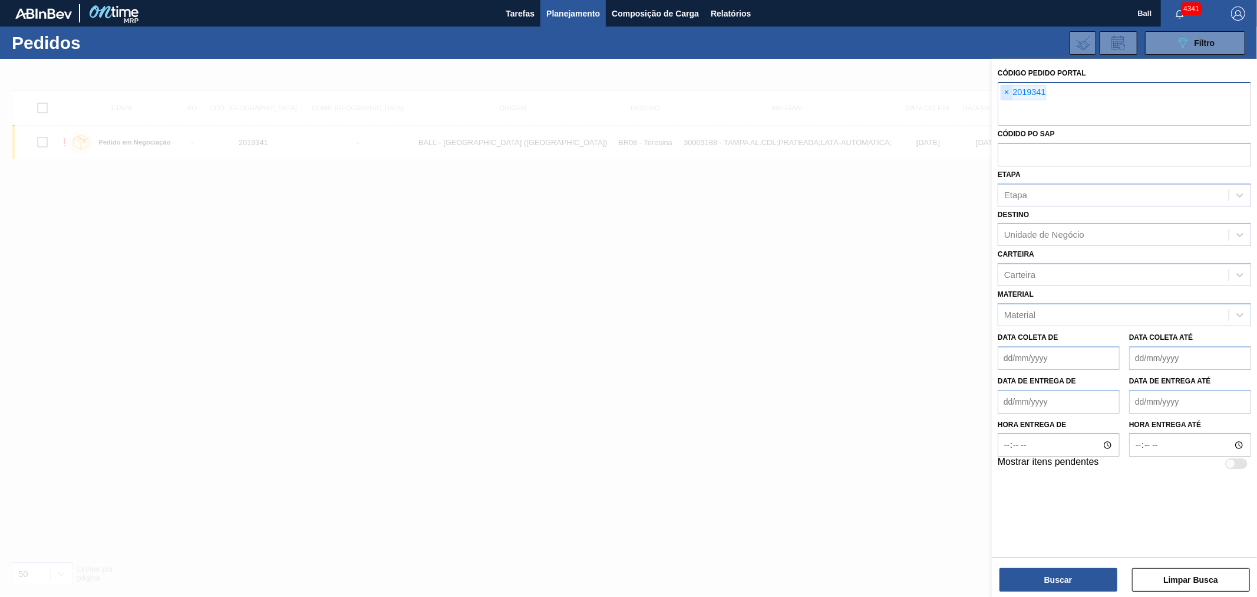
click at [1004, 93] on span "×" at bounding box center [1006, 92] width 11 height 14
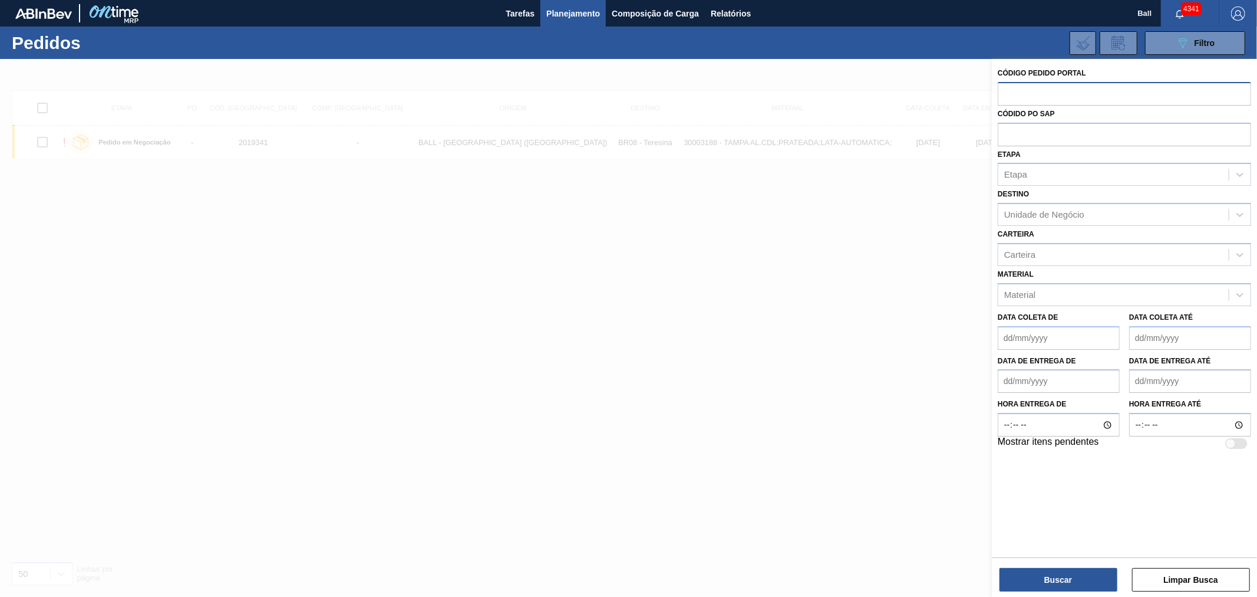
paste input "text"
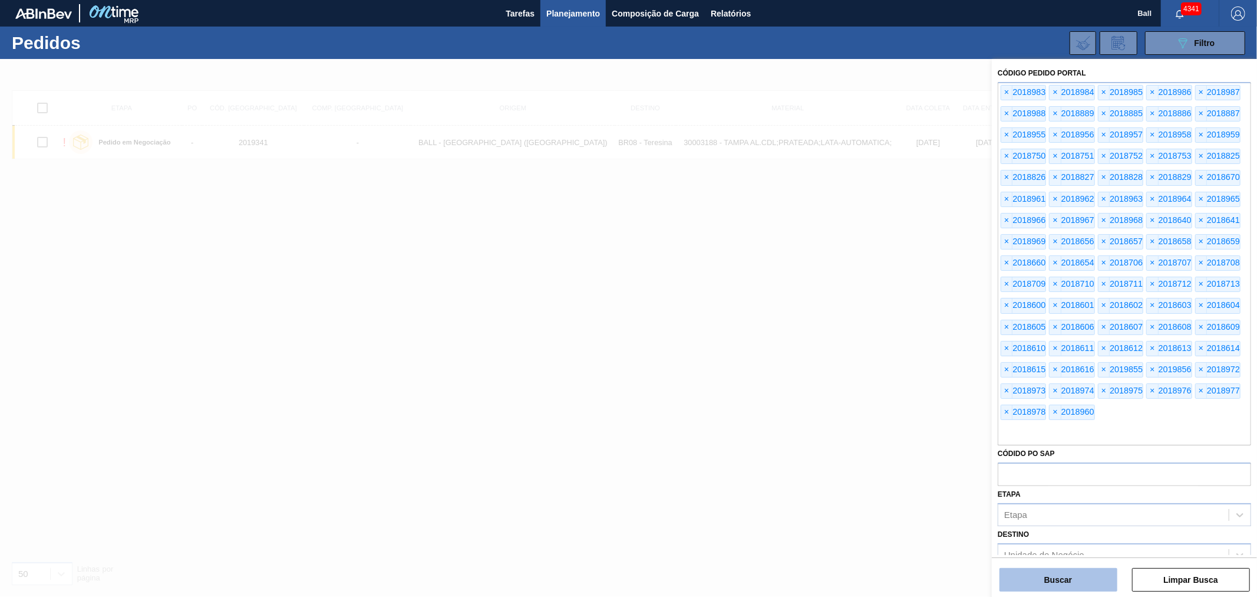
click at [1089, 578] on button "Buscar" at bounding box center [1059, 580] width 118 height 24
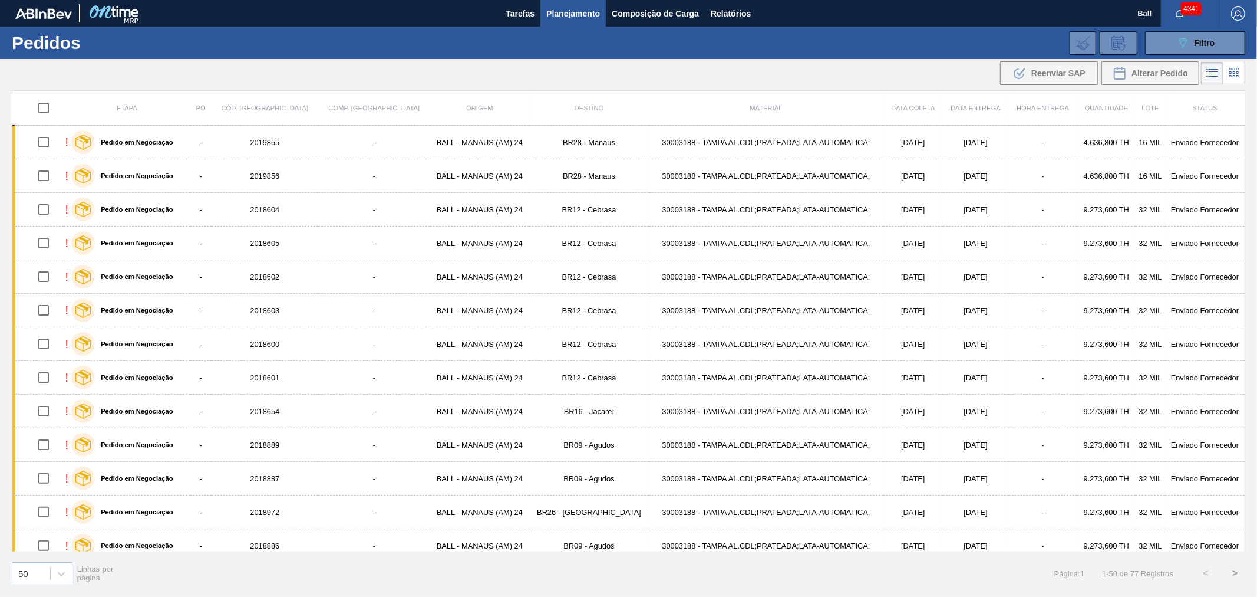
click at [43, 104] on input "checkbox" at bounding box center [43, 107] width 25 height 25
checkbox input "true"
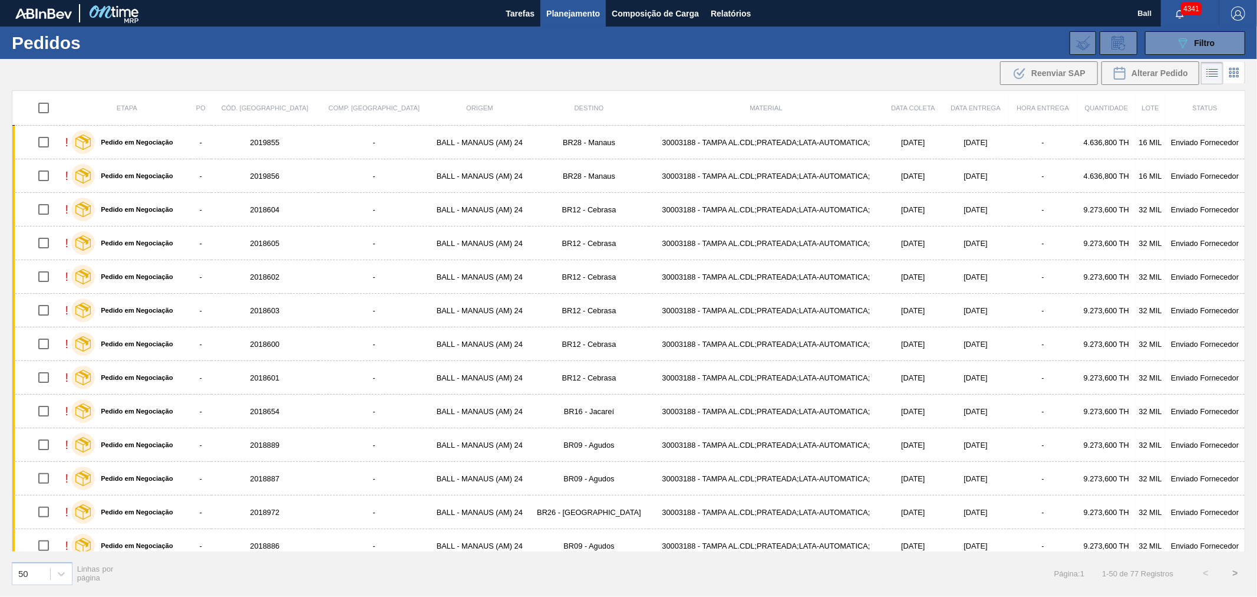
checkbox input "true"
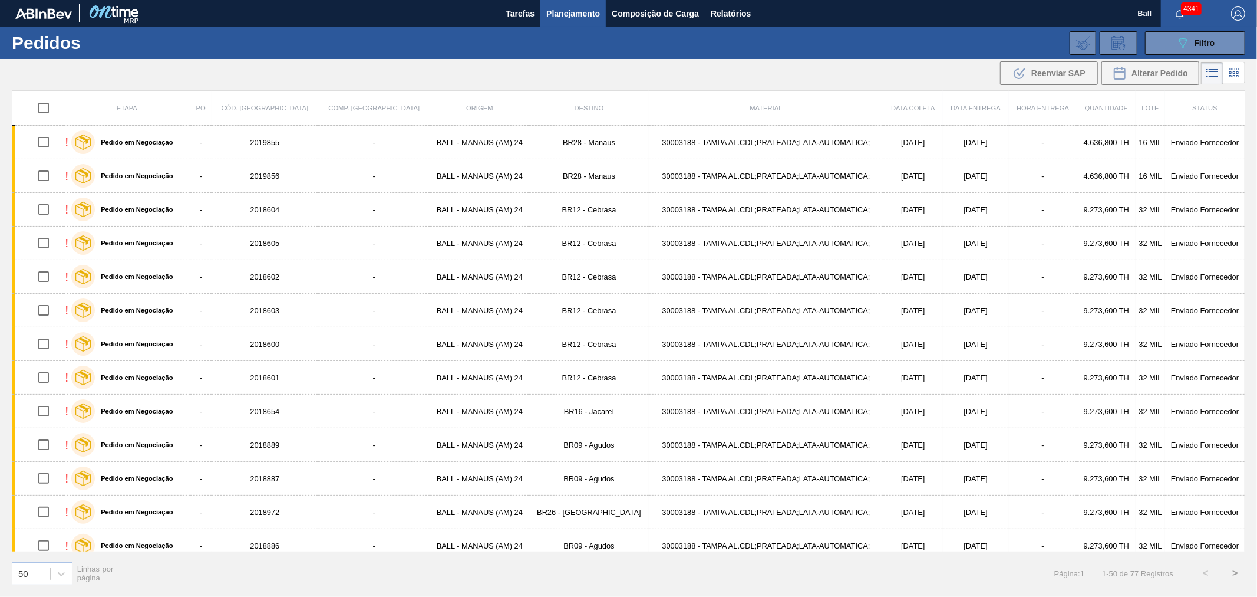
checkbox input "true"
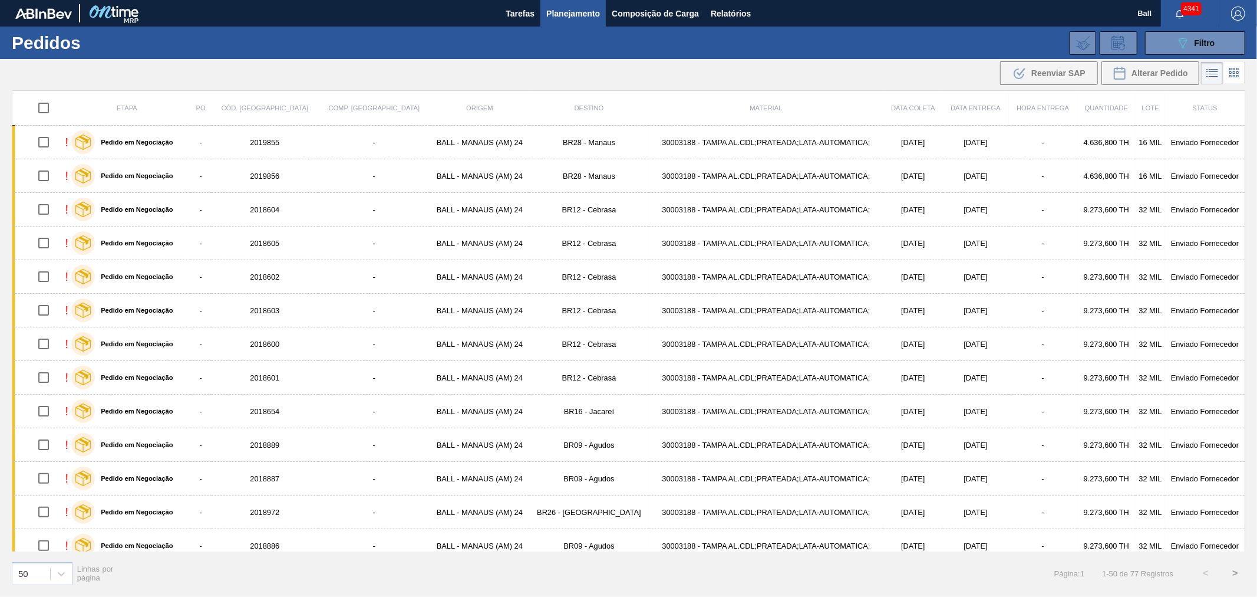
checkbox input "true"
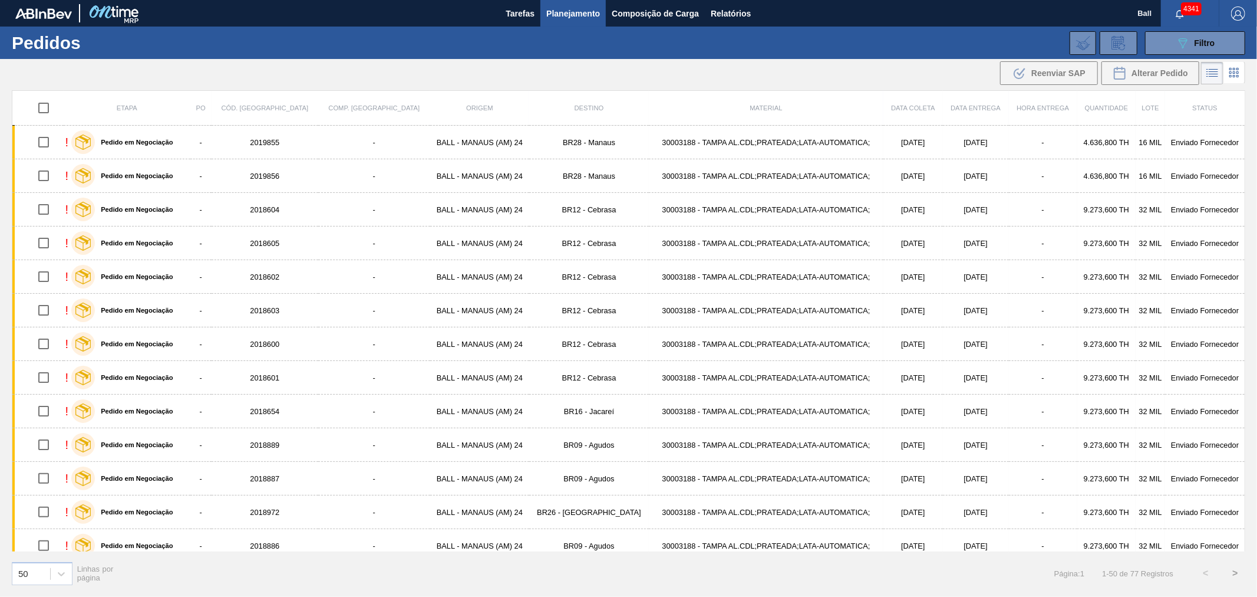
checkbox input "true"
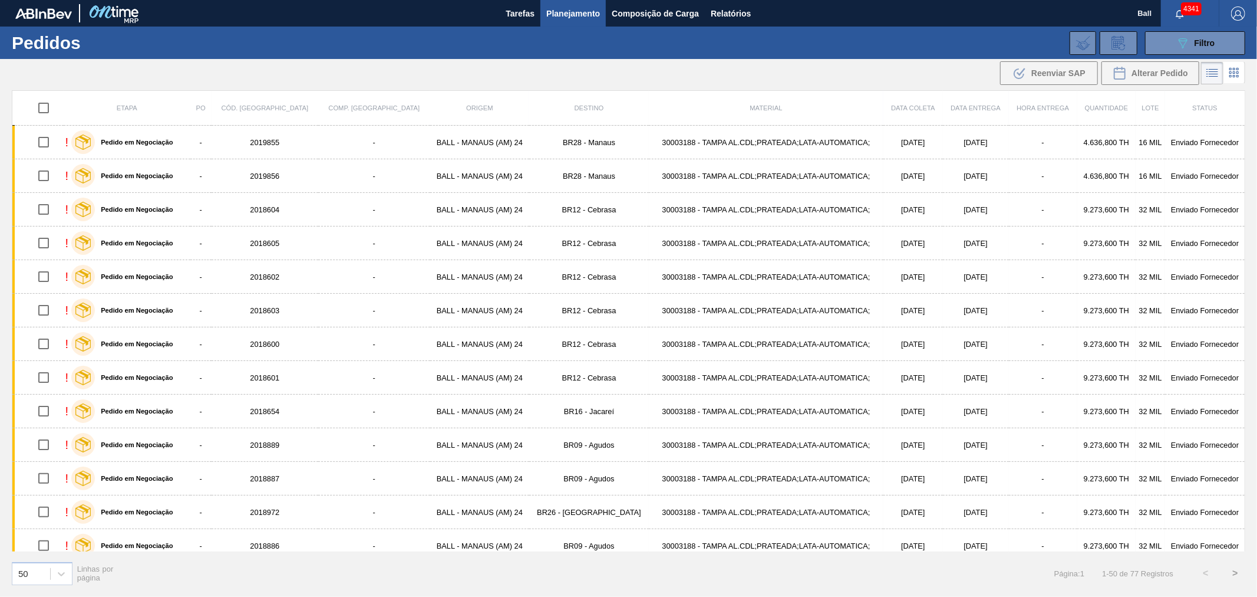
checkbox input "true"
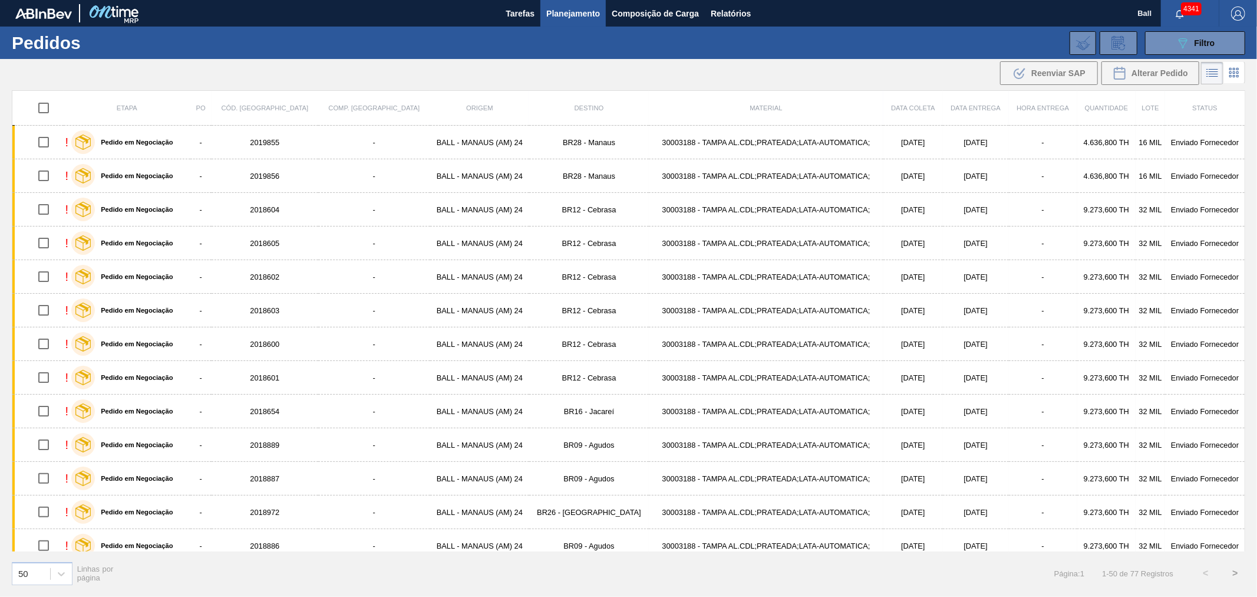
checkbox input "true"
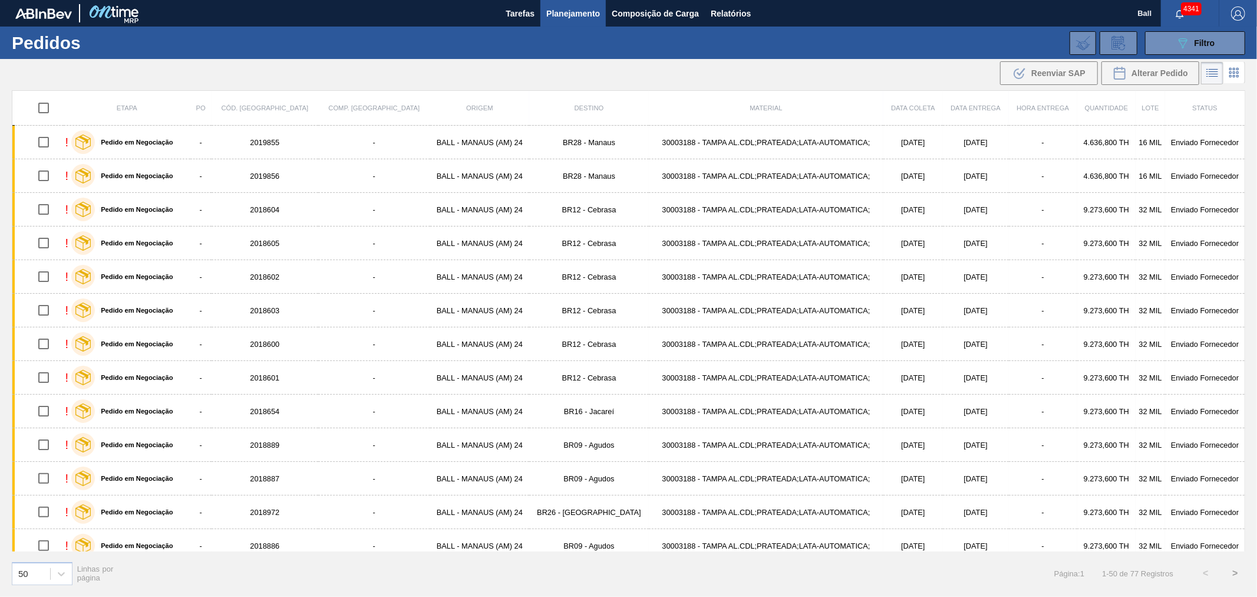
checkbox input "true"
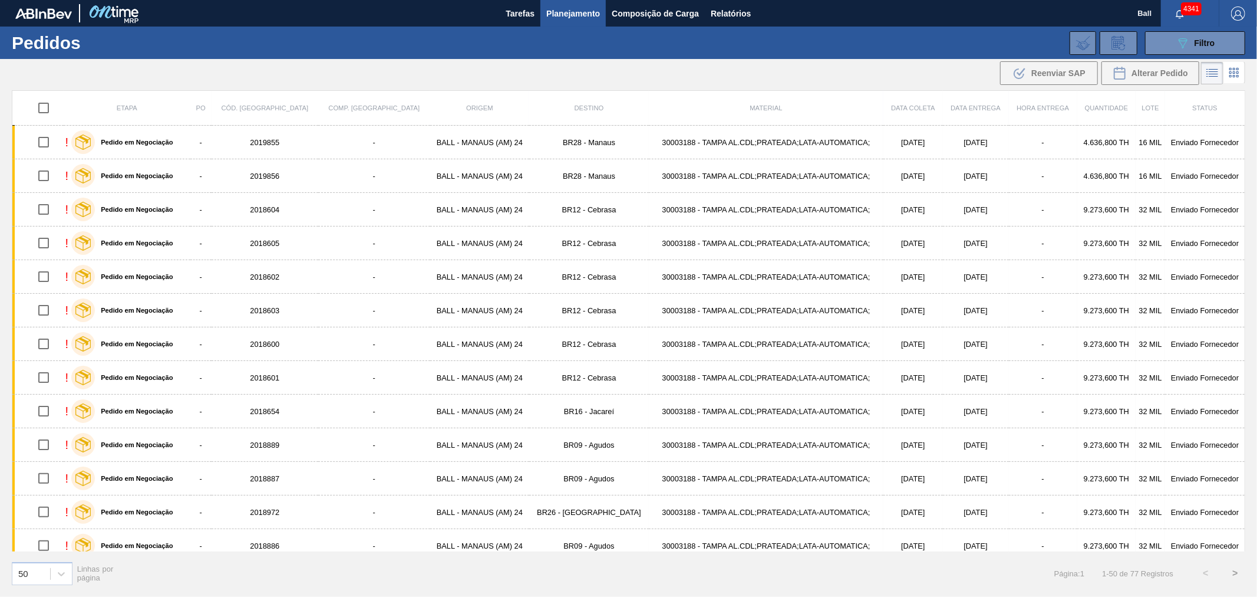
checkbox input "true"
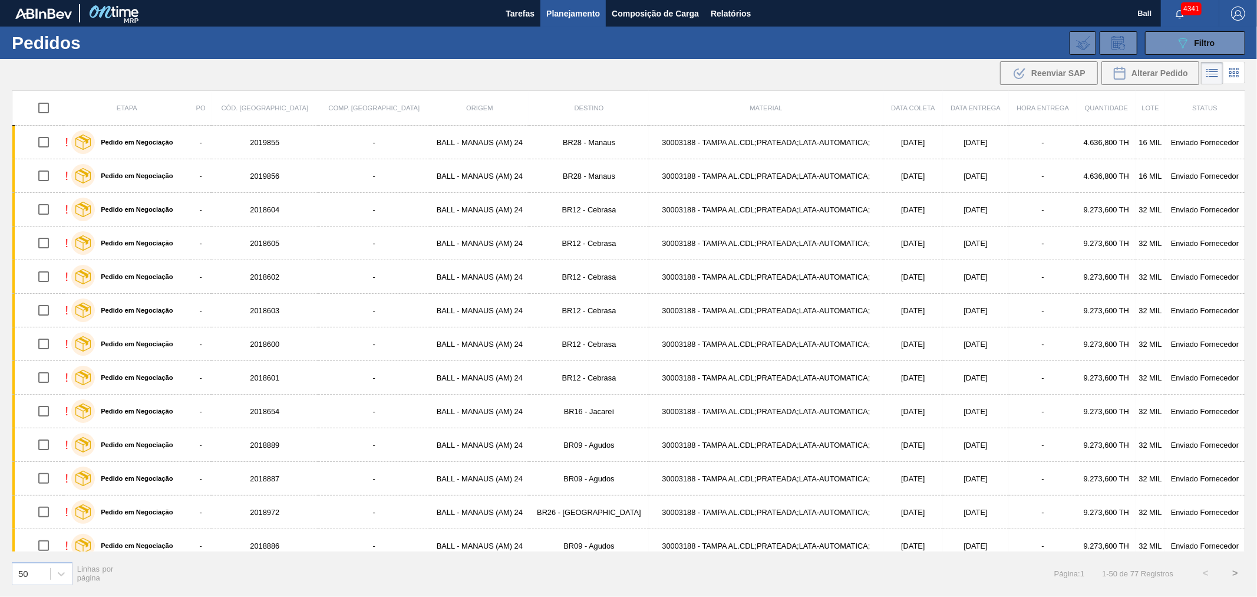
checkbox input "true"
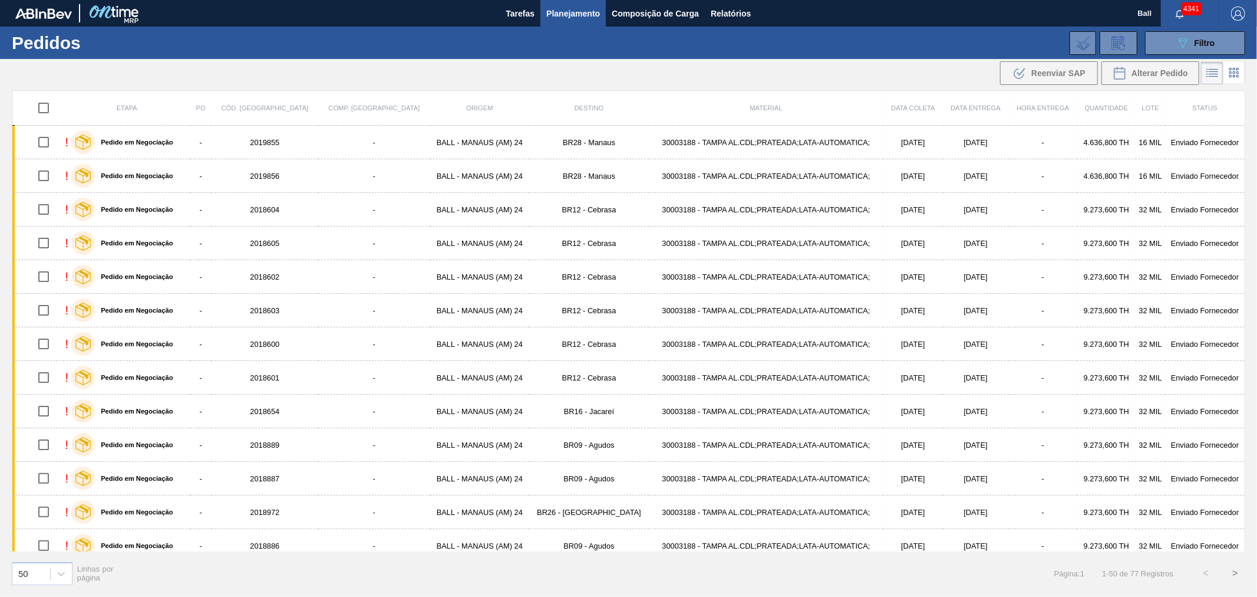
checkbox input "true"
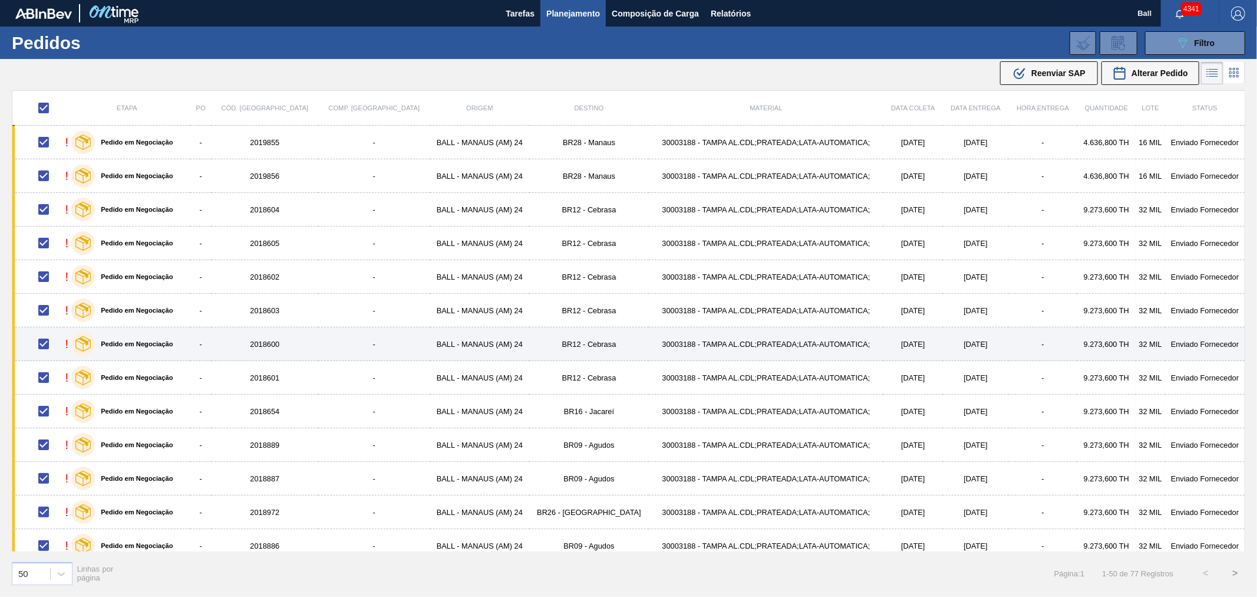
scroll to position [393, 0]
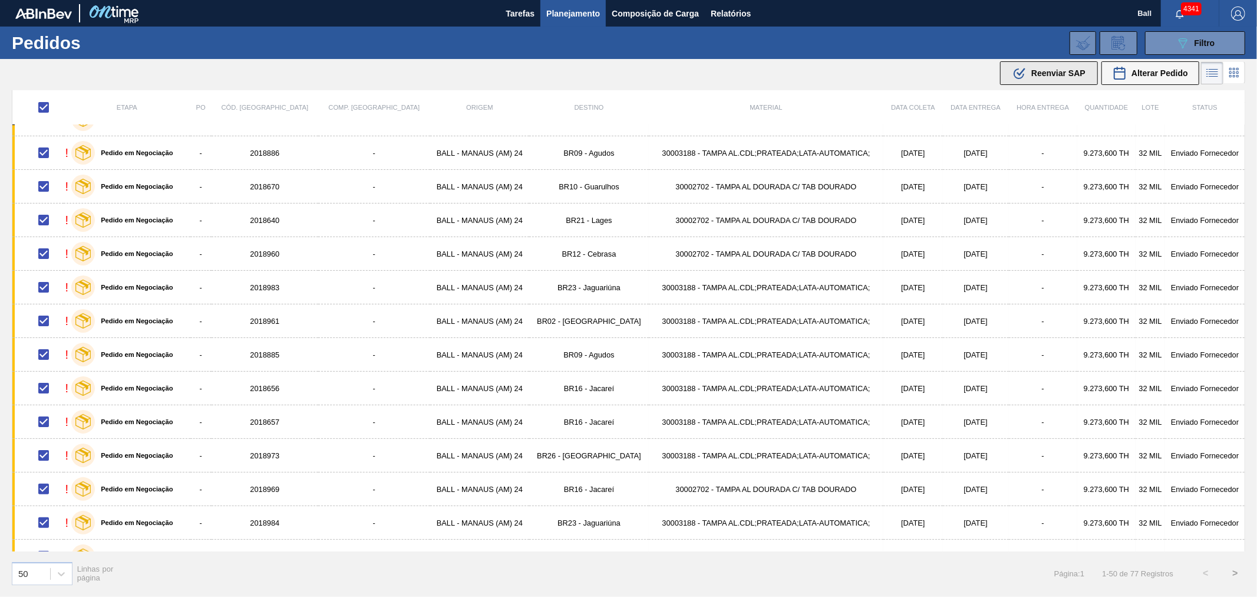
click at [1014, 72] on icon at bounding box center [1019, 73] width 11 height 11
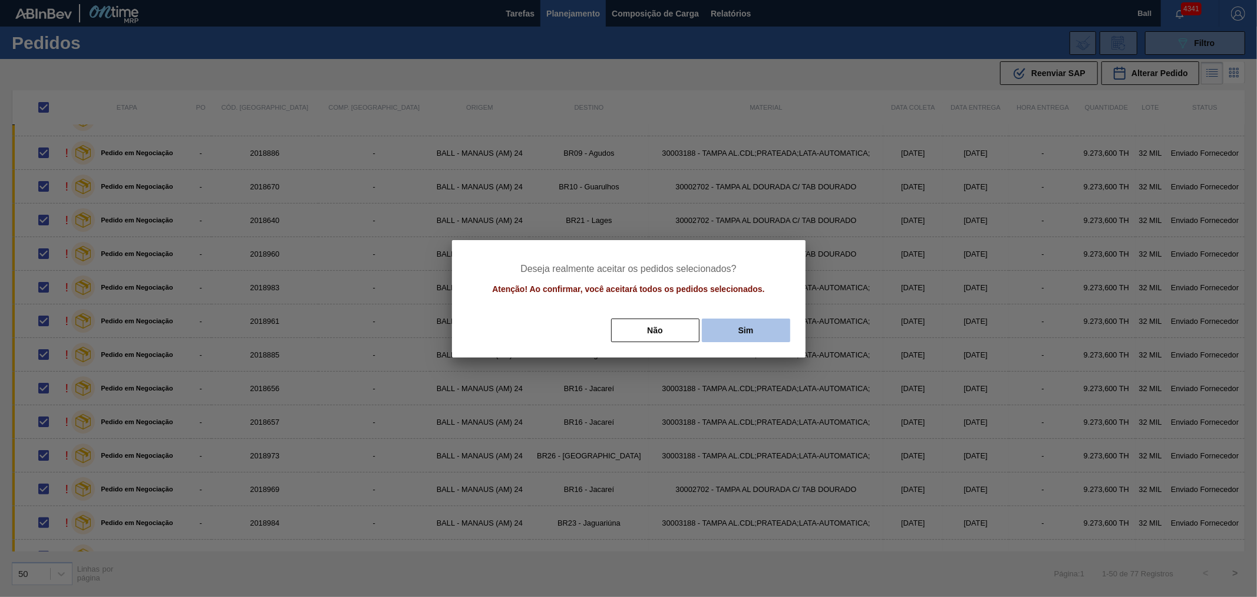
click at [729, 332] on button "Sim" at bounding box center [746, 330] width 88 height 24
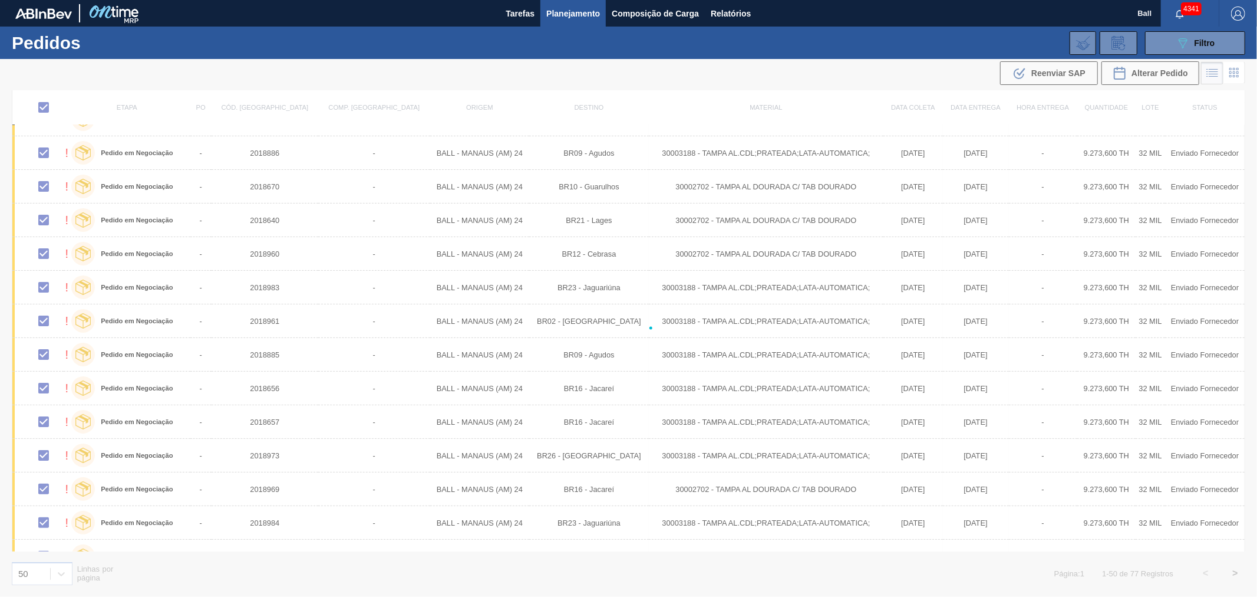
checkbox input "false"
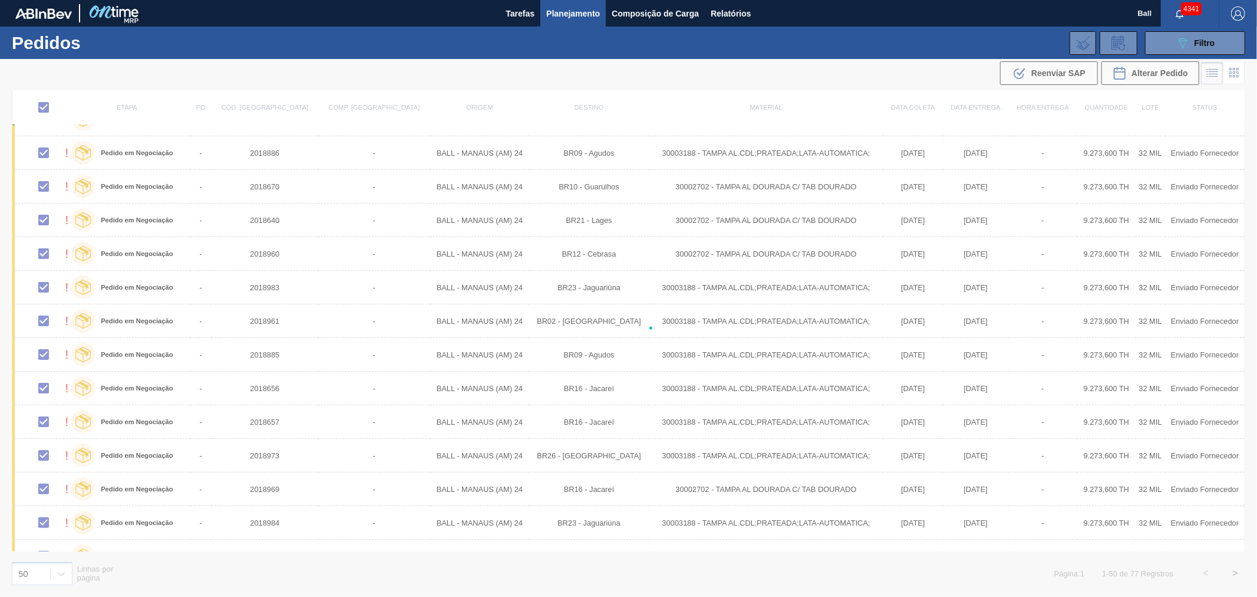
checkbox input "false"
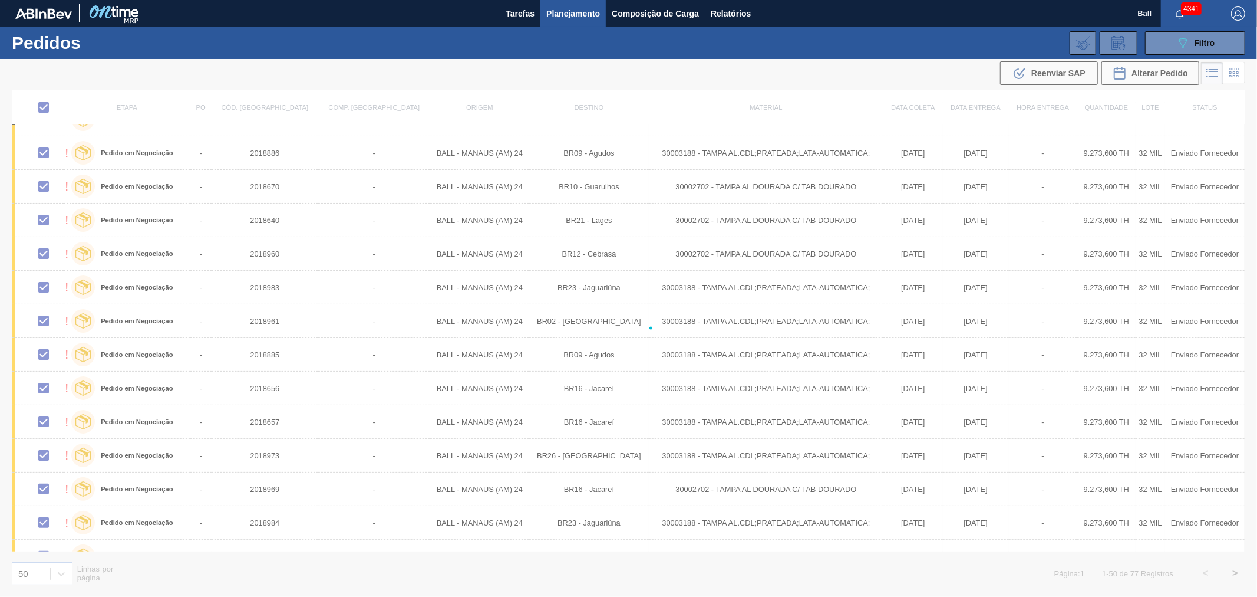
checkbox input "false"
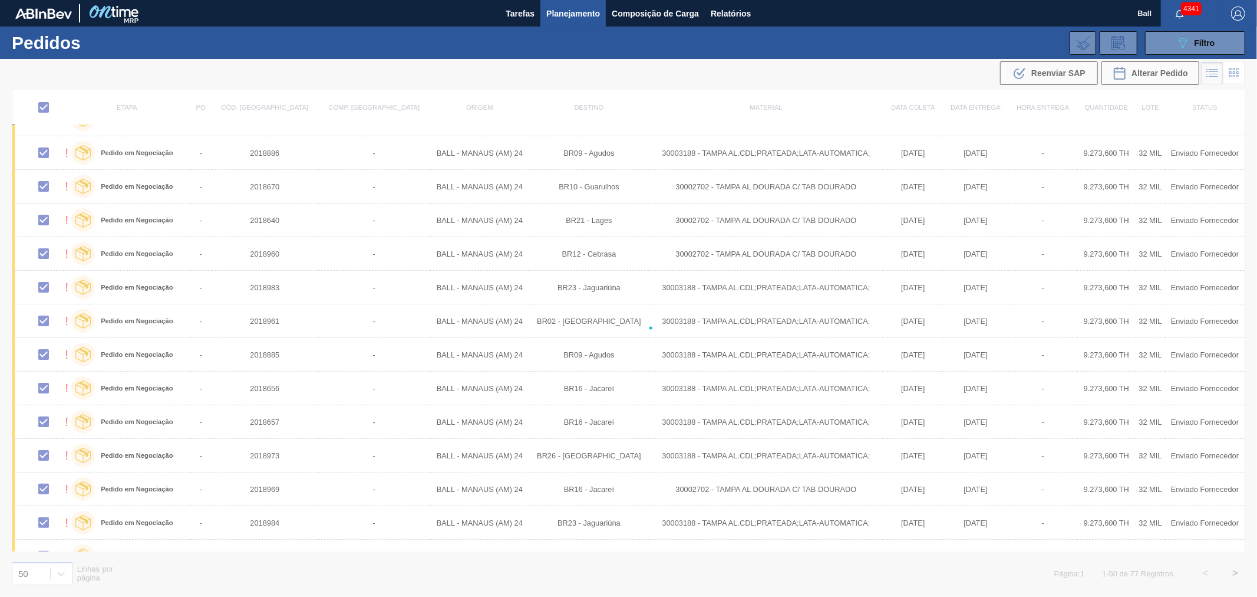
checkbox input "false"
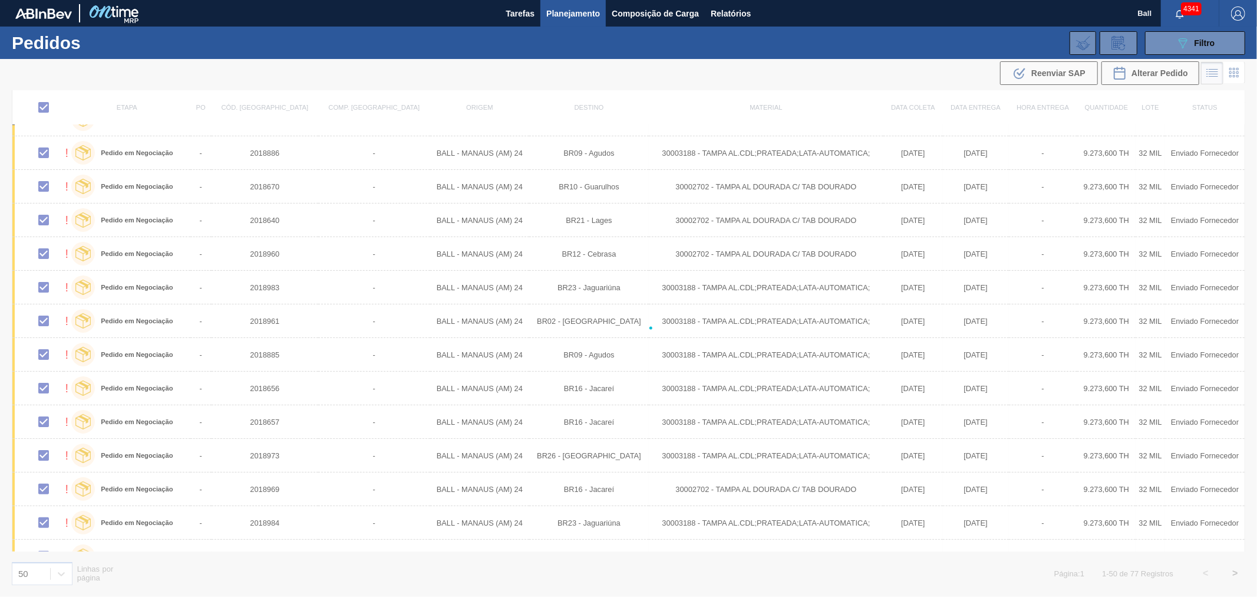
checkbox input "false"
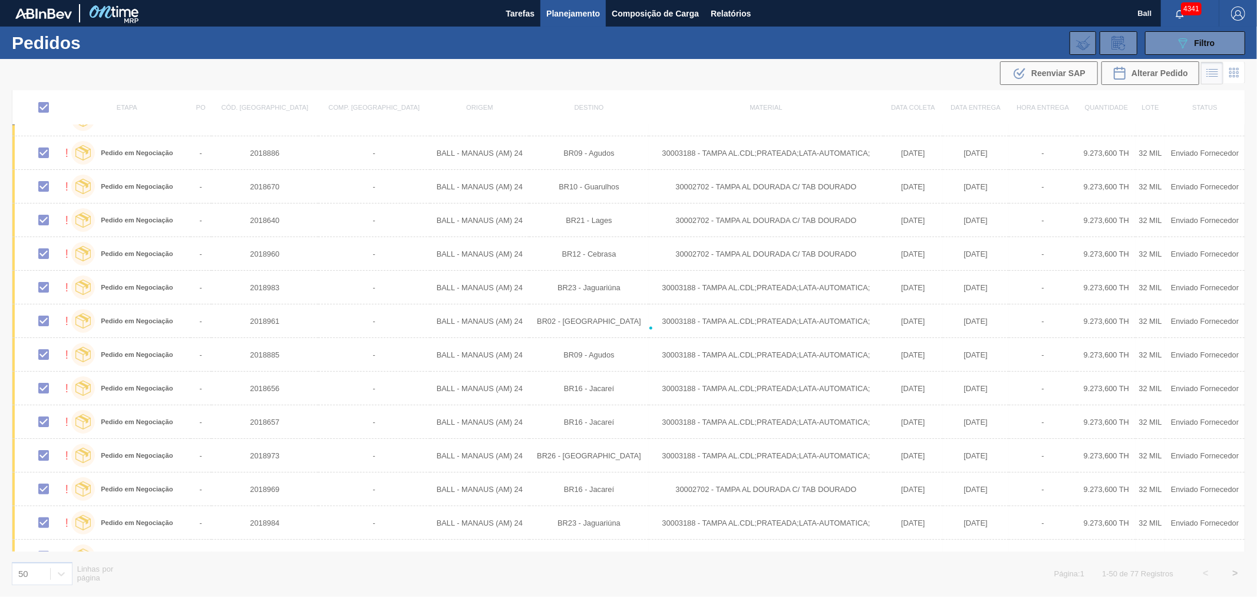
checkbox input "false"
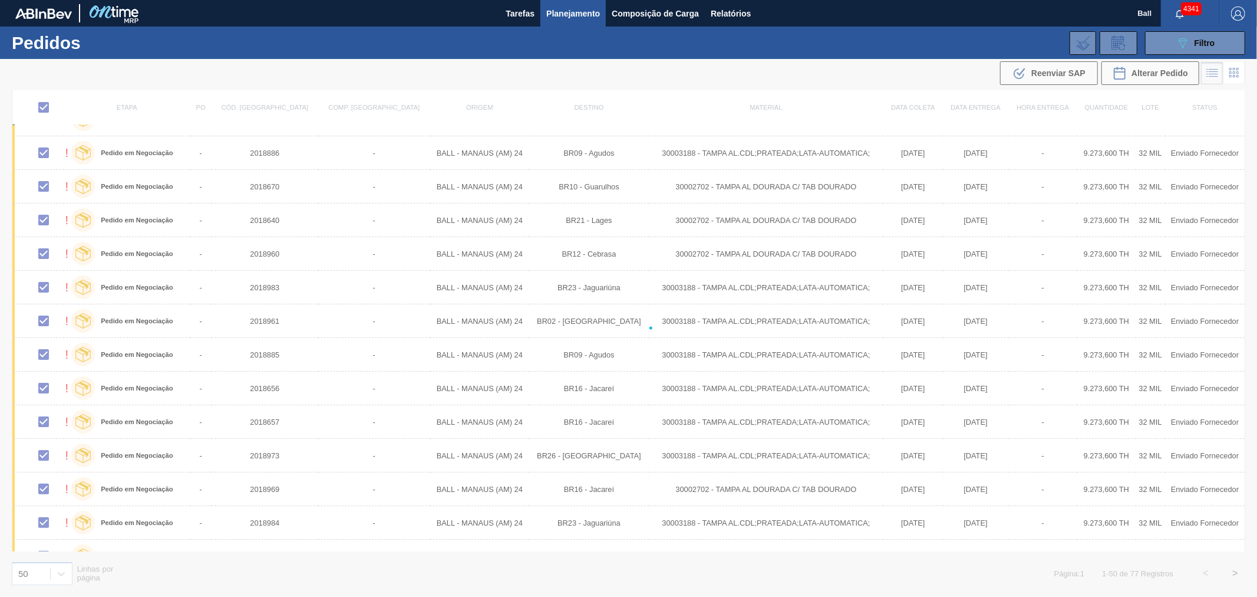
checkbox input "false"
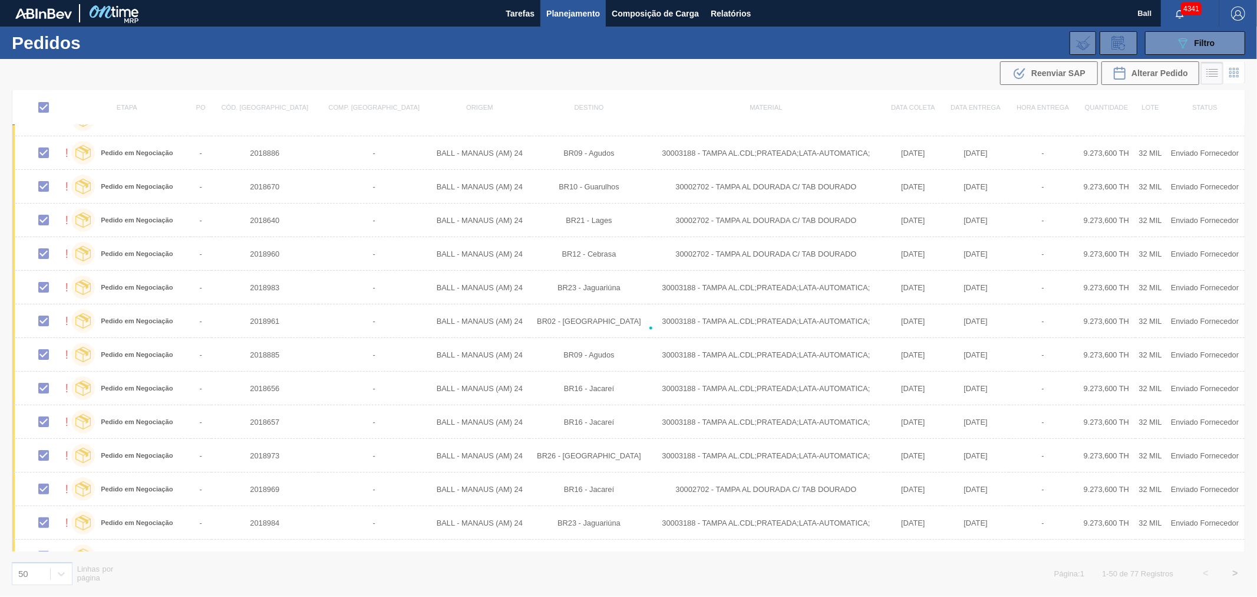
checkbox input "false"
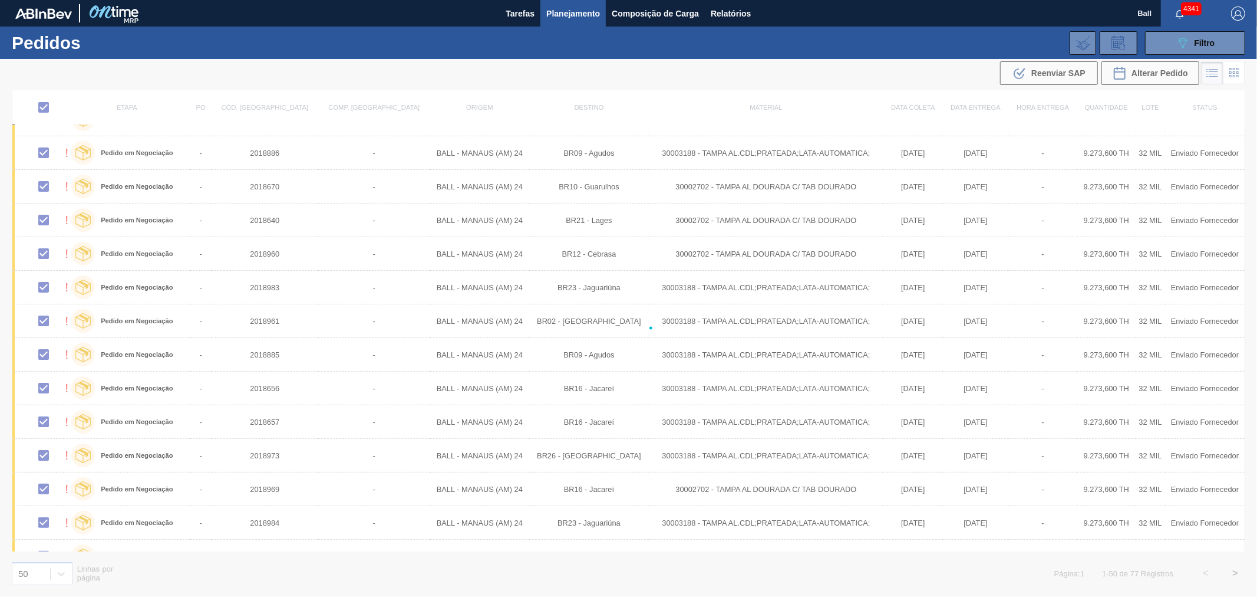
checkbox input "false"
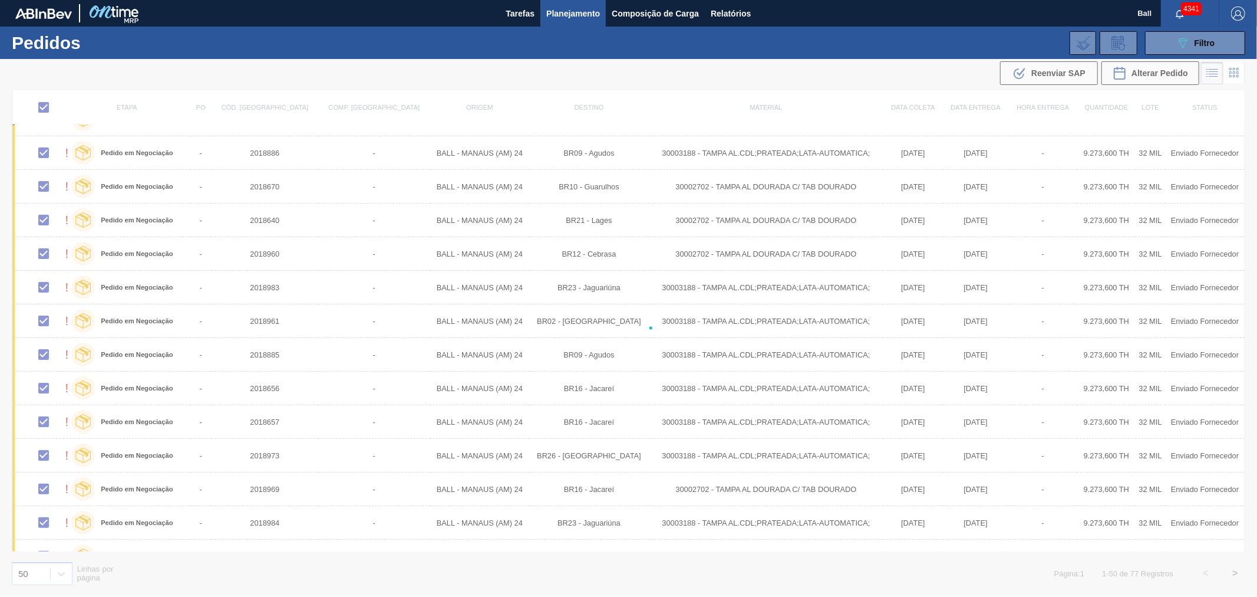
checkbox input "false"
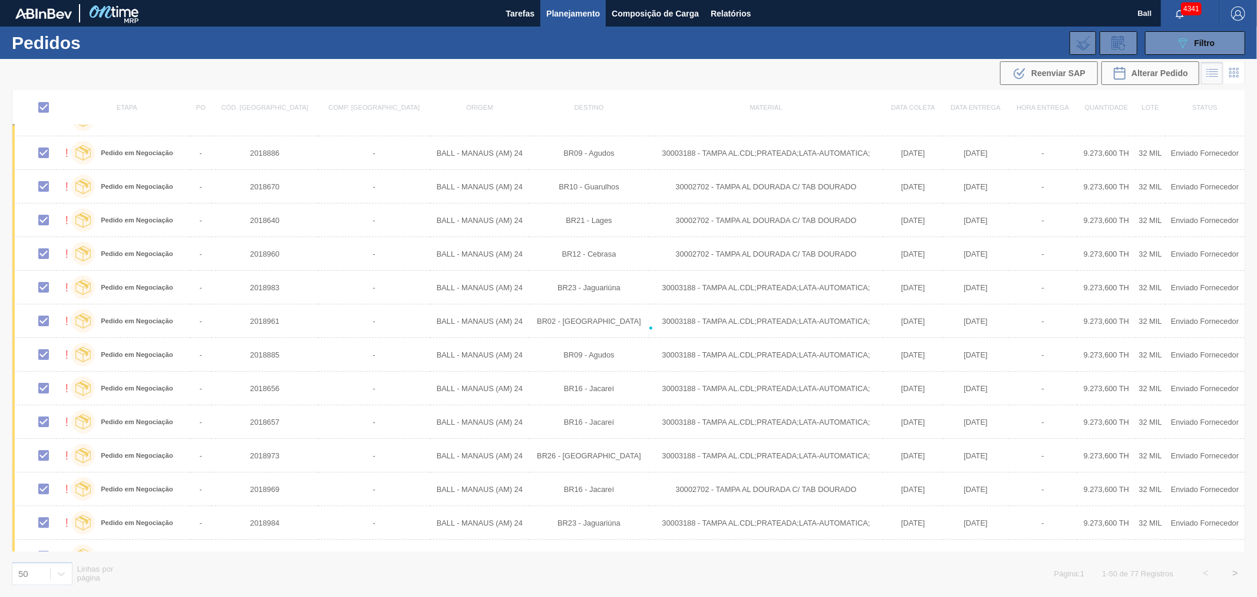
checkbox input "false"
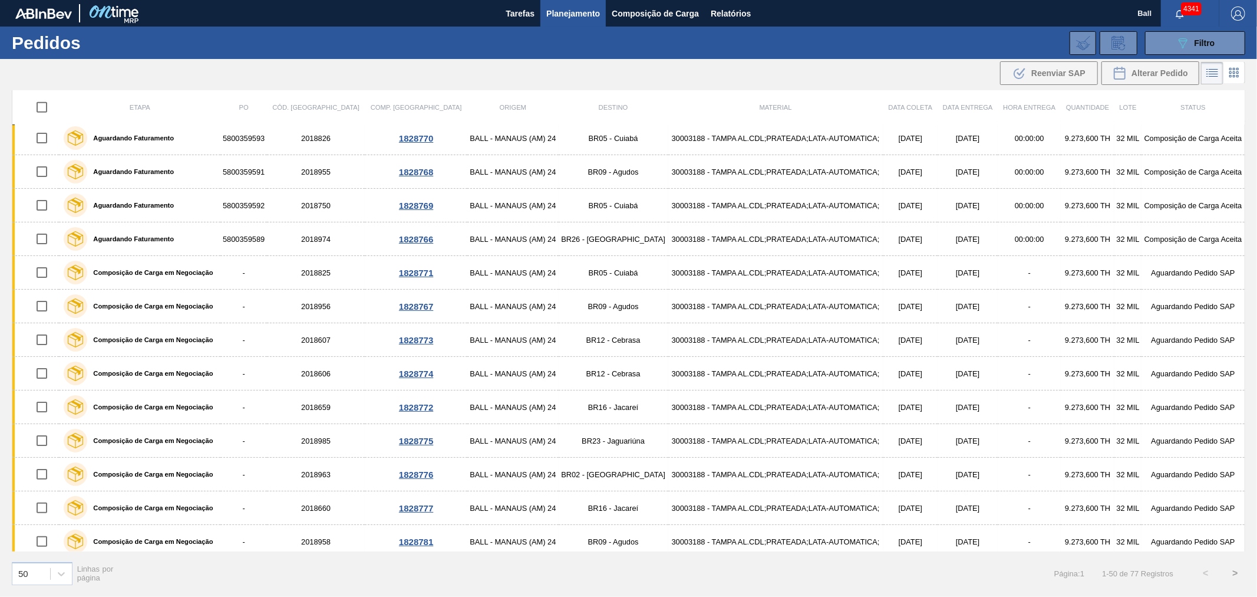
scroll to position [1257, 0]
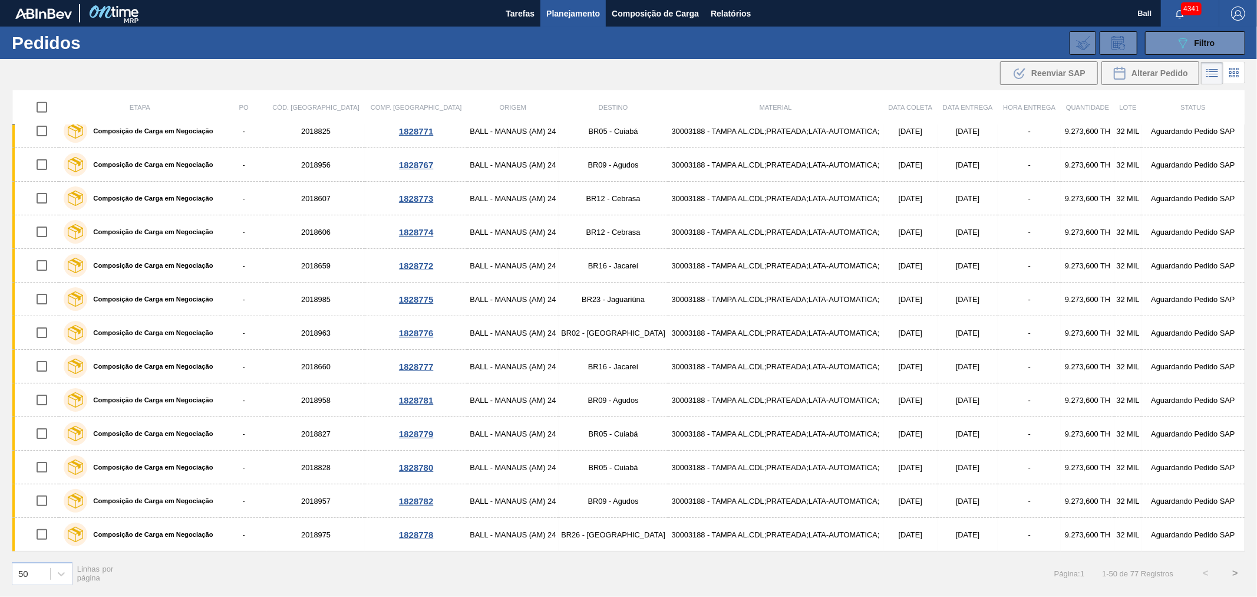
click at [1233, 575] on button ">" at bounding box center [1235, 572] width 29 height 29
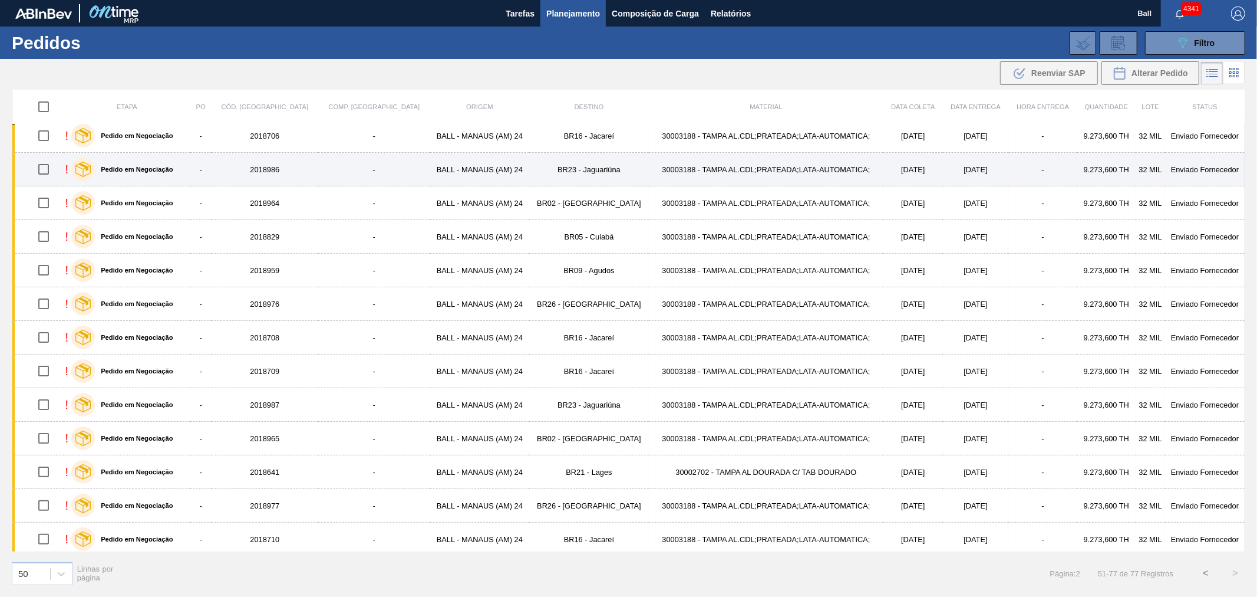
scroll to position [0, 0]
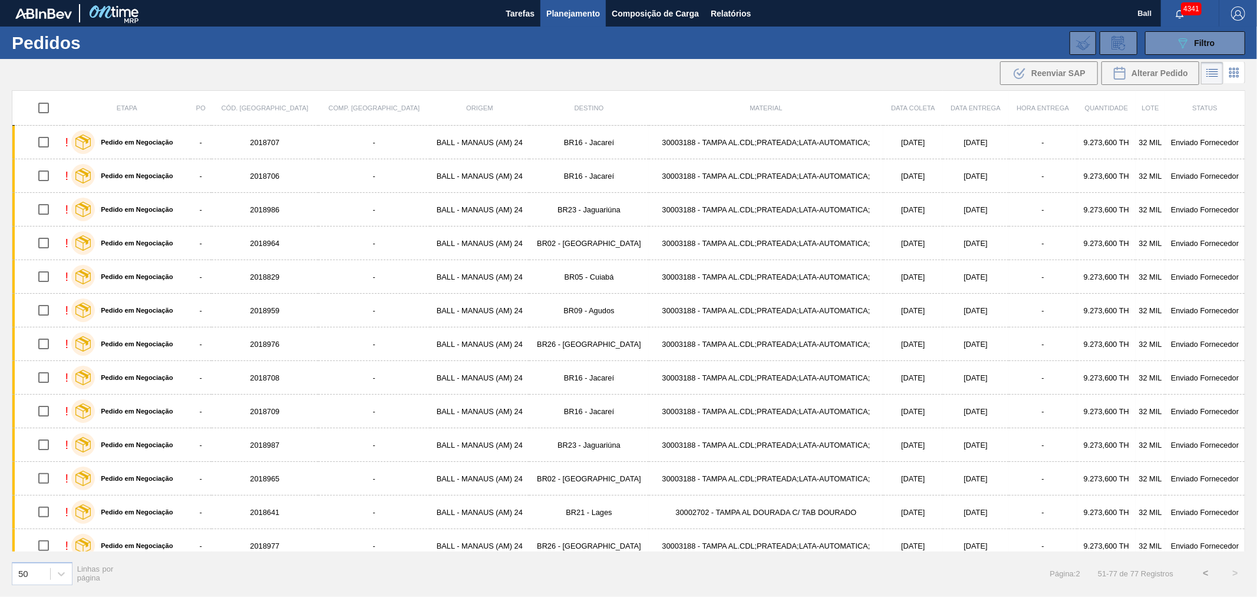
click at [1206, 572] on button "<" at bounding box center [1205, 572] width 29 height 29
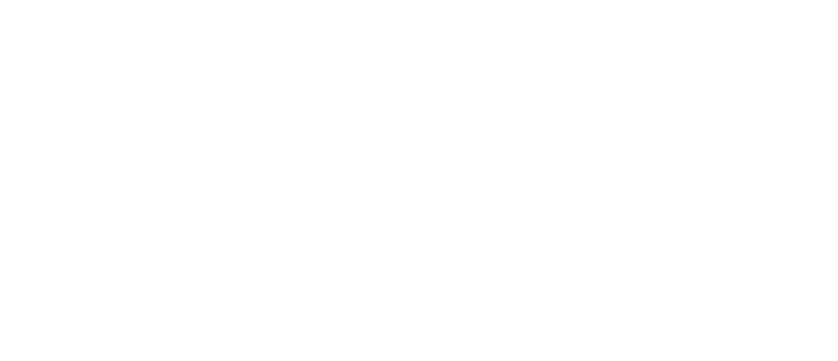
click at [219, 0] on html at bounding box center [419, 0] width 838 height 0
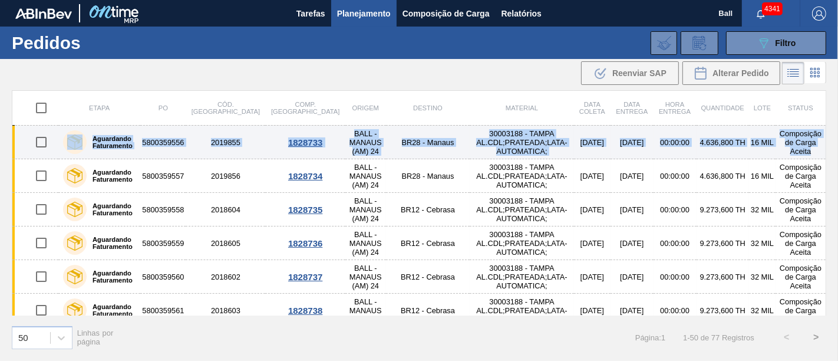
drag, startPoint x: 824, startPoint y: 100, endPoint x: 823, endPoint y: 149, distance: 48.3
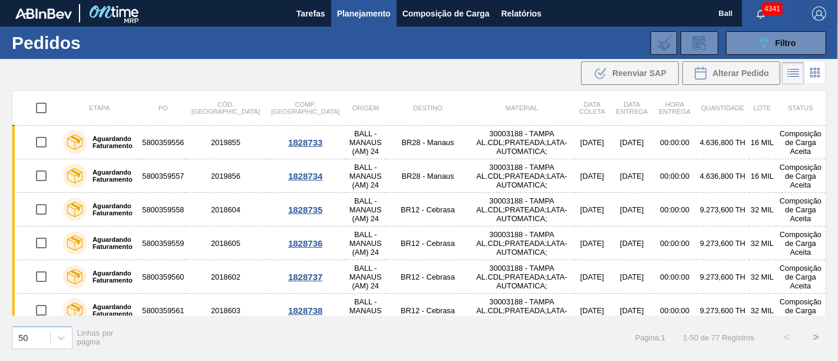
drag, startPoint x: 827, startPoint y: 108, endPoint x: 825, endPoint y: 129, distance: 20.7
click at [825, 137] on div "Etapa PO Cód. Pedido Comp. Carga Origem Destino Material Data coleta Data entre…" at bounding box center [419, 224] width 838 height 269
click at [423, 65] on div ".b{fill:var(--color-action-default)} Reenviar SAP Alterar Pedido" at bounding box center [419, 73] width 838 height 28
